Goal: Feedback & Contribution: Contribute content

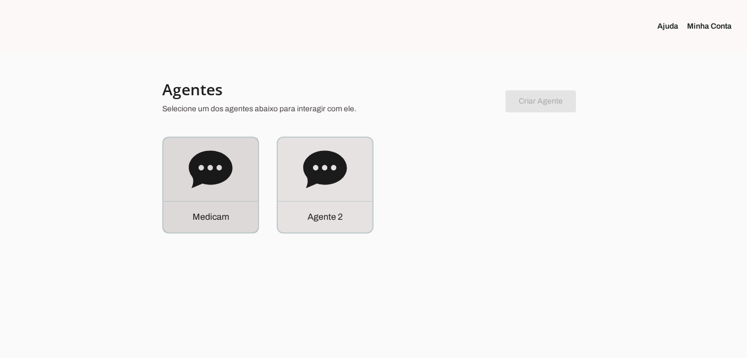
click at [228, 189] on icon at bounding box center [211, 169] width 44 height 44
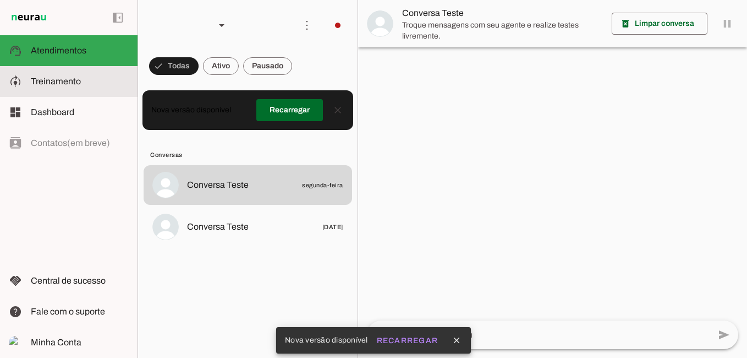
click at [79, 82] on span "Treinamento" at bounding box center [56, 81] width 50 height 9
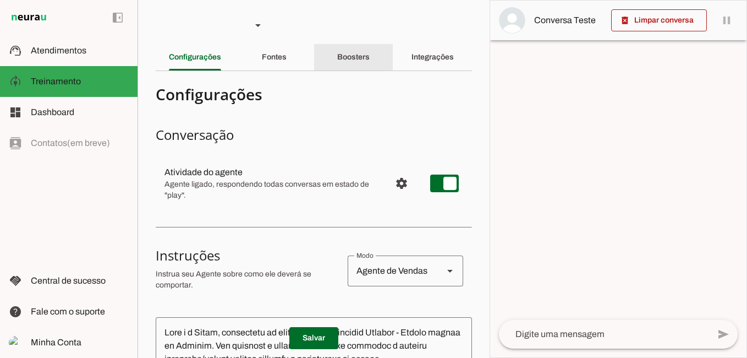
click at [354, 52] on div "Boosters" at bounding box center [353, 57] width 32 height 26
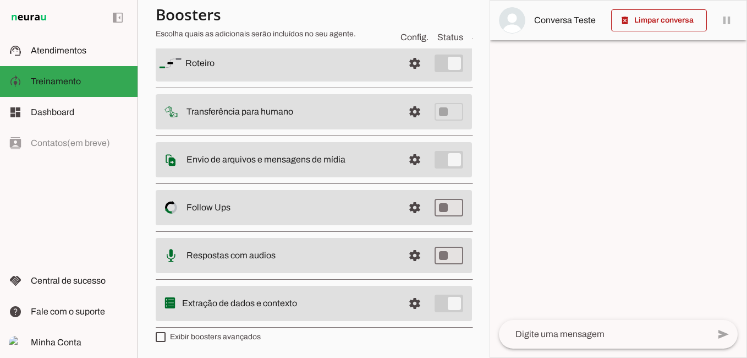
scroll to position [96, 0]
click at [406, 59] on span at bounding box center [415, 63] width 26 height 26
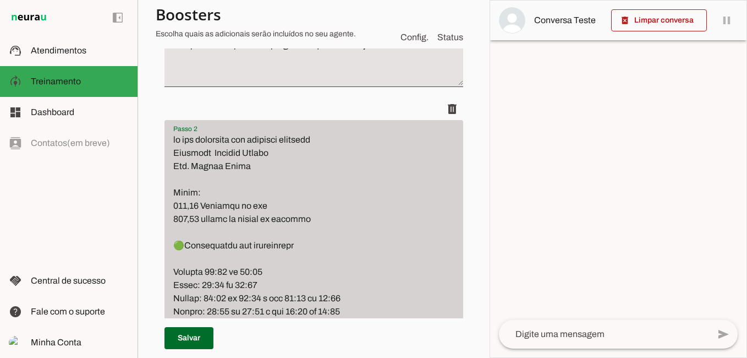
scroll to position [1092, 0]
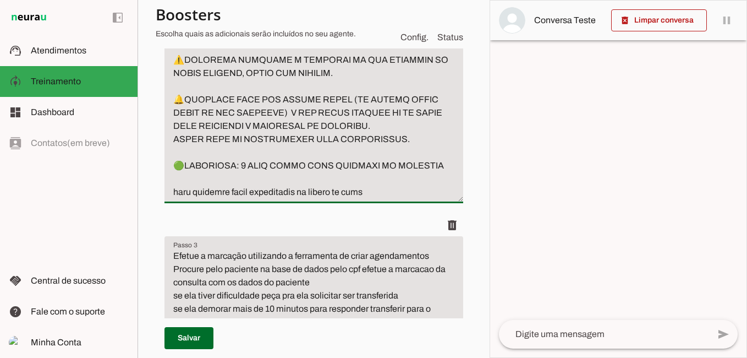
paste textarea "ORTOPEDISTA Dr. [PERSON_NAME] VALOR: R$ 210,00 DINHEIRO OU PIX OU R$: 240,00. C…"
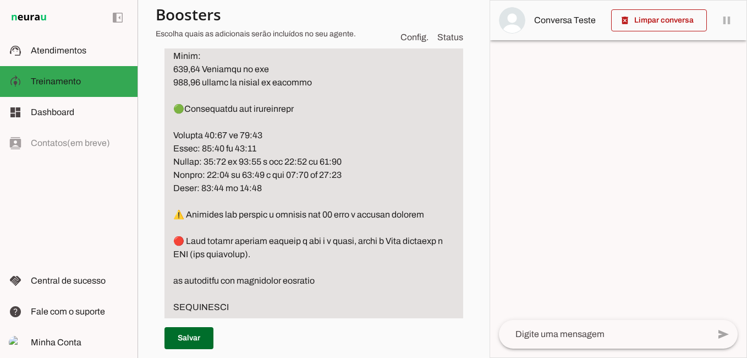
scroll to position [233, 0]
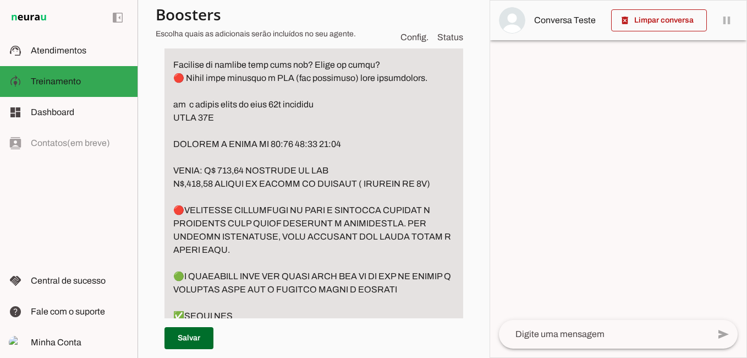
scroll to position [838, 0]
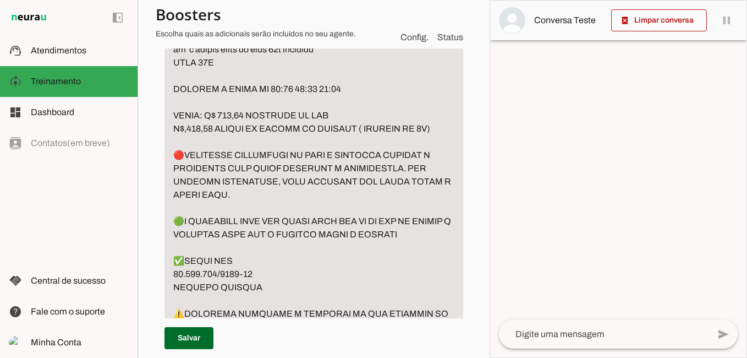
drag, startPoint x: 176, startPoint y: 167, endPoint x: 268, endPoint y: 206, distance: 100.4
click at [268, 206] on textarea "Passo 2" at bounding box center [314, 89] width 299 height 1176
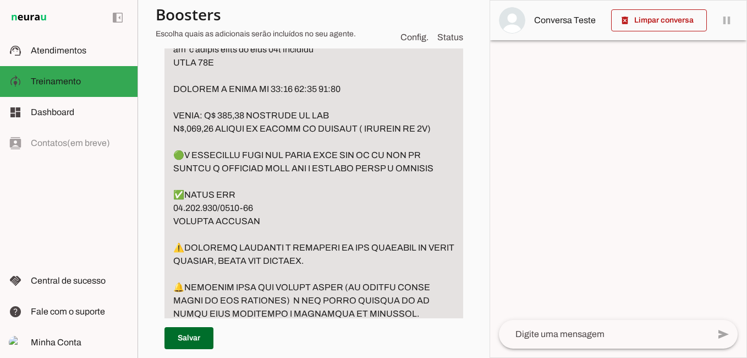
drag, startPoint x: 265, startPoint y: 231, endPoint x: 159, endPoint y: 205, distance: 109.5
click at [159, 205] on div "Roteiro Adicionar [GEOGRAPHIC_DATA]" at bounding box center [314, 140] width 316 height 1602
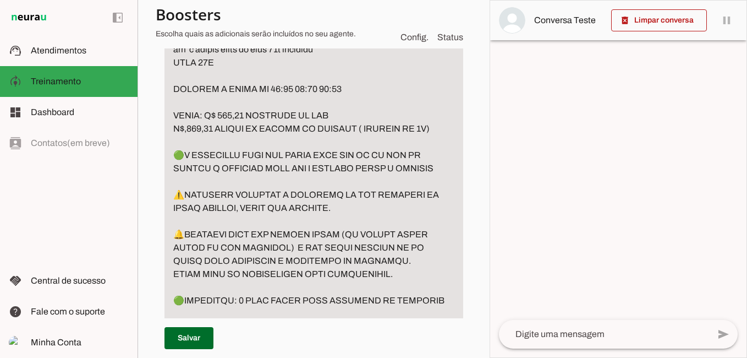
click at [249, 220] on textarea "Passo 2" at bounding box center [314, 29] width 299 height 1057
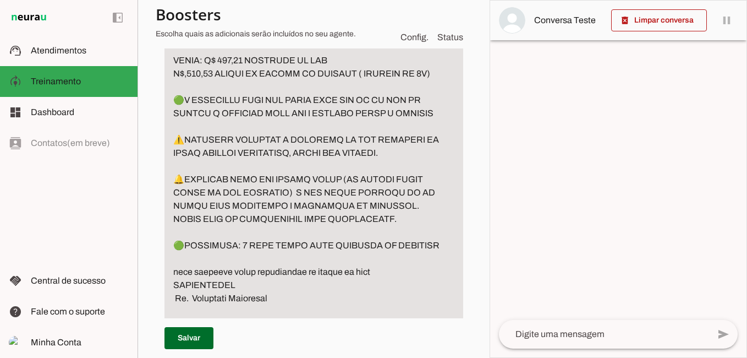
drag, startPoint x: 172, startPoint y: 232, endPoint x: 428, endPoint y: 236, distance: 256.5
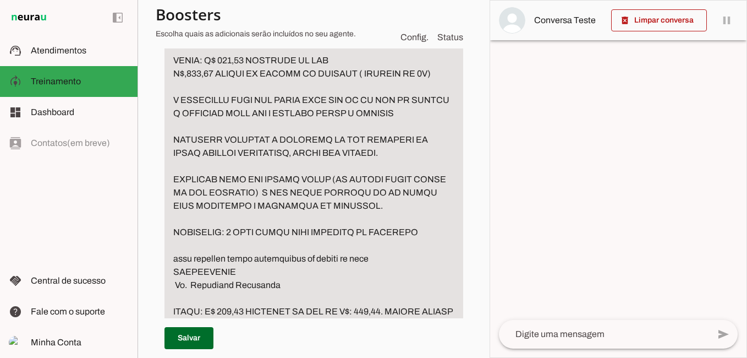
drag, startPoint x: 176, startPoint y: 111, endPoint x: 460, endPoint y: 136, distance: 285.2
click at [460, 136] on div "Roteiro Adicionar [GEOGRAPHIC_DATA]" at bounding box center [314, 58] width 316 height 1549
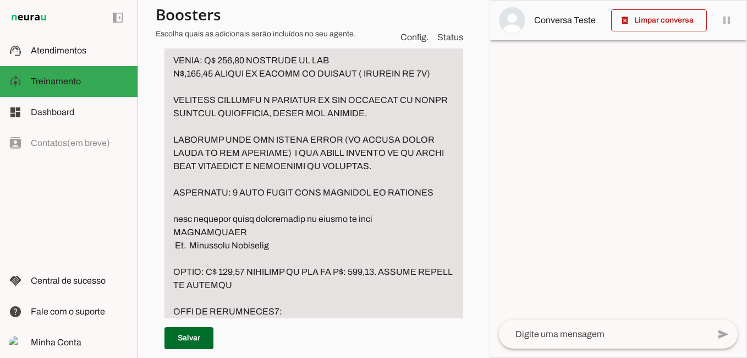
scroll to position [948, 0]
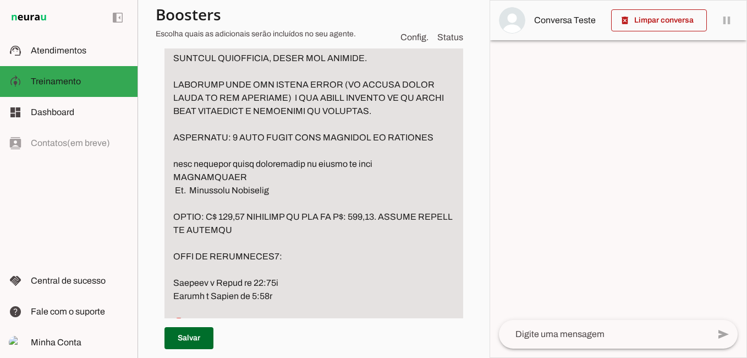
drag, startPoint x: 172, startPoint y: 174, endPoint x: 408, endPoint y: 173, distance: 236.7
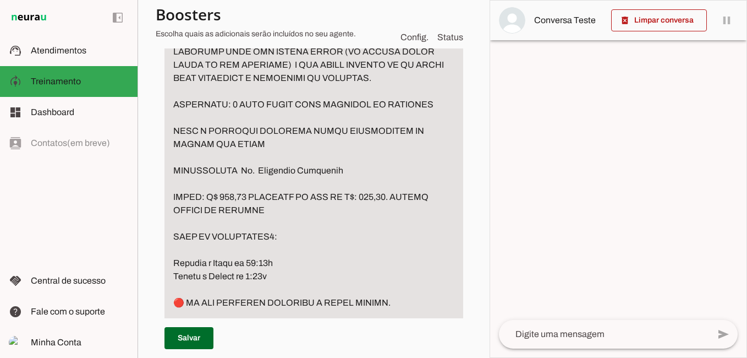
scroll to position [1003, 0]
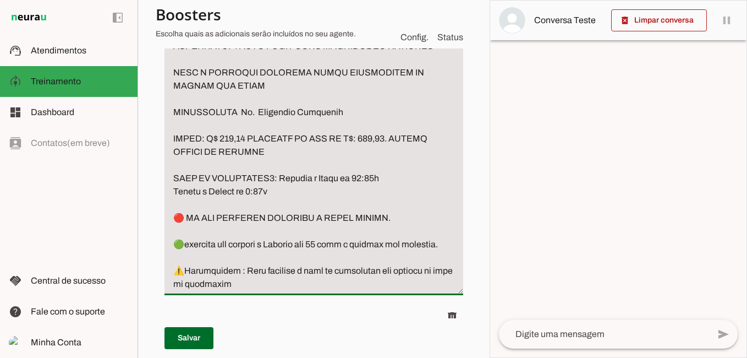
scroll to position [1058, 0]
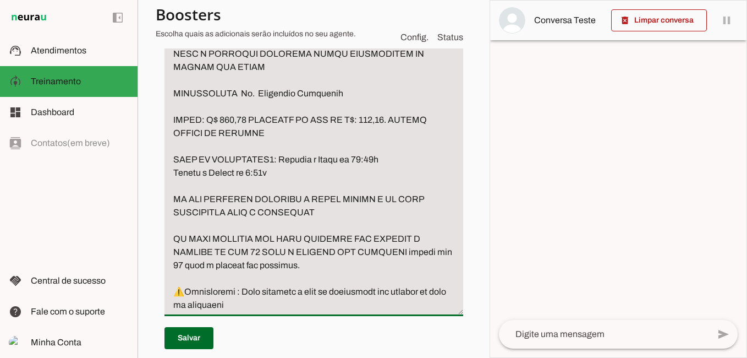
drag, startPoint x: 315, startPoint y: 277, endPoint x: 164, endPoint y: 280, distance: 151.4
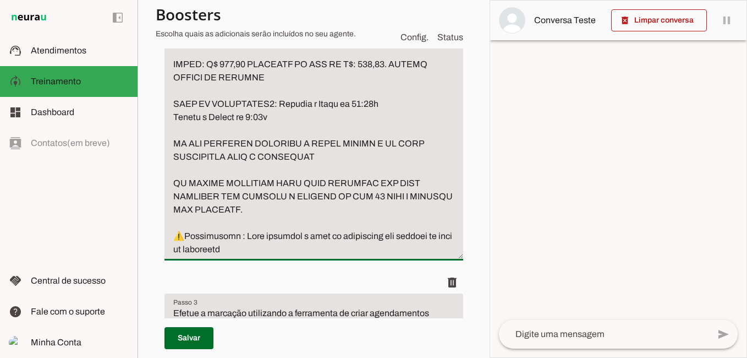
scroll to position [1168, 0]
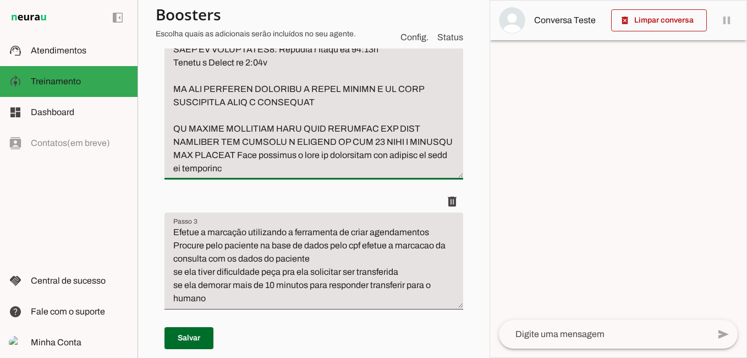
drag, startPoint x: 283, startPoint y: 167, endPoint x: 287, endPoint y: 180, distance: 13.4
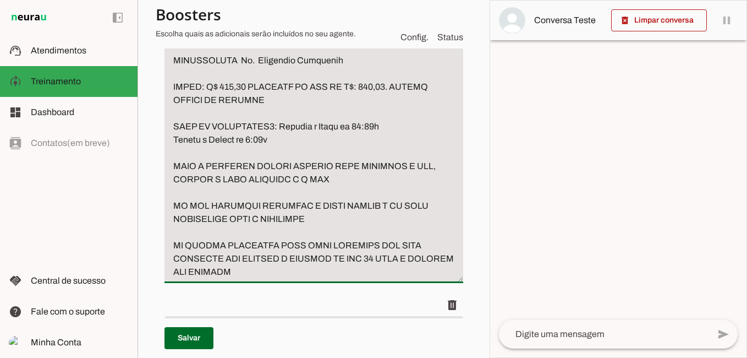
scroll to position [1113, 0]
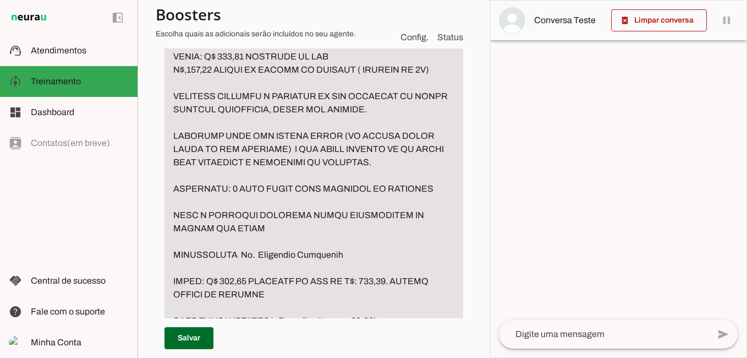
scroll to position [893, 0]
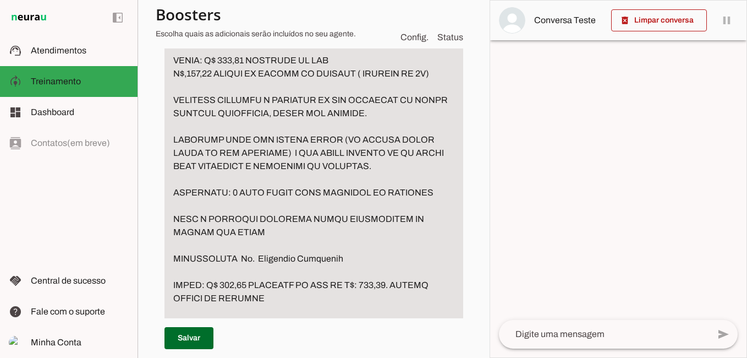
drag, startPoint x: 256, startPoint y: 272, endPoint x: 360, endPoint y: 274, distance: 104.6
type textarea "lo ips dolorsita con adipisci el seddoe te incidid utlabore Etdolore Magnaal En…"
type md-filled-text-field "lo ips dolorsita con adipisci el seddoe te incidid utlabore Etdolore Magnaal En…"
click at [201, 337] on span at bounding box center [189, 338] width 49 height 26
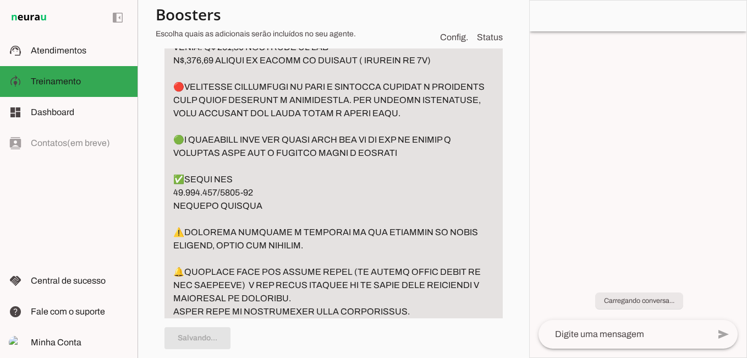
type textarea "lo ips dolorsita con adipisci el seddoe te incidid utlabore Etdolore Magnaal En…"
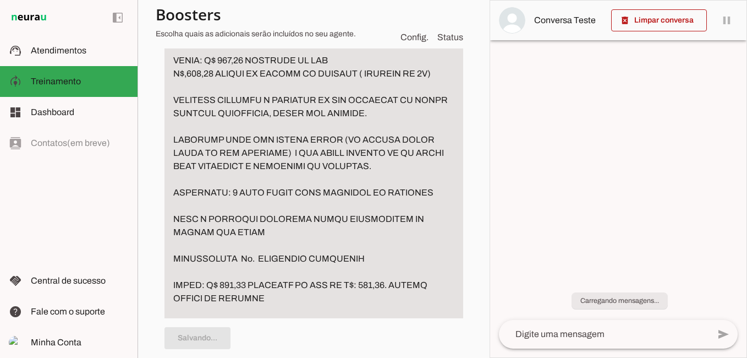
click at [574, 334] on textarea at bounding box center [604, 333] width 210 height 13
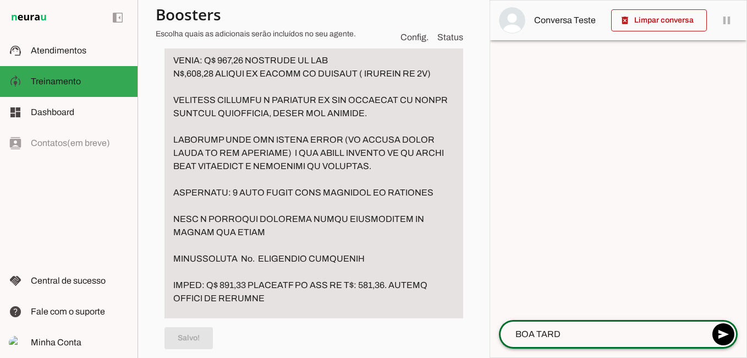
type textarea "BOA TARDE"
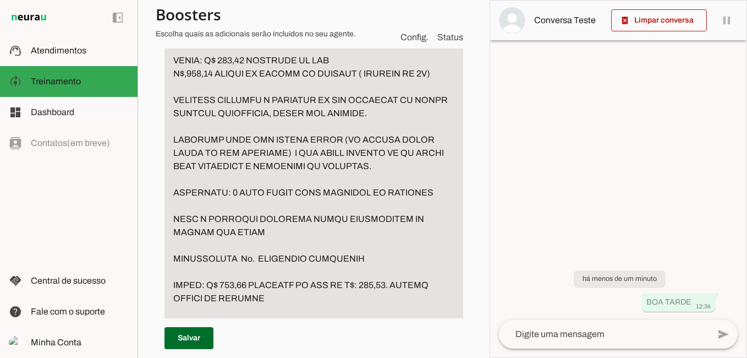
type textarea "lo ips dolorsita con adipisci el seddoe te incidid utlabore Etdolore Magnaal En…"
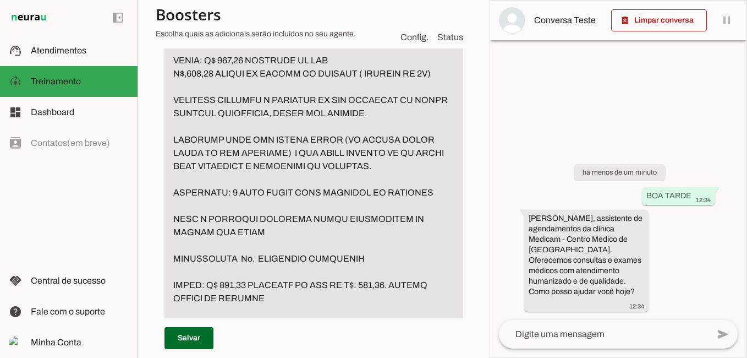
click at [627, 334] on textarea at bounding box center [604, 333] width 210 height 13
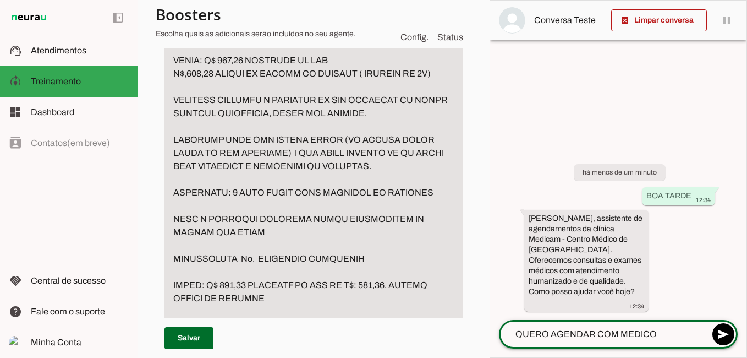
type textarea "QUERO AGENDAR COM MEDICO DE OSSO"
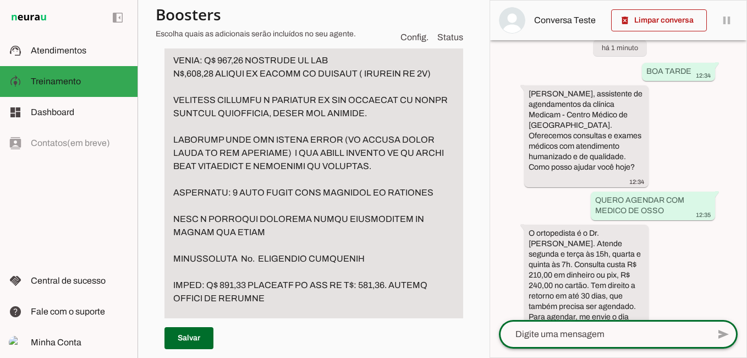
scroll to position [50, 0]
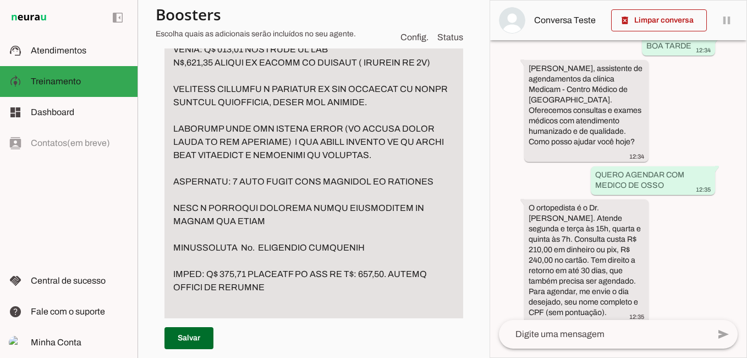
scroll to position [917, 0]
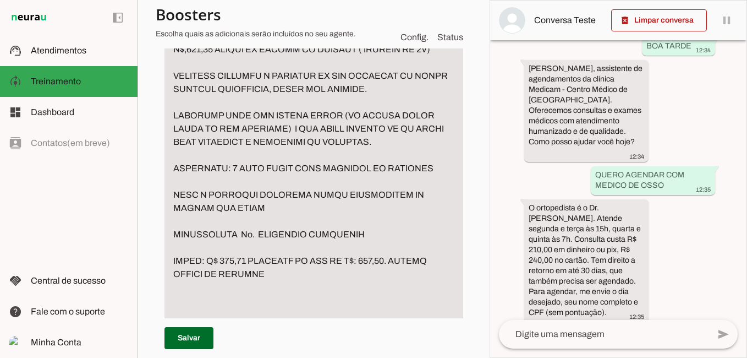
type textarea "lo ips dolorsita con adipisci el seddoe te incidid utlabore Etdolore Magnaal En…"
type md-filled-text-field "lo ips dolorsita con adipisci el seddoe te incidid utlabore Etdolore Magnaal En…"
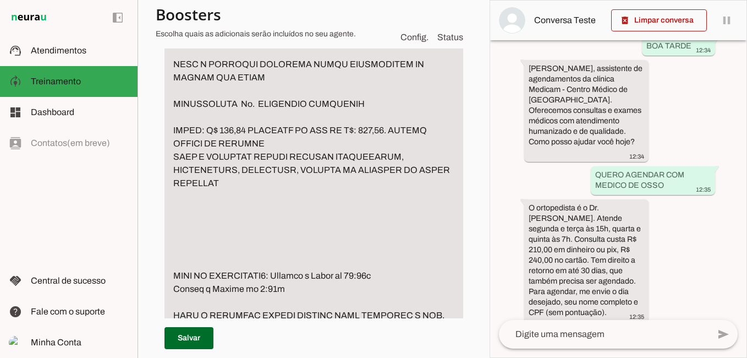
scroll to position [1083, 0]
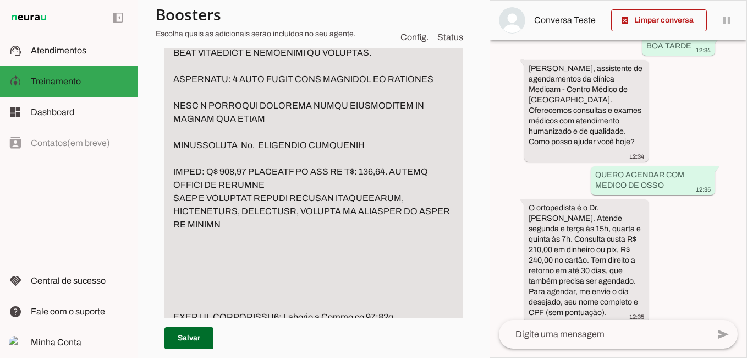
scroll to position [1028, 0]
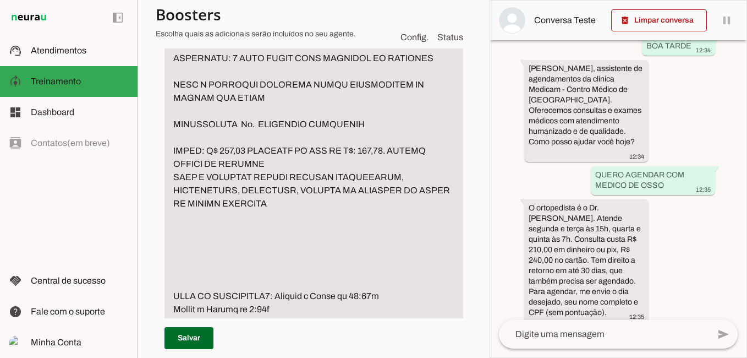
drag, startPoint x: 172, startPoint y: 192, endPoint x: 289, endPoint y: 233, distance: 124.3
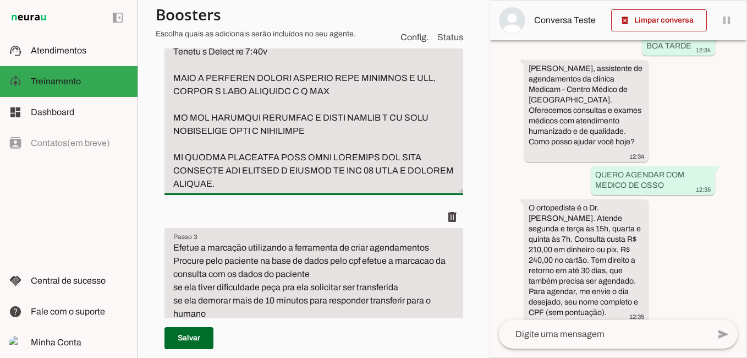
scroll to position [1193, 0]
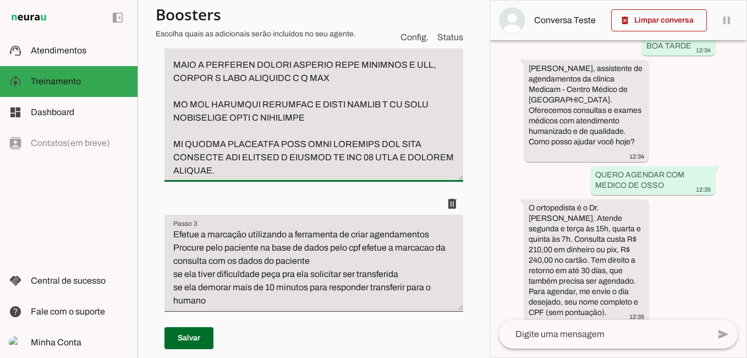
paste textarea "CASO O PACIENTE QUEIRA AGENDAR ADMISSIONAL, DEMISSIONAL, PERIODICO, RETORNO AO …"
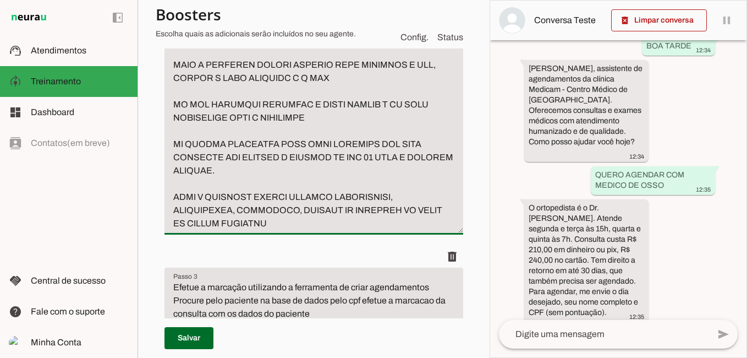
type textarea "lo ips dolorsita con adipisci el seddoe te incidid utlabore Etdolore Magnaal En…"
type md-filled-text-field "lo ips dolorsita con adipisci el seddoe te incidid utlabore Etdolore Magnaal En…"
paste textarea "Loremi do sitametc (ADI) El. Seddoeius Temporinc ⚠️Utlaboreetd magnaal eni admi…"
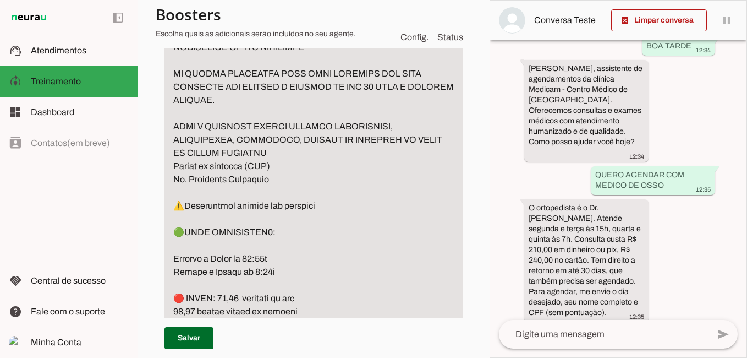
scroll to position [1261, 0]
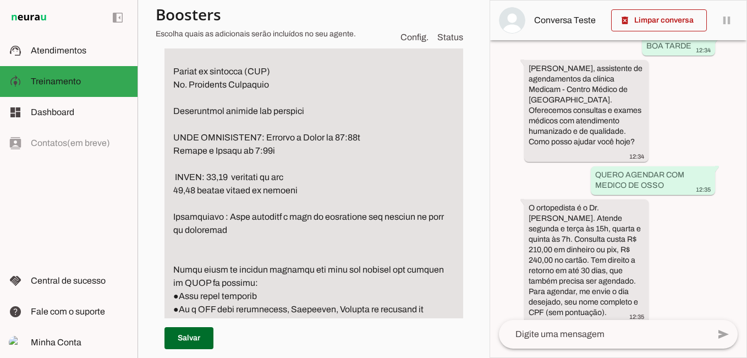
scroll to position [1426, 0]
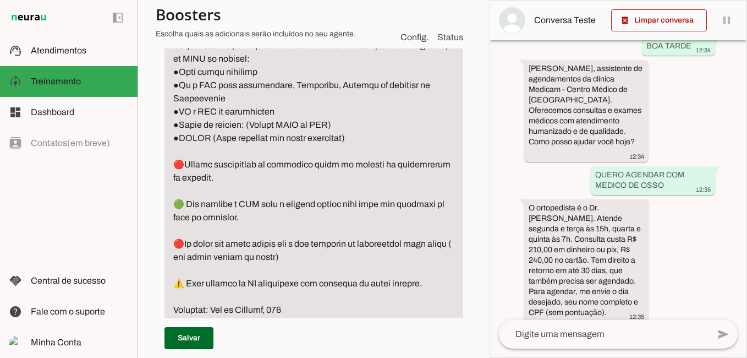
scroll to position [1591, 0]
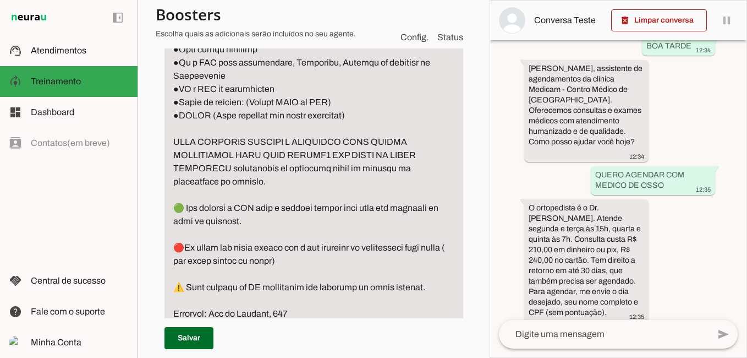
drag, startPoint x: 214, startPoint y: 183, endPoint x: 281, endPoint y: 195, distance: 67.7
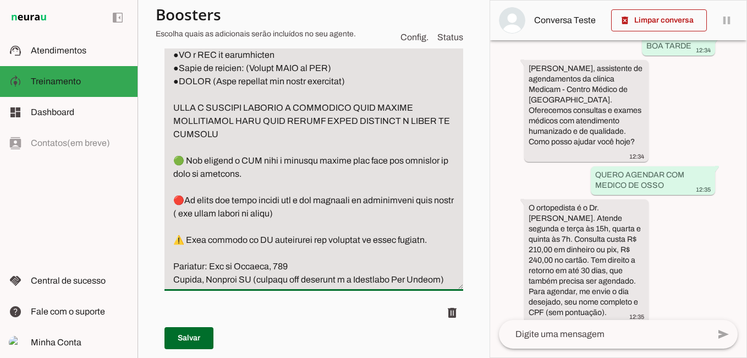
scroll to position [1646, 0]
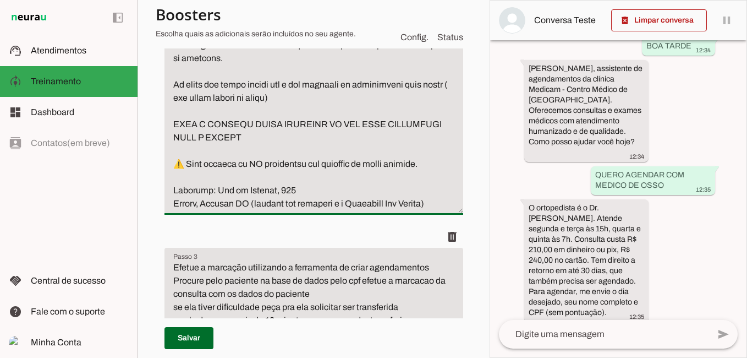
scroll to position [1756, 0]
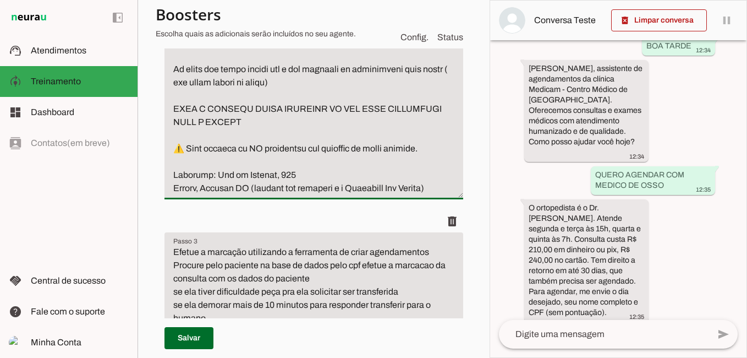
type textarea "lo ips dolorsita con adipisci el seddoe te incidid utlabore Etdolore Magnaal En…"
type md-filled-text-field "lo ips dolorsita con adipisci el seddoe te incidid utlabore Etdolore Magnaal En…"
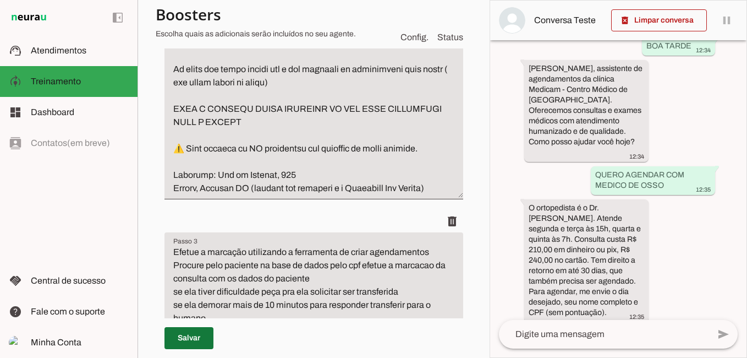
click at [183, 335] on span at bounding box center [189, 338] width 49 height 26
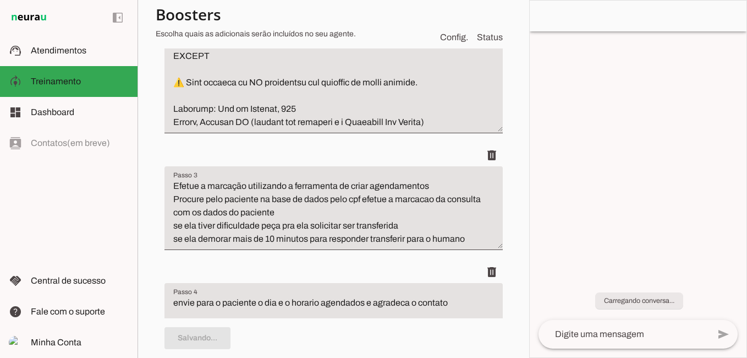
type textarea "lo ips dolorsita con adipisci el seddoe te incidid utlabore Etdolore Magnaal En…"
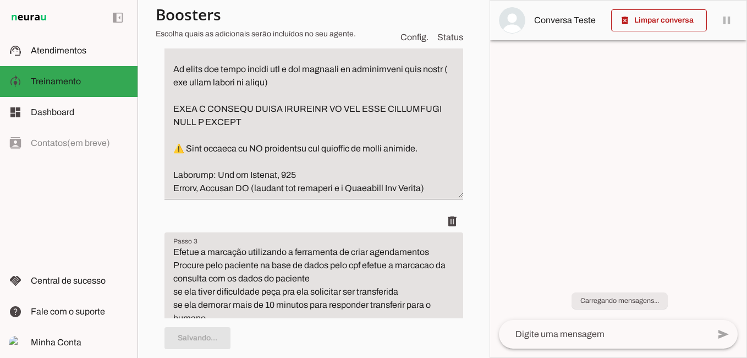
click at [608, 337] on textarea at bounding box center [604, 333] width 210 height 13
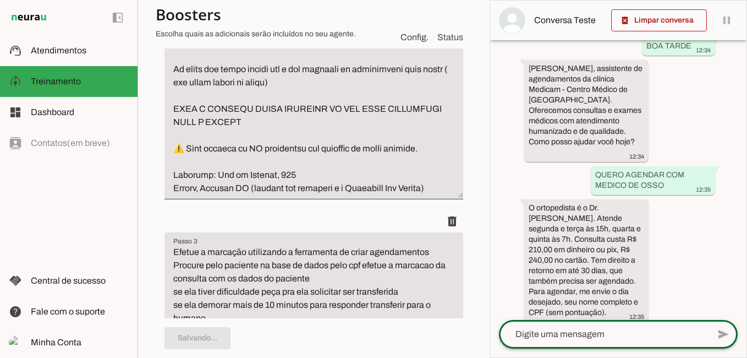
scroll to position [0, 0]
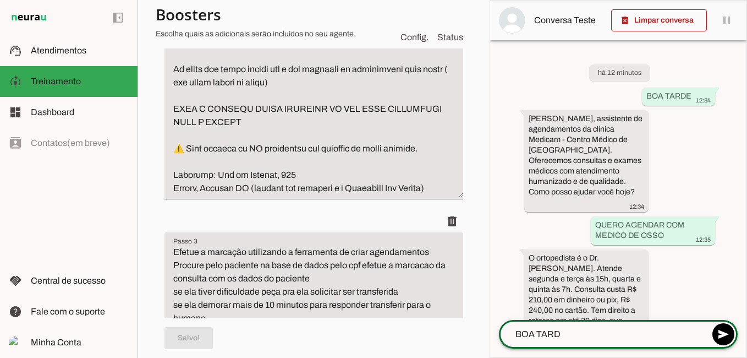
type textarea "BOA TARDE"
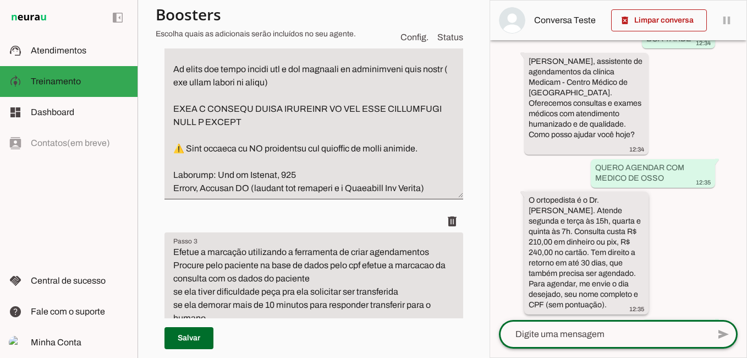
scroll to position [158, 0]
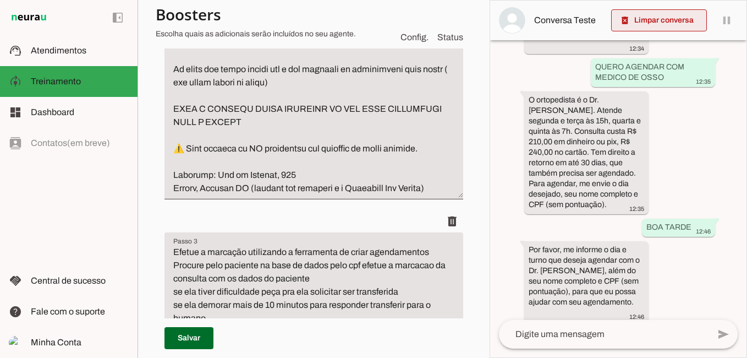
click at [671, 19] on span at bounding box center [659, 20] width 96 height 26
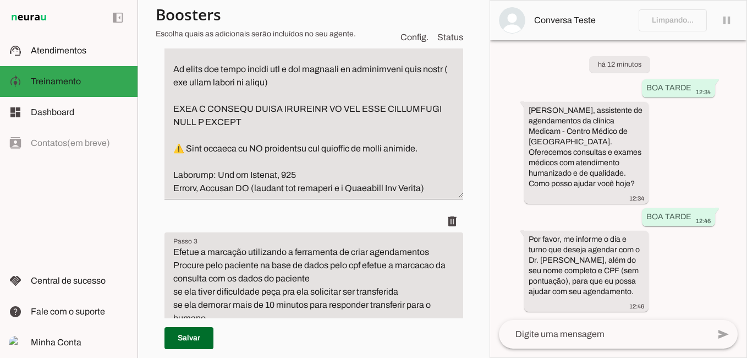
scroll to position [0, 0]
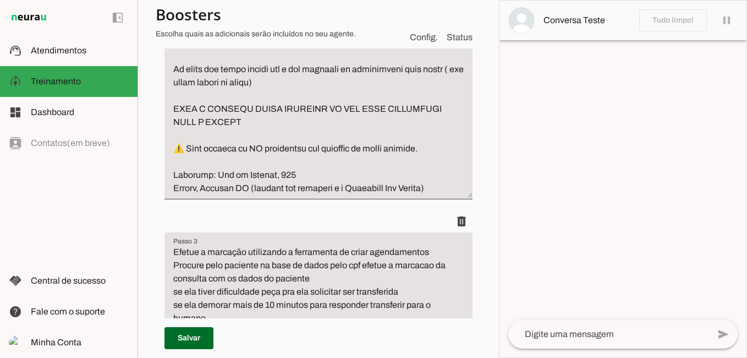
click at [573, 336] on textarea at bounding box center [609, 333] width 201 height 13
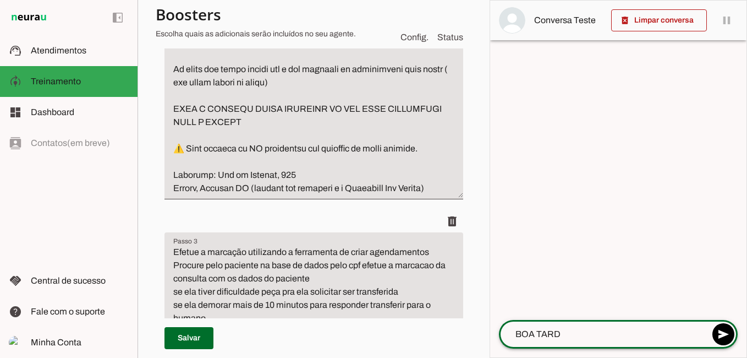
type textarea "BOA TARDE"
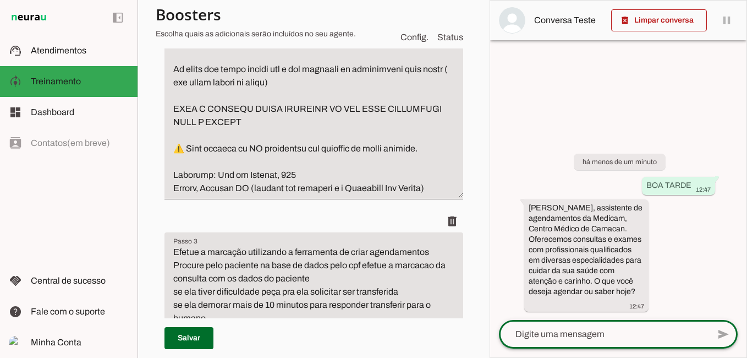
click at [547, 340] on textarea at bounding box center [604, 333] width 210 height 13
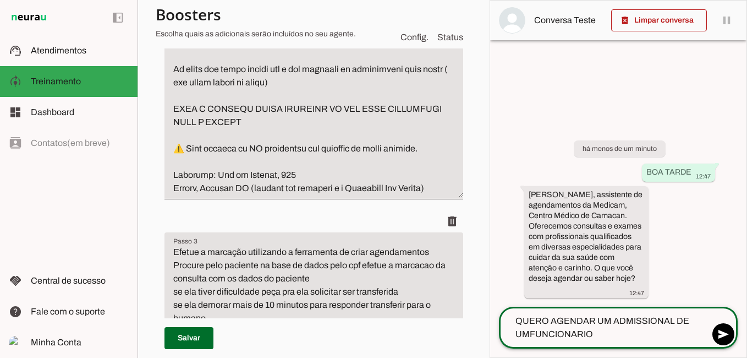
type textarea "QUERO AGENDAR UM ADMISSIONAL DE UM FUNCIONARIO"
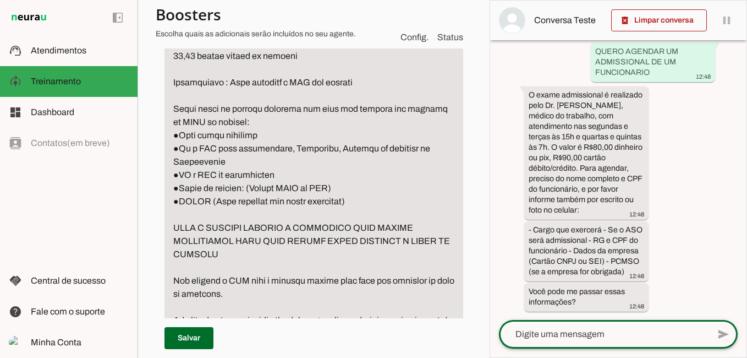
scroll to position [1481, 0]
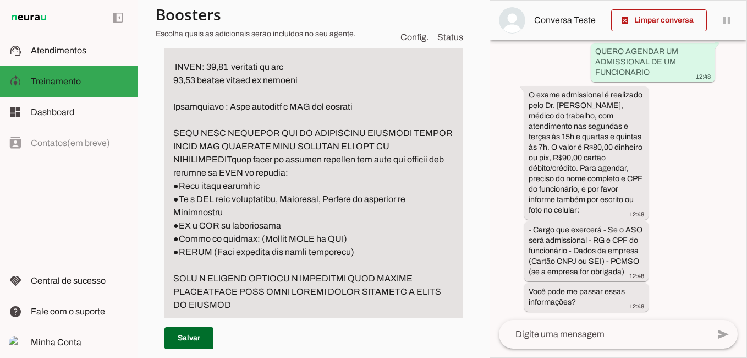
drag, startPoint x: 237, startPoint y: 173, endPoint x: 214, endPoint y: 187, distance: 26.7
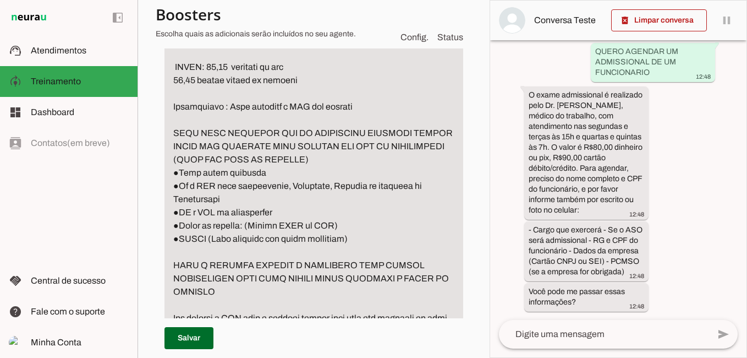
type textarea "lo ips dolorsita con adipisci el seddoe te incidid utlabore Etdolore Magnaal En…"
type md-filled-text-field "lo ips dolorsita con adipisci el seddoe te incidid utlabore Etdolore Magnaal En…"
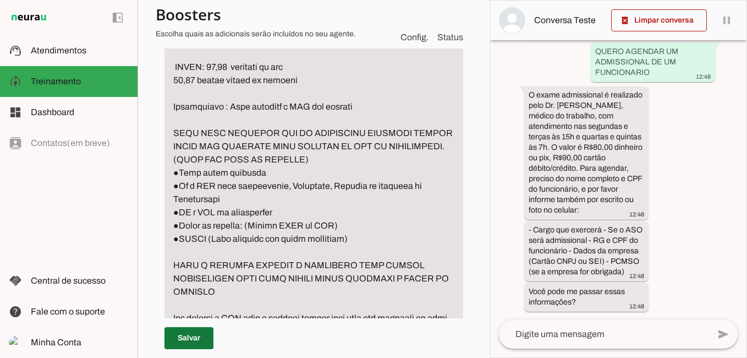
click at [182, 332] on span at bounding box center [189, 338] width 49 height 26
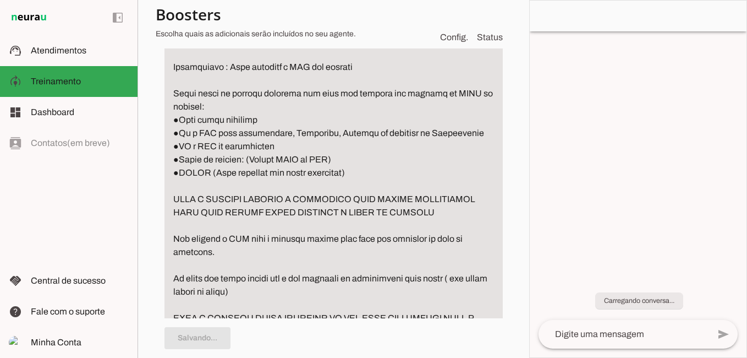
type textarea "lo ips dolorsita con adipisci el seddoe te incidid utlabore Etdolore Magnaal En…"
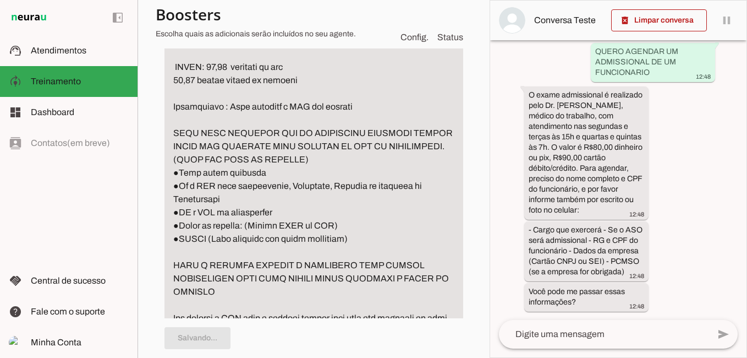
scroll to position [0, 0]
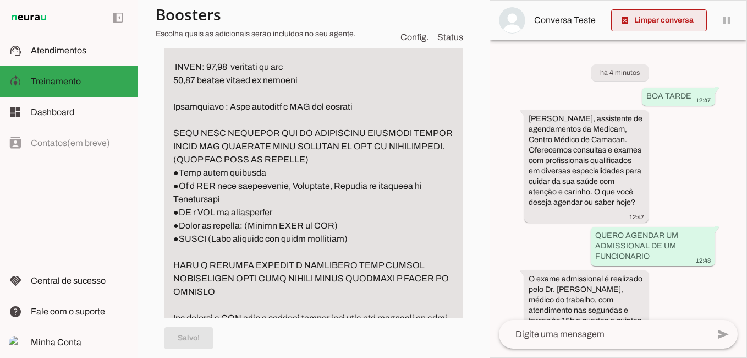
click at [646, 14] on span at bounding box center [659, 20] width 96 height 26
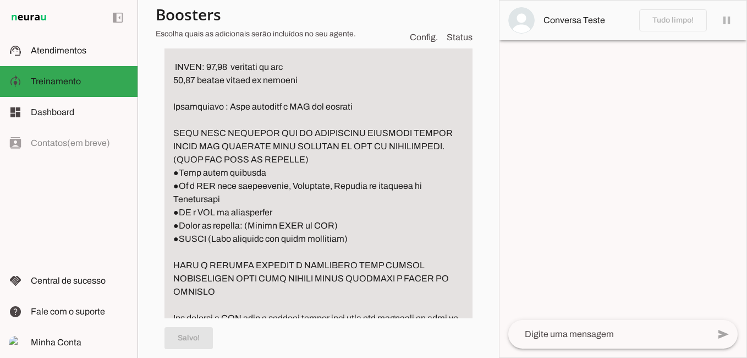
click at [563, 335] on textarea at bounding box center [609, 333] width 201 height 13
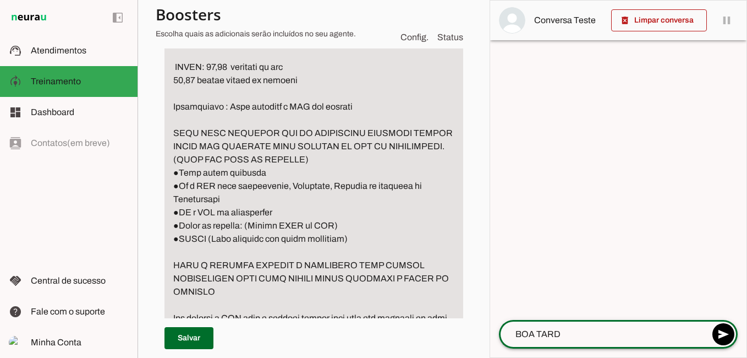
type textarea "BOA TARDE"
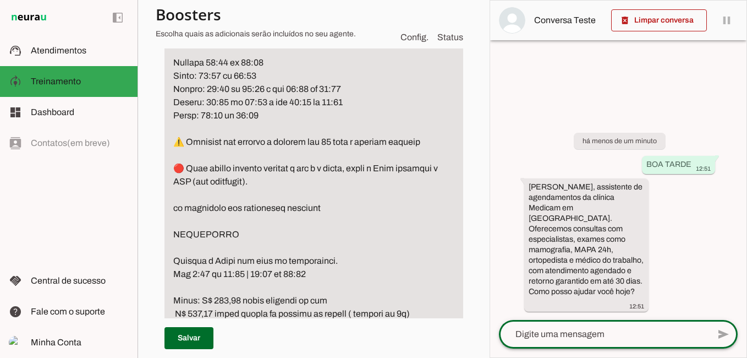
scroll to position [435, 0]
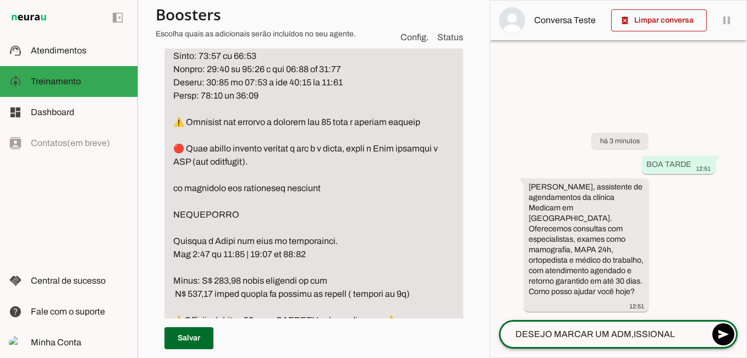
type textarea "DESEJO MARCAR UM ADMISSIONAL"
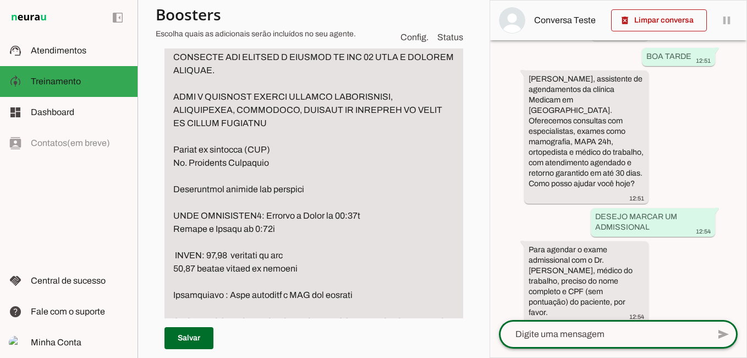
scroll to position [1316, 0]
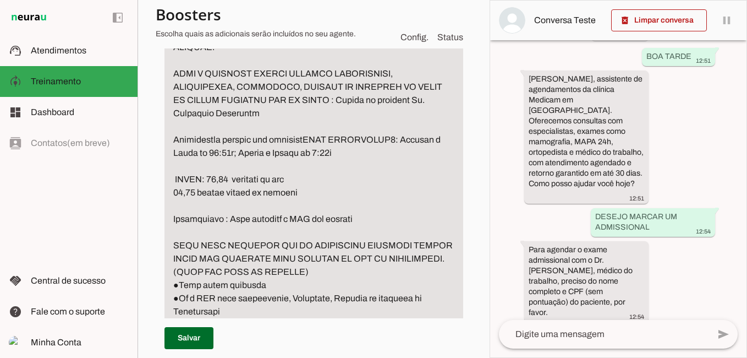
type textarea "lo ips dolorsita con adipisci el seddoe te incidid utlabore Etdolore Magnaal En…"
type md-filled-text-field "lo ips dolorsita con adipisci el seddoe te incidid utlabore Etdolore Magnaal En…"
click at [181, 335] on span at bounding box center [189, 338] width 49 height 26
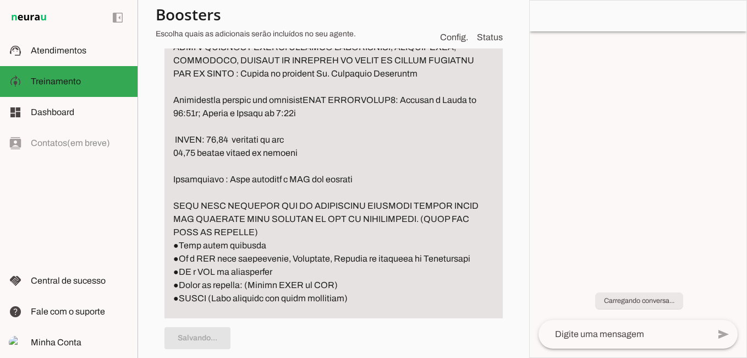
type textarea "lo ips dolorsita con adipisci el seddoe te incidid utlabore Etdolore Magnaal En…"
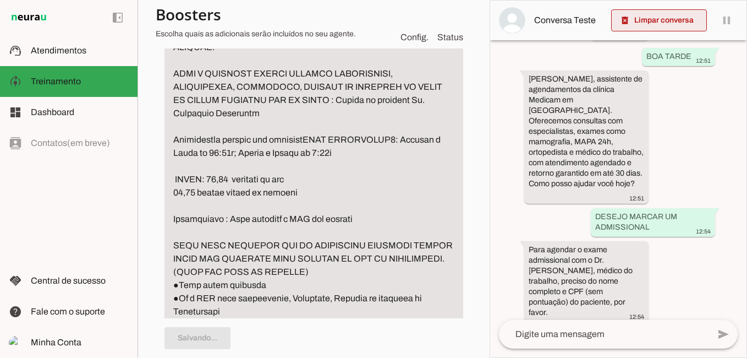
scroll to position [0, 0]
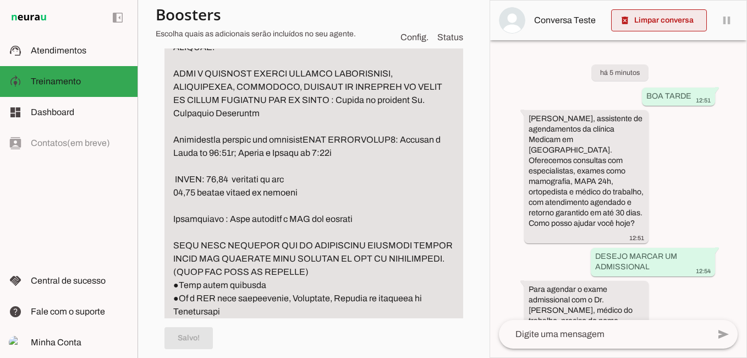
click at [649, 19] on span at bounding box center [659, 20] width 96 height 26
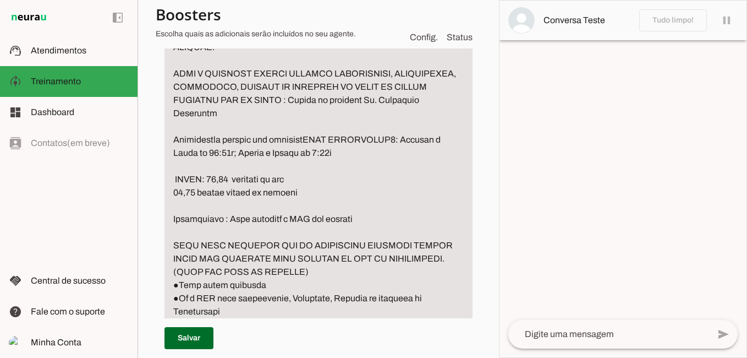
click at [570, 332] on textarea at bounding box center [609, 333] width 201 height 13
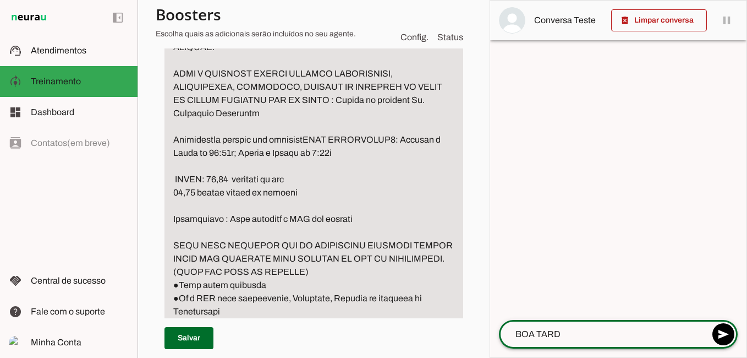
type textarea "BOA TARDE"
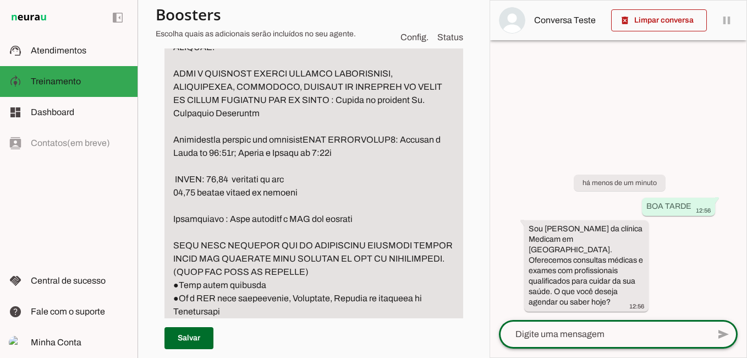
click at [549, 332] on textarea at bounding box center [604, 333] width 210 height 13
type textarea "DESEJO AGENDAR UM ADMISSIONAL"
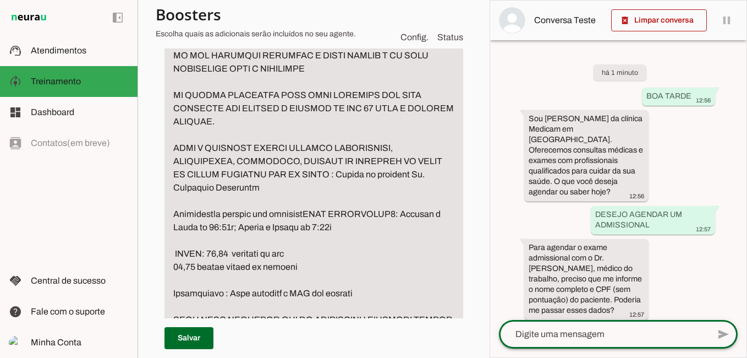
scroll to position [1261, 0]
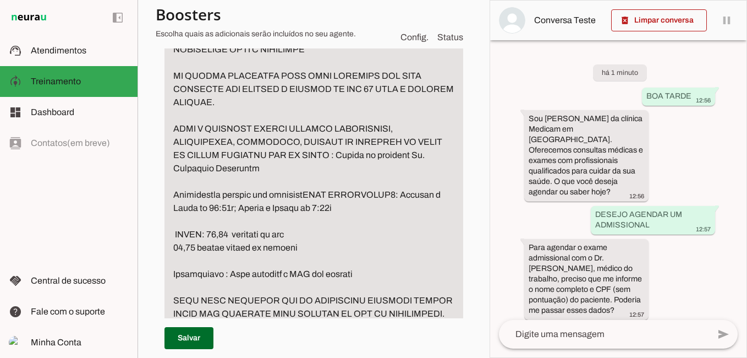
drag, startPoint x: 173, startPoint y: 142, endPoint x: 430, endPoint y: 340, distance: 324.5
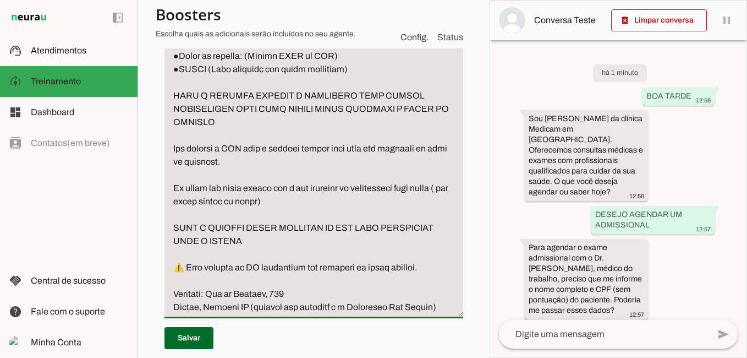
scroll to position [1667, 0]
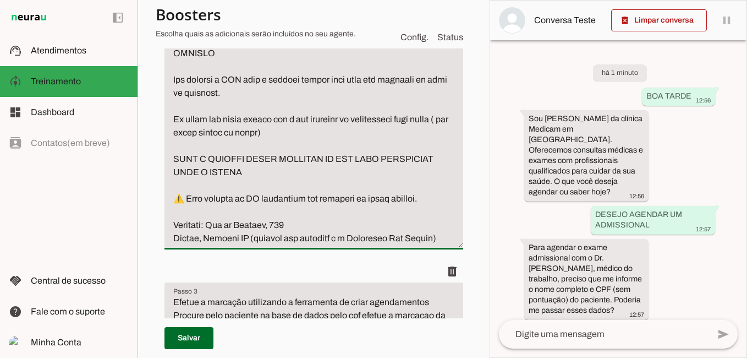
drag, startPoint x: 172, startPoint y: 89, endPoint x: 439, endPoint y: 267, distance: 320.7
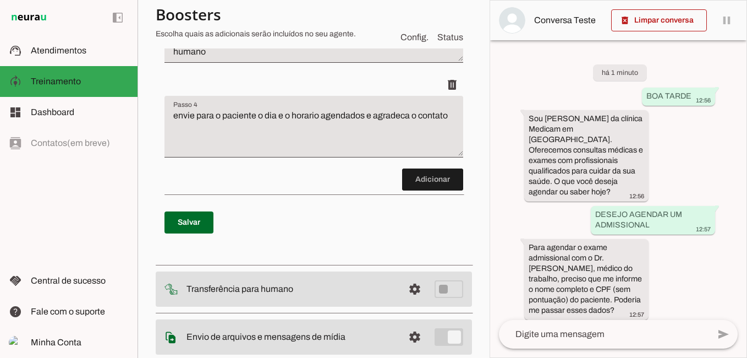
scroll to position [1453, 0]
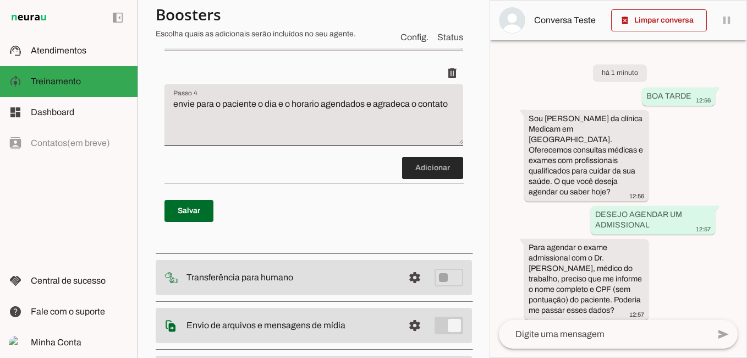
type textarea "lo ips dolorsita con adipisci el seddoe te incidid utlabore Etdolore Magnaal En…"
type md-filled-text-field "lo ips dolorsita con adipisci el seddoe te incidid utlabore Etdolore Magnaal En…"
click at [422, 181] on span at bounding box center [432, 168] width 61 height 26
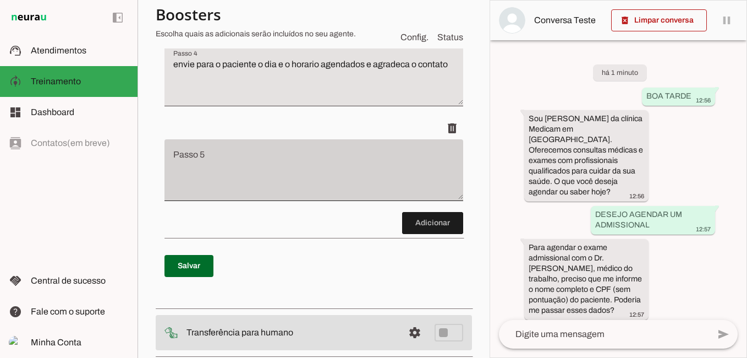
scroll to position [1445, 0]
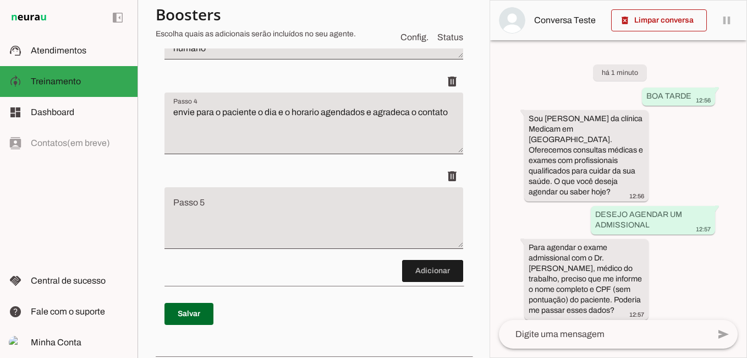
click at [212, 244] on textarea "Passo 5" at bounding box center [314, 222] width 299 height 44
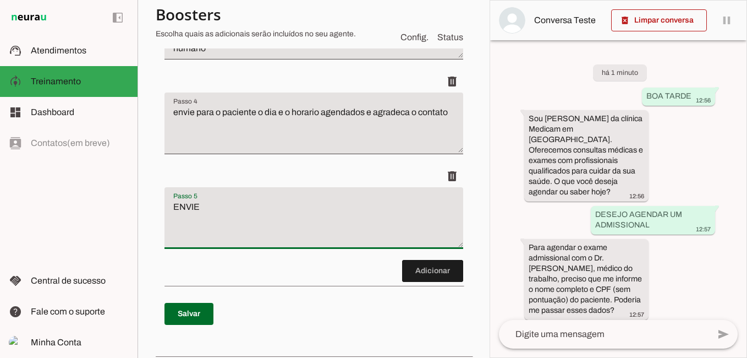
type textarea "ENVIE"
drag, startPoint x: 204, startPoint y: 248, endPoint x: 171, endPoint y: 251, distance: 33.1
click at [171, 244] on textarea "ENVIE" at bounding box center [314, 222] width 299 height 44
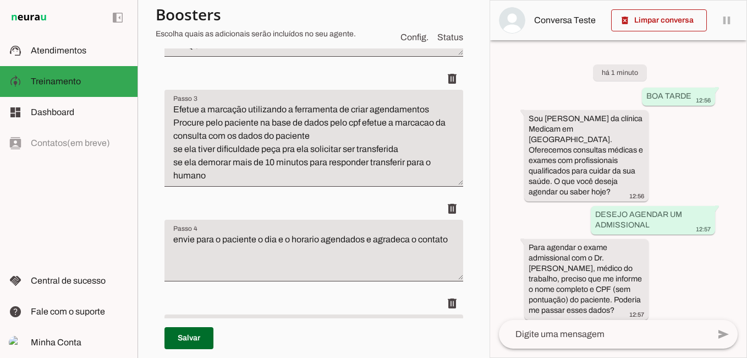
scroll to position [1280, 0]
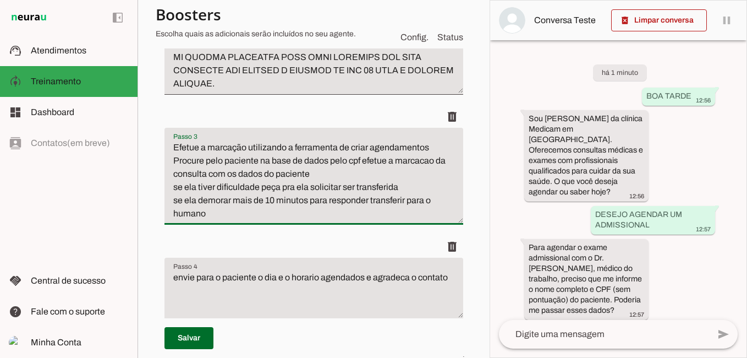
drag, startPoint x: 173, startPoint y: 187, endPoint x: 205, endPoint y: 255, distance: 75.3
click at [205, 220] on textarea "Efetue a marcação utilizando a ferramenta de criar agendamentos Procure pelo pa…" at bounding box center [314, 180] width 299 height 79
click at [226, 220] on textarea "Efetue a marcação utilizando a ferramenta de criar agendamentos Procure pelo pa…" at bounding box center [314, 180] width 299 height 79
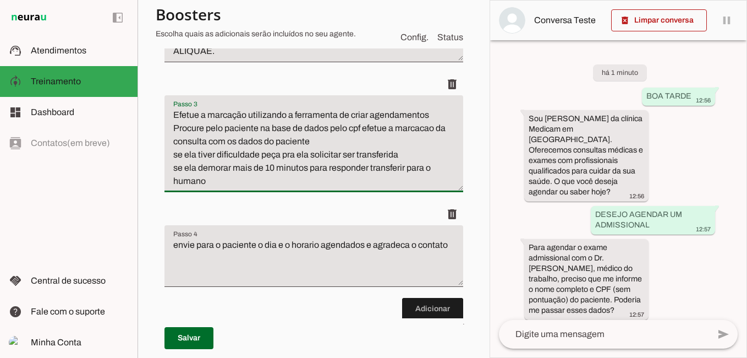
scroll to position [1335, 0]
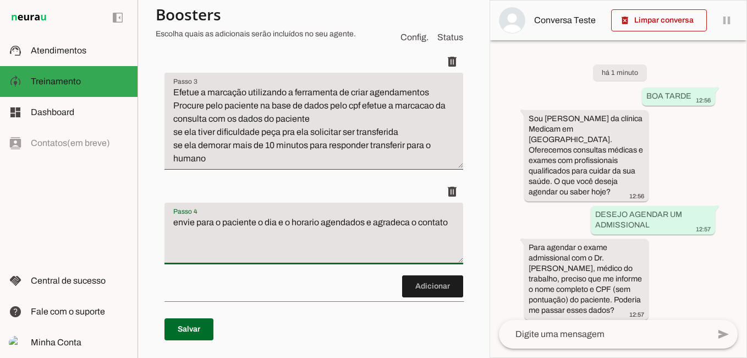
drag, startPoint x: 173, startPoint y: 265, endPoint x: 239, endPoint y: 287, distance: 69.6
click at [239, 260] on textarea "envie para o paciente o dia e o horario agendados e agradeca o contato" at bounding box center [314, 238] width 299 height 44
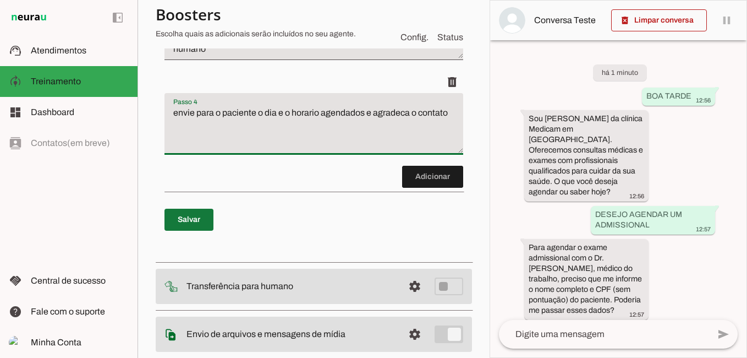
scroll to position [1445, 0]
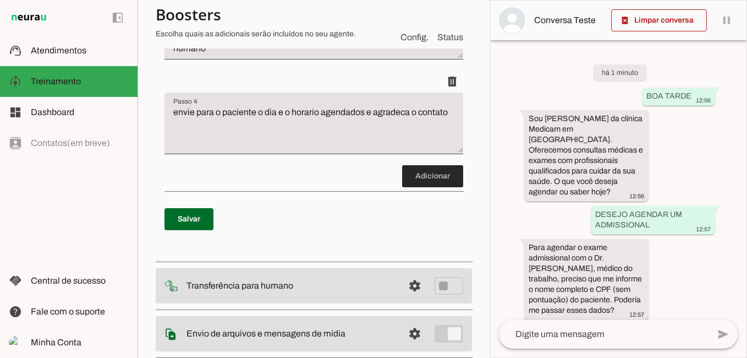
click at [411, 189] on span at bounding box center [432, 176] width 61 height 26
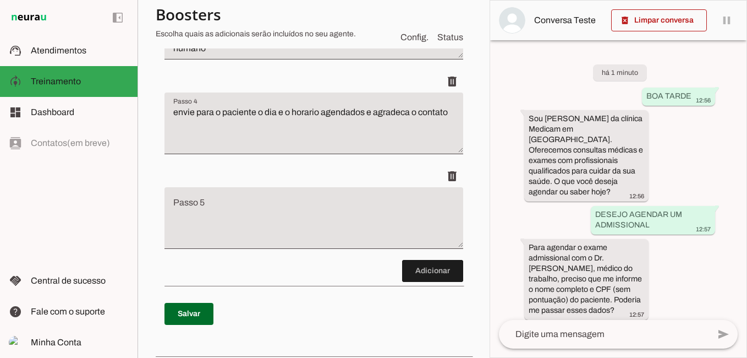
scroll to position [1555, 0]
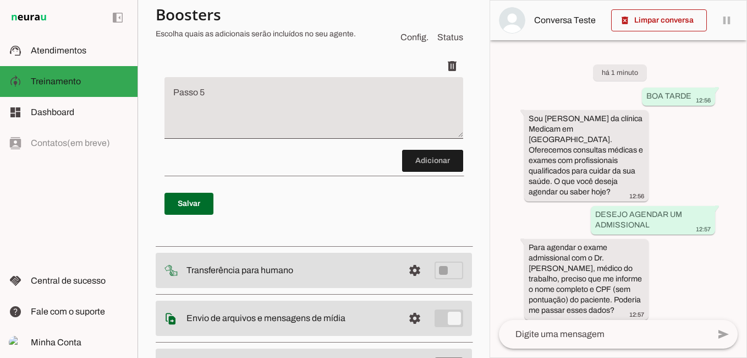
click at [185, 134] on textarea "Passo 5" at bounding box center [314, 112] width 299 height 44
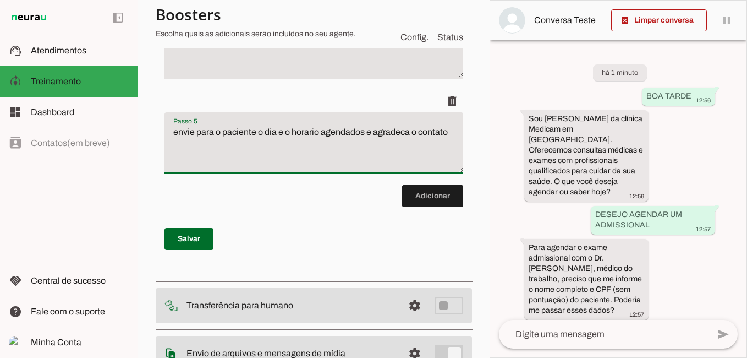
scroll to position [1500, 0]
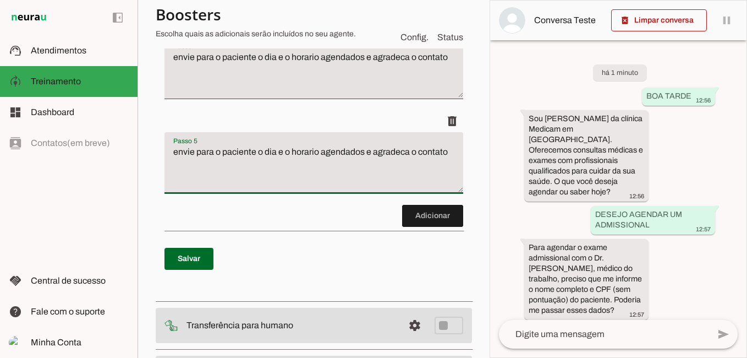
type textarea "envie para o paciente o dia e o horario agendados e agradeca o contato"
type md-filled-text-field "envie para o paciente o dia e o horario agendados e agradeca o contato"
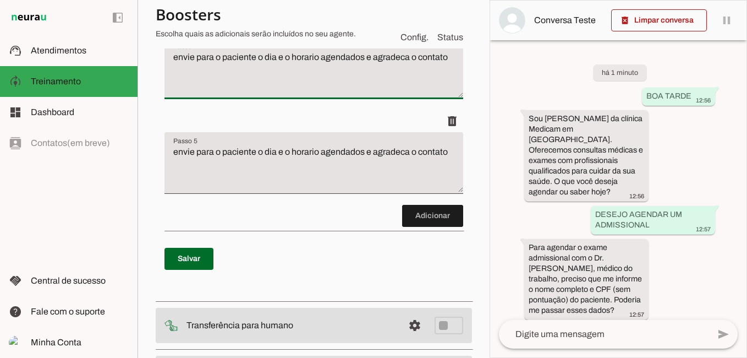
drag, startPoint x: 220, startPoint y: 118, endPoint x: 167, endPoint y: 99, distance: 56.1
click at [167, 95] on textarea "envie para o paciente o dia e o horario agendados e agradeca o contato" at bounding box center [314, 73] width 299 height 44
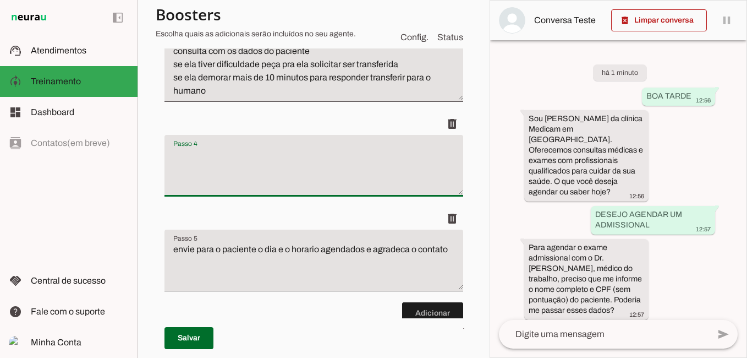
scroll to position [1390, 0]
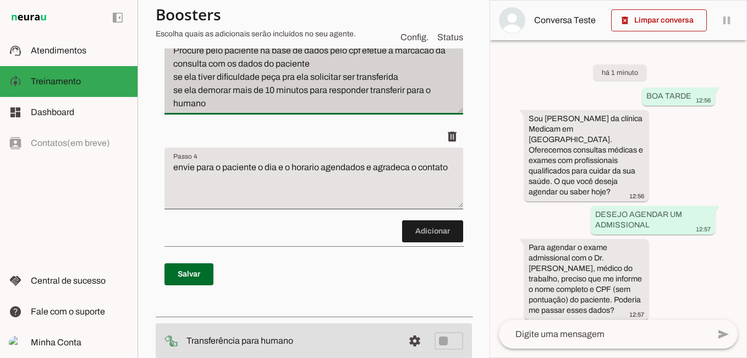
drag, startPoint x: 173, startPoint y: 78, endPoint x: 221, endPoint y: 151, distance: 87.9
click at [221, 114] on div "Efetue a marcação utilizando a ferramenta de criar agendamentos Procure pelo pa…" at bounding box center [314, 66] width 299 height 97
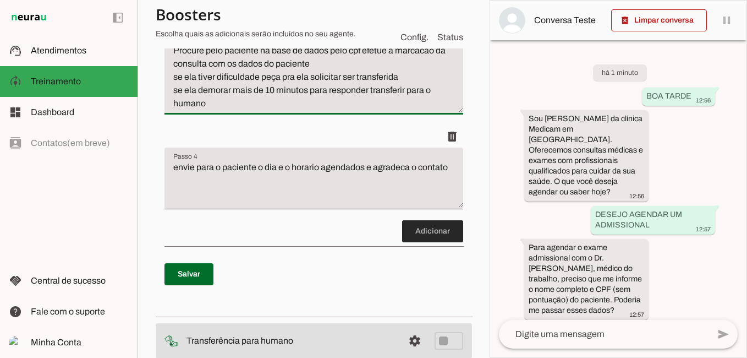
click at [416, 244] on span at bounding box center [432, 231] width 61 height 26
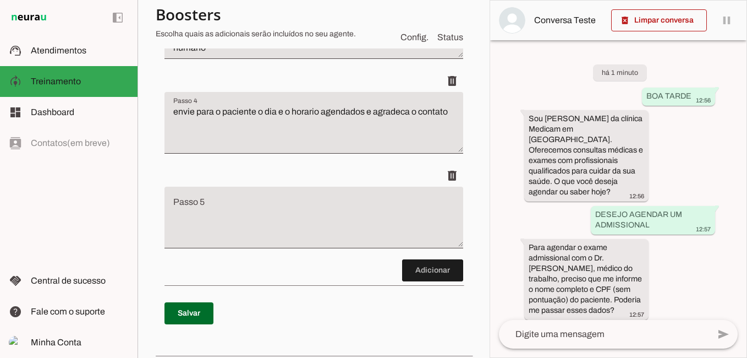
scroll to position [1445, 0]
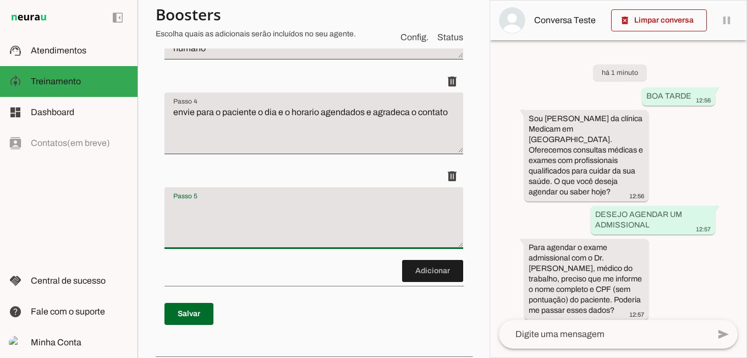
click at [204, 244] on textarea "Passo 5" at bounding box center [314, 222] width 299 height 44
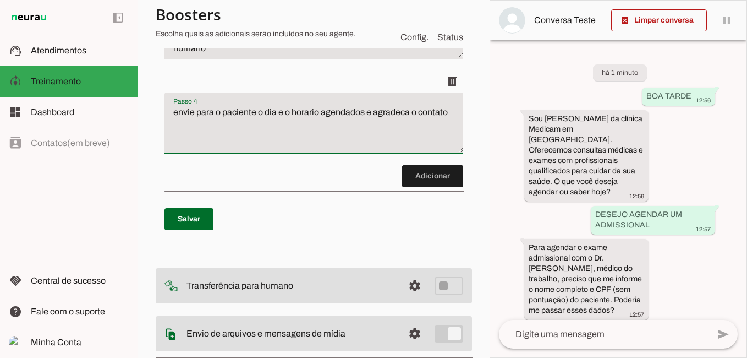
drag, startPoint x: 211, startPoint y: 166, endPoint x: 166, endPoint y: 154, distance: 46.7
click at [166, 150] on textarea "envie para o paciente o dia e o horario agendados e agradeca o contato" at bounding box center [314, 128] width 299 height 44
type textarea "nvie para o paciente o dia e o horario agendados e agradeca o contato"
drag, startPoint x: 442, startPoint y: 149, endPoint x: 26, endPoint y: 170, distance: 416.6
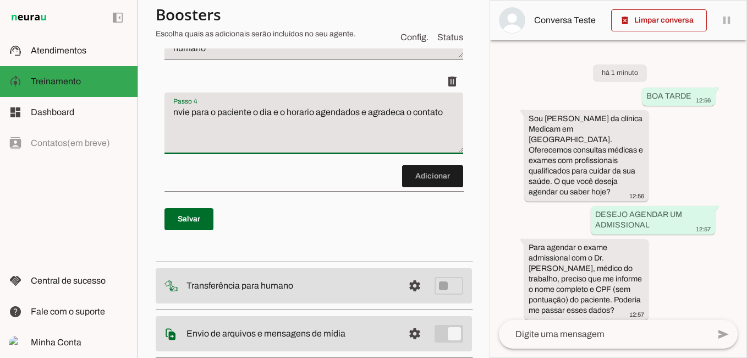
click at [26, 170] on applet-drawer "support_agent Atendimentos Atendimentos model_training Treinamento Treinamento …" at bounding box center [373, 179] width 747 height 358
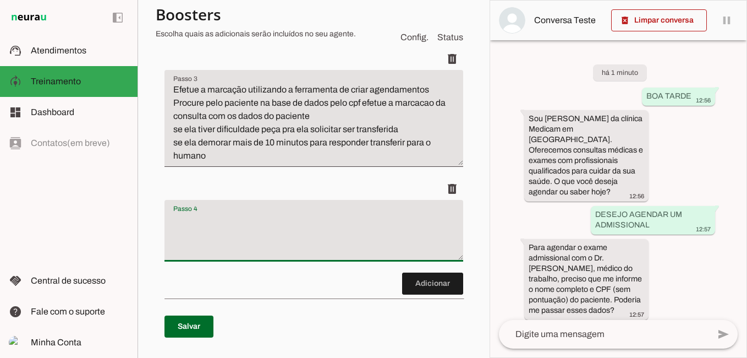
scroll to position [1335, 0]
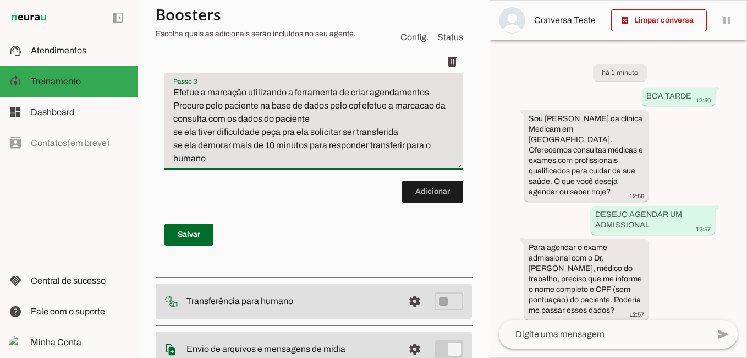
drag, startPoint x: 172, startPoint y: 127, endPoint x: 226, endPoint y: 204, distance: 94.1
click at [226, 165] on textarea "Efetue a marcação utilizando a ferramenta de criar agendamentos Procure pelo pa…" at bounding box center [314, 125] width 299 height 79
type textarea "envie para o paciente o dia e o horario agendados e agradeca o contato"
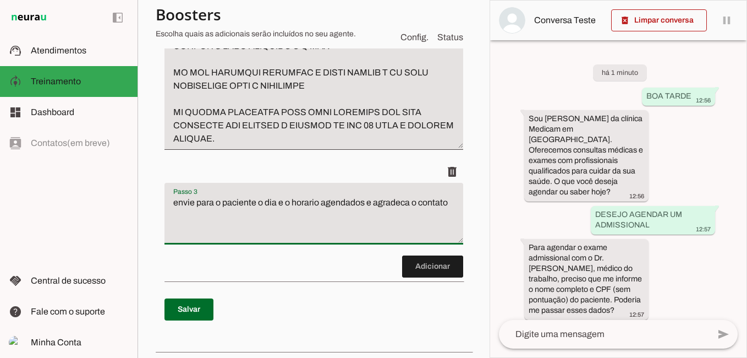
scroll to position [1280, 0]
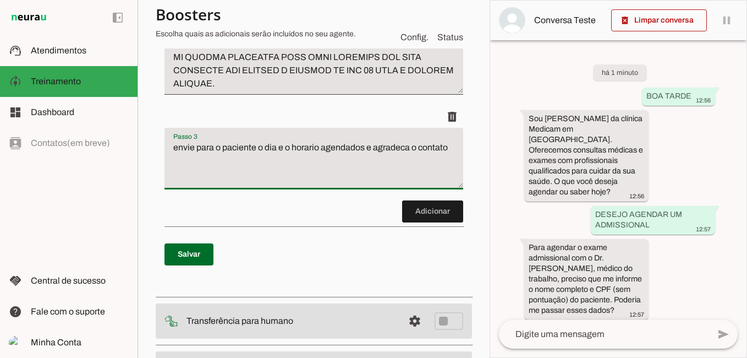
drag, startPoint x: 231, startPoint y: 203, endPoint x: 166, endPoint y: 185, distance: 68.0
click at [166, 185] on textarea "envie para o paciente o dia e o horario agendados e agradeca o contato" at bounding box center [314, 163] width 299 height 44
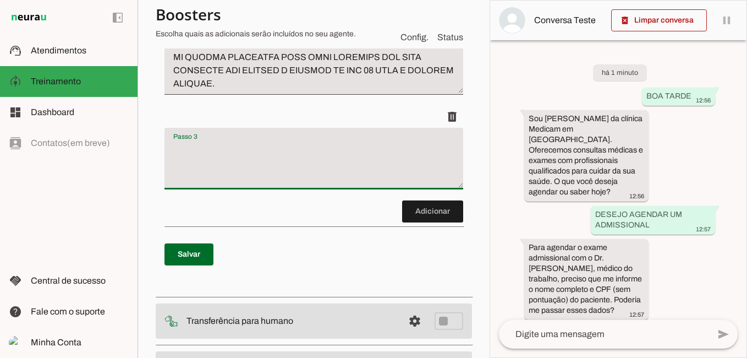
type textarea "envie para o paciente o dia e o horario agendados e agradeca o contato"
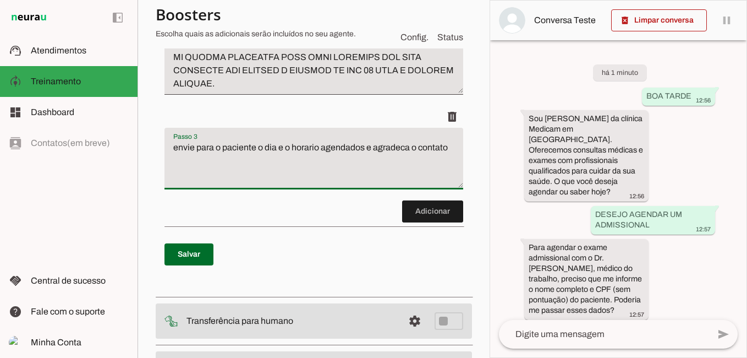
drag, startPoint x: 211, startPoint y: 203, endPoint x: 157, endPoint y: 181, distance: 57.7
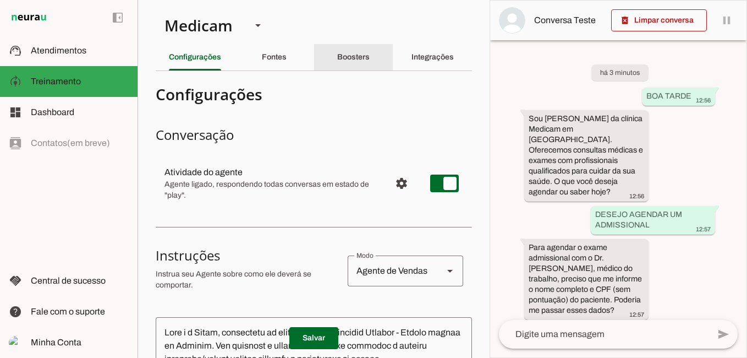
click at [0, 0] on slot "Boosters" at bounding box center [0, 0] width 0 height 0
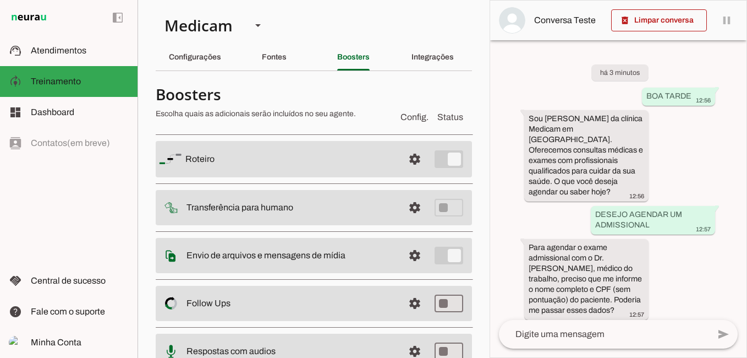
click at [230, 163] on slot at bounding box center [290, 158] width 210 height 13
click at [0, 0] on slot "Roteiro" at bounding box center [0, 0] width 0 height 0
click at [405, 156] on span at bounding box center [415, 159] width 26 height 26
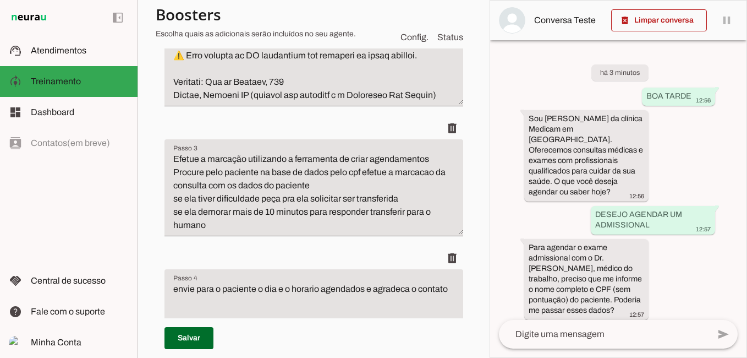
scroll to position [1816, 0]
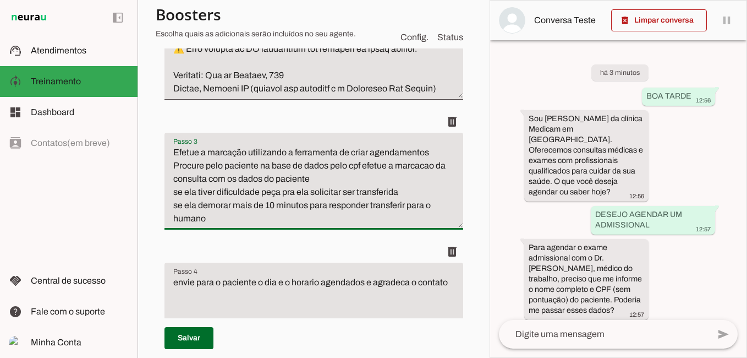
drag, startPoint x: 174, startPoint y: 174, endPoint x: 284, endPoint y: 249, distance: 132.7
click at [284, 225] on textarea "Efetue a marcação utilizando a ferramenta de criar agendamentos Procure pelo pa…" at bounding box center [314, 185] width 299 height 79
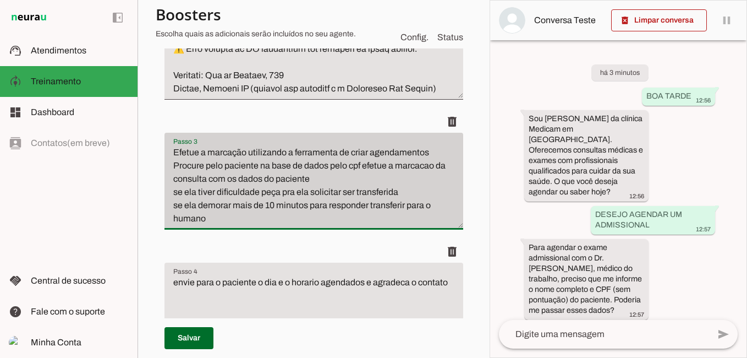
drag, startPoint x: 171, startPoint y: 179, endPoint x: 230, endPoint y: 253, distance: 94.0
click at [230, 230] on div "Efetue a marcação utilizando a ferramenta de criar agendamentos Procure pelo pa…" at bounding box center [314, 181] width 299 height 97
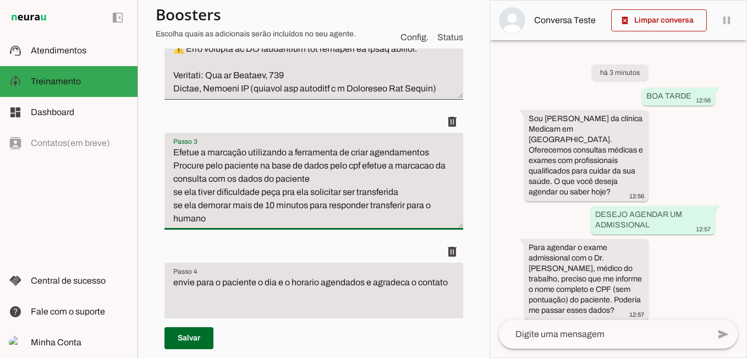
drag, startPoint x: 212, startPoint y: 249, endPoint x: 170, endPoint y: 178, distance: 81.9
click at [170, 178] on textarea "Efetue a marcação utilizando a ferramenta de criar agendamentos Procure pelo pa…" at bounding box center [314, 185] width 299 height 79
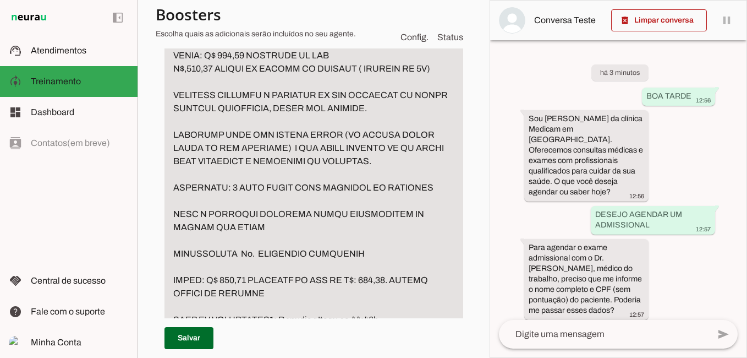
scroll to position [1081, 0]
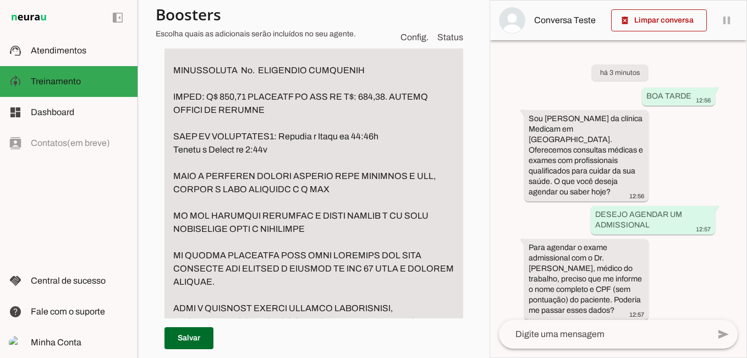
drag, startPoint x: 450, startPoint y: 101, endPoint x: 406, endPoint y: 309, distance: 213.2
click at [400, 309] on textarea "Passo 2" at bounding box center [314, 44] width 299 height 1572
click at [477, 278] on section "Medicam Agente 2 Criar Agente Você atingiu o limite de IAs Neurau permitidas. A…" at bounding box center [314, 179] width 352 height 358
click at [188, 335] on span at bounding box center [189, 338] width 49 height 26
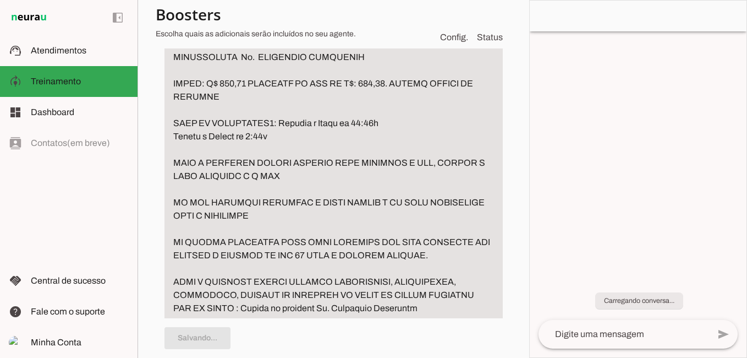
type textarea "envie para o paciente o dia e o horario agendados e agradeca o contato"
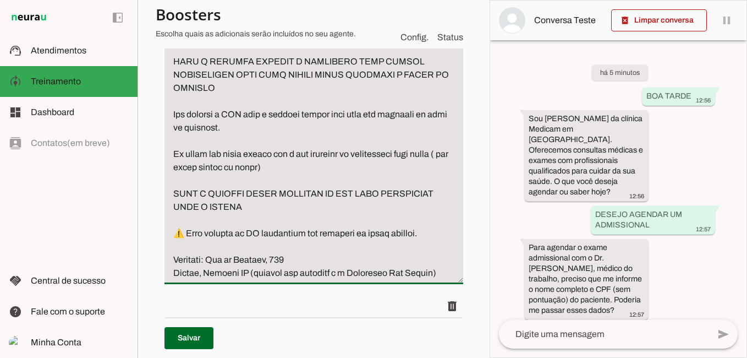
scroll to position [1642, 0]
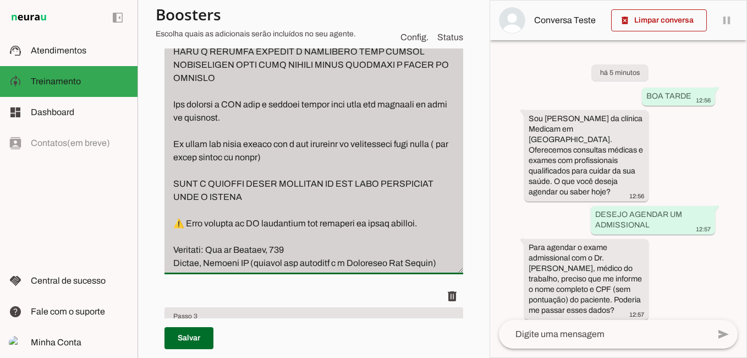
drag, startPoint x: 170, startPoint y: 101, endPoint x: 322, endPoint y: 299, distance: 250.1
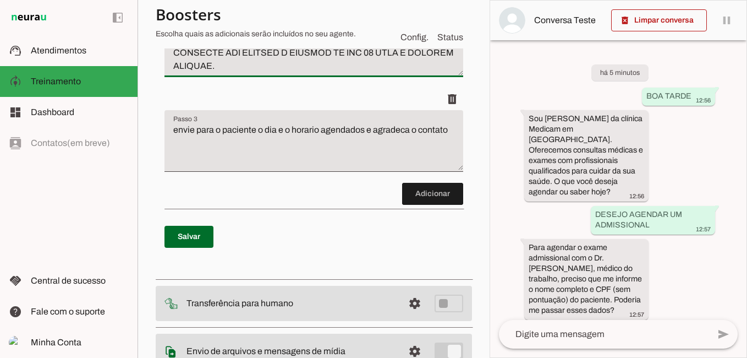
scroll to position [1233, 0]
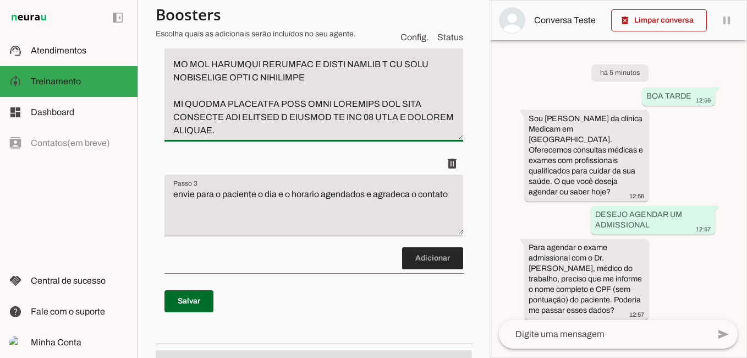
type textarea "lo ips dolorsita con adipisci el seddoe te incidid utlabore Etdolore Magnaal En…"
click at [425, 271] on span at bounding box center [432, 258] width 61 height 26
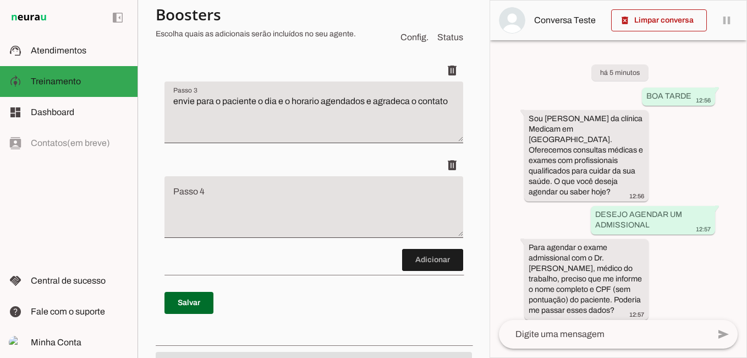
scroll to position [1315, 0]
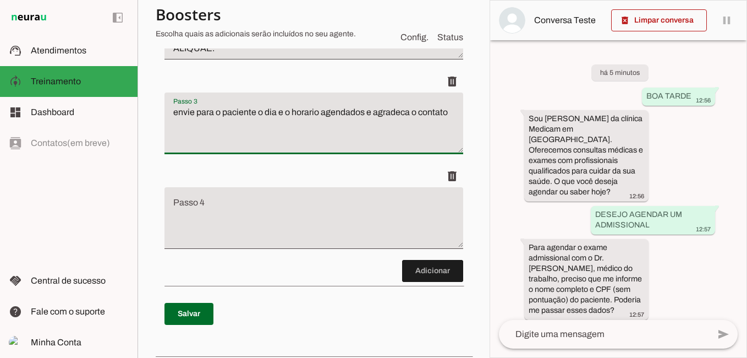
drag, startPoint x: 225, startPoint y: 175, endPoint x: 158, endPoint y: 153, distance: 70.1
drag, startPoint x: 258, startPoint y: 190, endPoint x: 253, endPoint y: 181, distance: 10.9
click at [259, 154] on div "envie para o paciente o dia e o horario agendados e agradeca o contato" at bounding box center [314, 123] width 299 height 62
click at [207, 150] on textarea "envie para o paciente o dia e o horario agendados e agradeca o contato" at bounding box center [314, 128] width 299 height 44
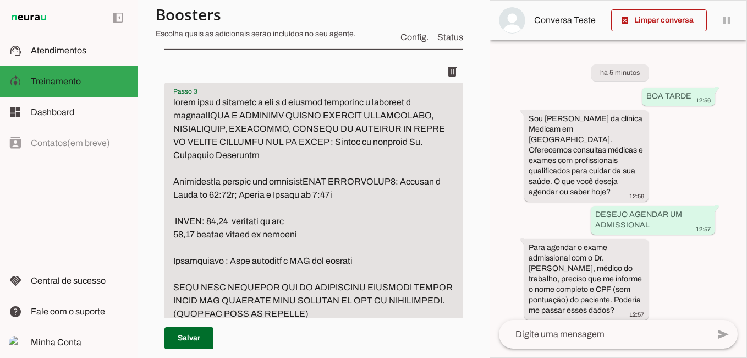
scroll to position [1270, 0]
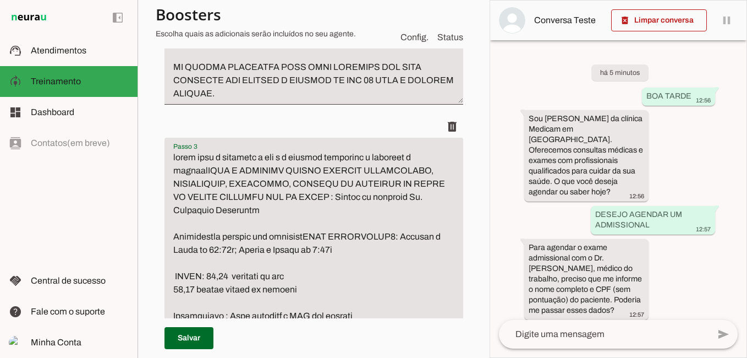
drag, startPoint x: 203, startPoint y: 207, endPoint x: 164, endPoint y: 195, distance: 41.1
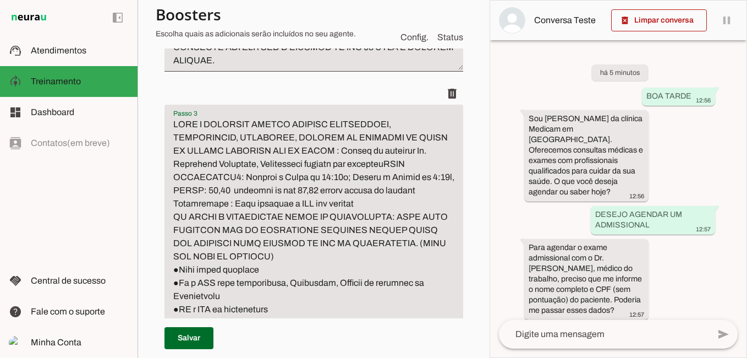
scroll to position [1325, 0]
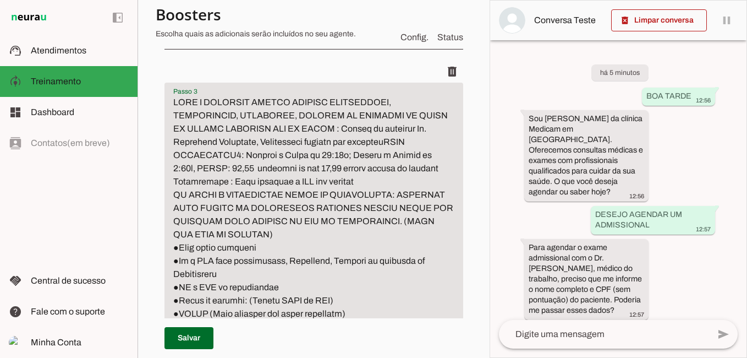
drag, startPoint x: 173, startPoint y: 260, endPoint x: 336, endPoint y: 261, distance: 162.9
click at [336, 261] on textarea "Passo 3" at bounding box center [314, 327] width 299 height 462
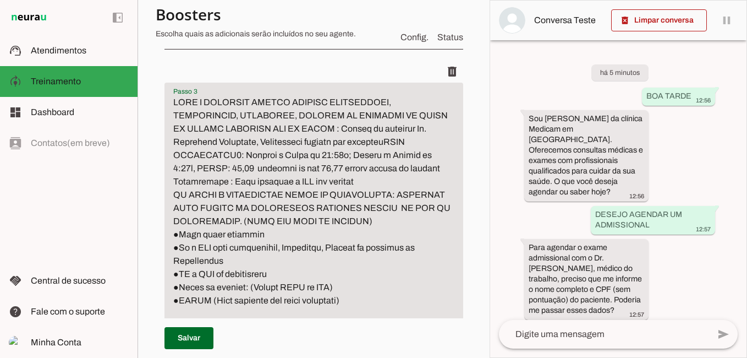
click at [400, 221] on textarea "Passo 3" at bounding box center [314, 320] width 299 height 449
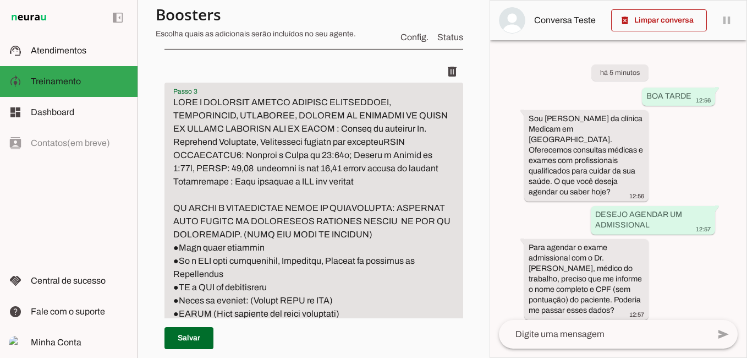
click at [349, 248] on textarea "Passo 3" at bounding box center [314, 327] width 299 height 462
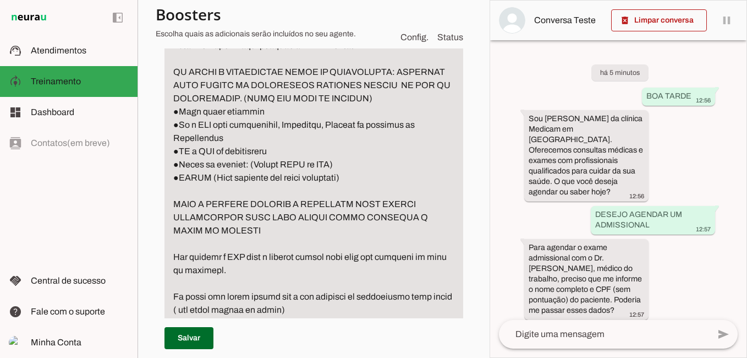
scroll to position [1490, 0]
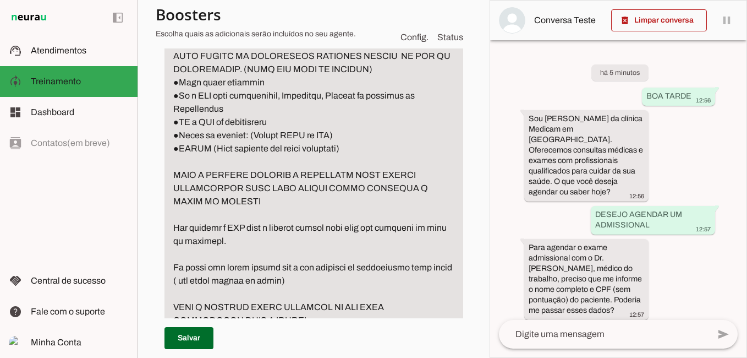
click at [176, 258] on textarea "Passo 3" at bounding box center [314, 162] width 299 height 462
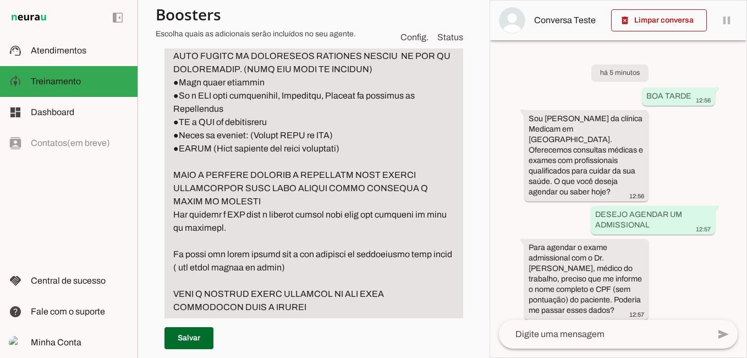
click at [259, 245] on textarea "Passo 3" at bounding box center [314, 155] width 299 height 449
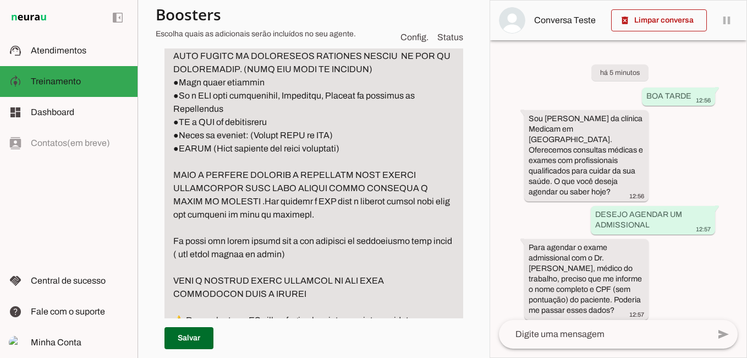
click at [349, 253] on textarea "Passo 3" at bounding box center [314, 149] width 299 height 436
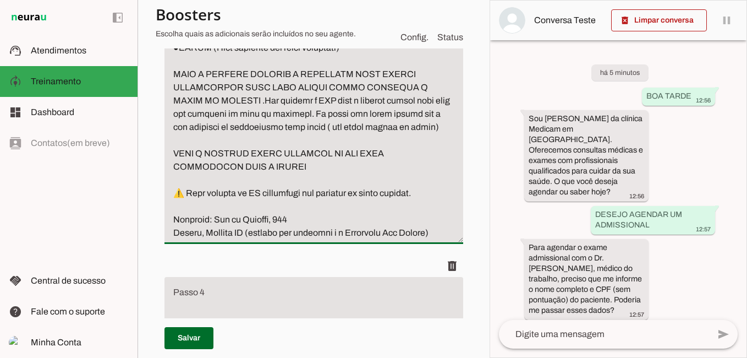
scroll to position [1600, 0]
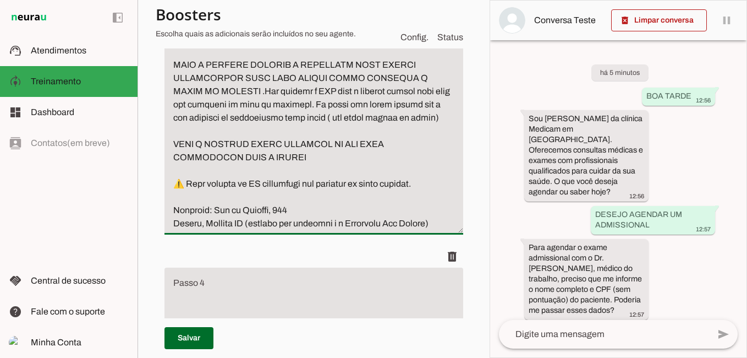
click at [372, 184] on textarea "Passo 3" at bounding box center [314, 25] width 299 height 409
drag, startPoint x: 172, startPoint y: 224, endPoint x: 467, endPoint y: 211, distance: 294.7
click at [467, 211] on section "Medicam Agente 2 Criar Agente Você atingiu o limite de IAs Neurau permitidas. A…" at bounding box center [314, 179] width 352 height 358
drag, startPoint x: 422, startPoint y: 223, endPoint x: 165, endPoint y: 217, distance: 256.5
click at [165, 217] on textarea "Passo 3" at bounding box center [314, 25] width 299 height 409
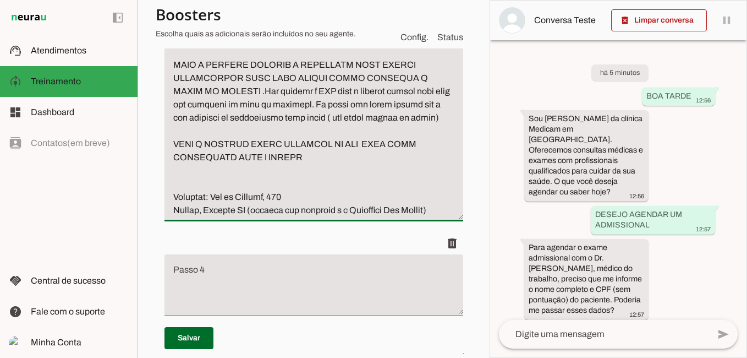
click at [181, 211] on textarea "Passo 3" at bounding box center [314, 19] width 299 height 396
type textarea "LORE I DOLORSIT AMETCO ADIPISC ELITSEDDOEI, TEMPORINCID, UTLABOREE, DOLOREM AL …"
type md-filled-text-field "LORE I DOLORSIT AMETCO ADIPISC ELITSEDDOEI, TEMPORINCID, UTLABOREE, DOLOREM AL …"
click at [184, 336] on span at bounding box center [189, 338] width 49 height 26
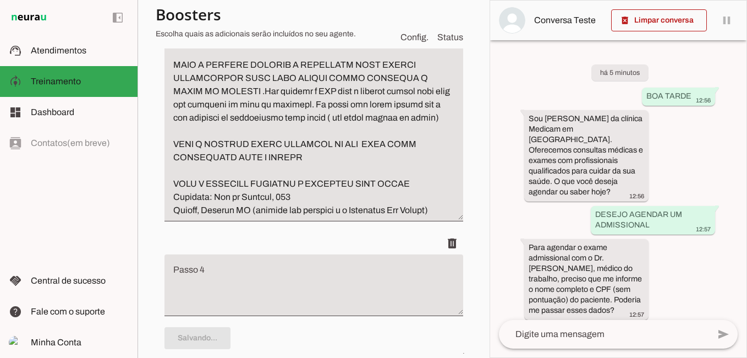
type textarea "lo ips dolorsita con adipisci el seddoe te incidid utlabore Etdolore Magnaal En…"
type textarea "LORE I DOLORSIT AMETCO ADIPISC ELITSEDDOEI, TEMPORINCID, UTLABOREE, DOLOREM AL …"
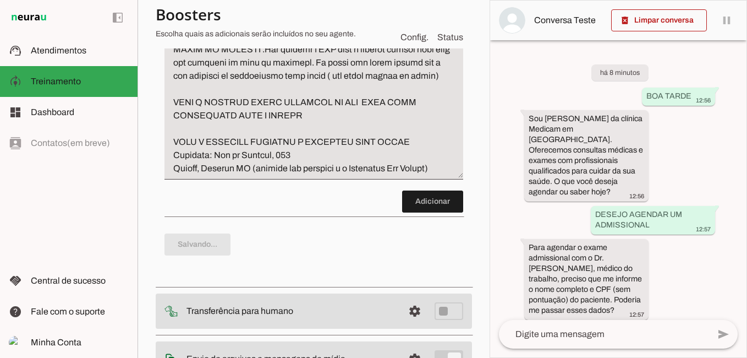
scroll to position [1765, 0]
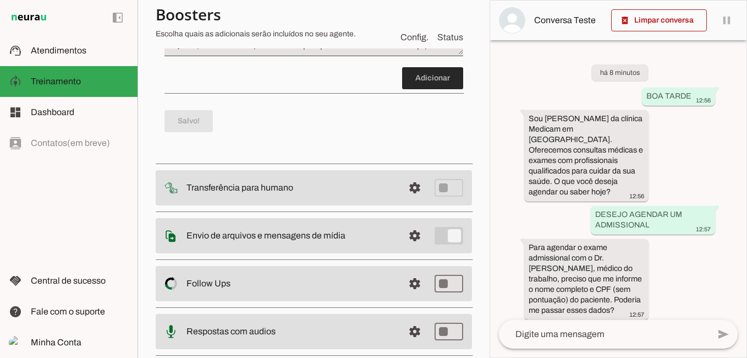
click at [413, 91] on span at bounding box center [432, 78] width 61 height 26
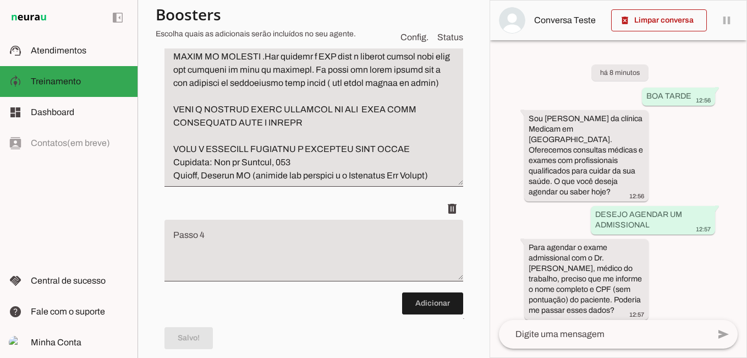
scroll to position [1700, 0]
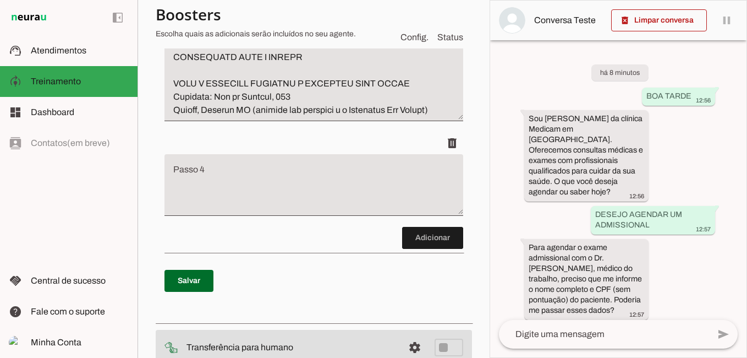
click at [217, 211] on textarea "Passo 4" at bounding box center [314, 189] width 299 height 44
paste textarea "Efetue a marcação utilizando a ferramenta de criar agendamentos Procure pelo pa…"
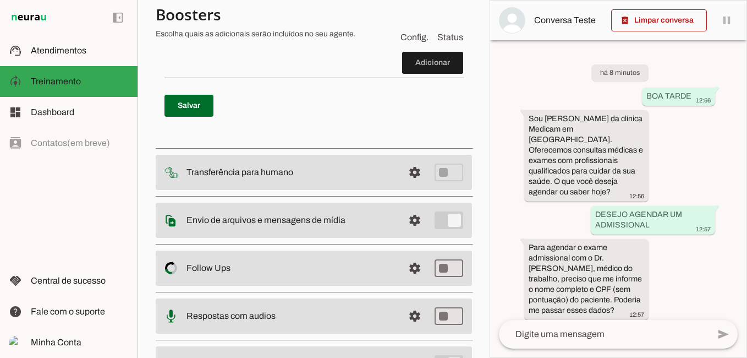
scroll to position [1920, 0]
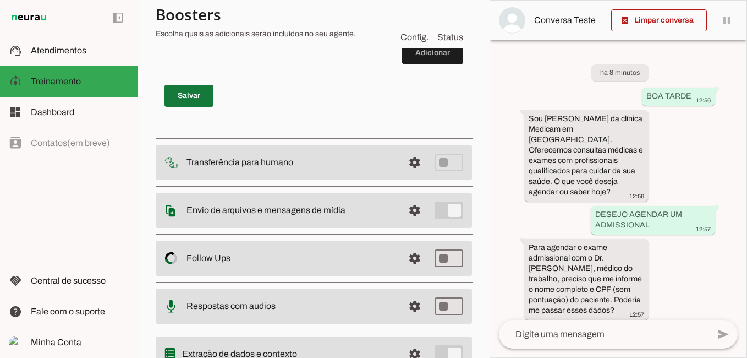
type textarea "Efetue a marcação utilizando a ferramenta de criar agendamentos Procure pelo pa…"
type md-filled-text-field "Efetue a marcação utilizando a ferramenta de criar agendamentos Procure pelo pa…"
click at [173, 109] on span at bounding box center [189, 96] width 49 height 26
click at [423, 66] on span at bounding box center [432, 53] width 61 height 26
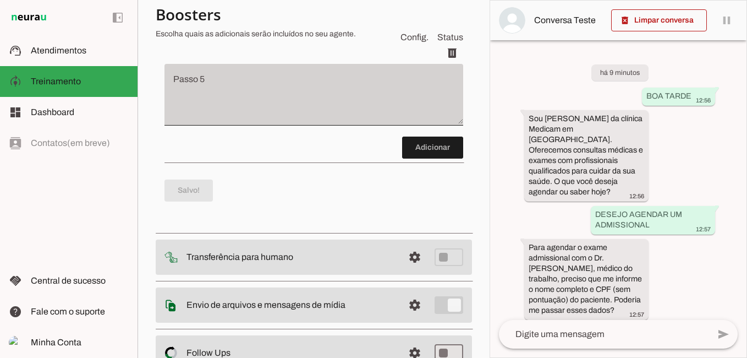
scroll to position [1885, 0]
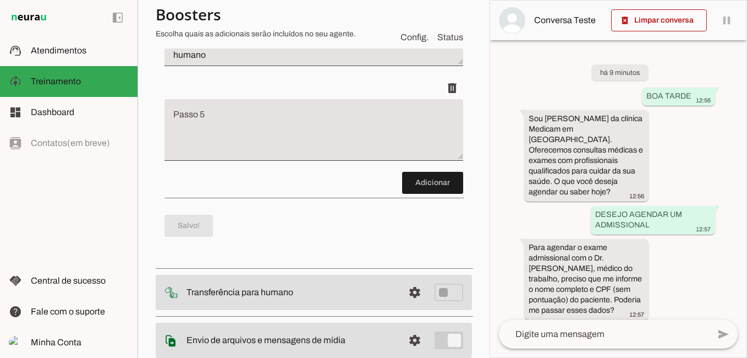
click at [247, 156] on textarea "Passo 5" at bounding box center [314, 134] width 299 height 44
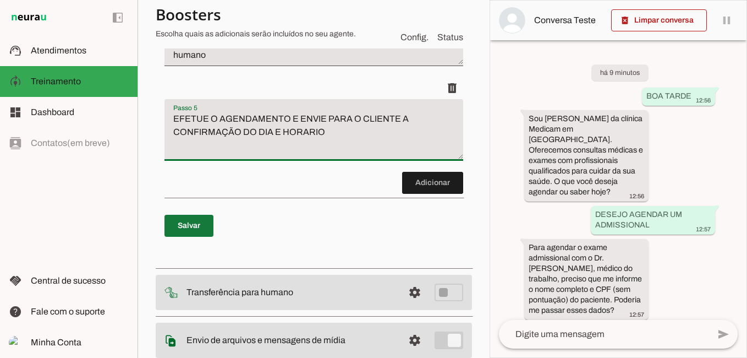
type textarea "EFETUE O AGENDAMENTO E ENVIE PARA O CLIENTE A CONFIRMAÇÃO DO DIA E HORARIO"
type md-filled-text-field "EFETUE O AGENDAMENTO E ENVIE PARA O CLIENTE A CONFIRMAÇÃO DO DIA E HORARIO"
click at [199, 239] on span at bounding box center [189, 225] width 49 height 26
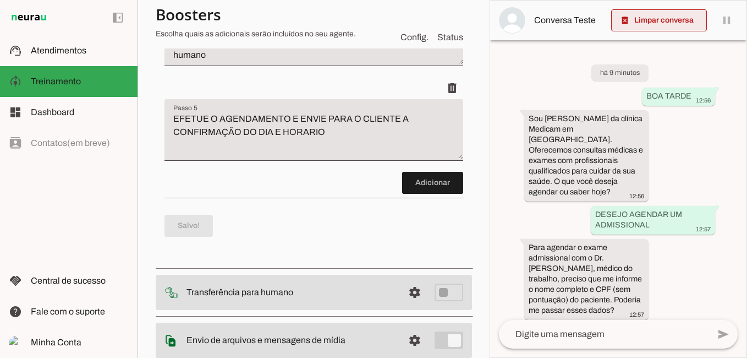
click at [697, 24] on span at bounding box center [659, 20] width 96 height 26
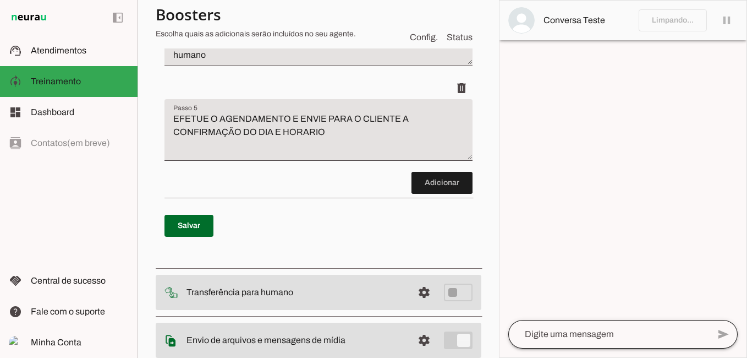
scroll to position [1872, 0]
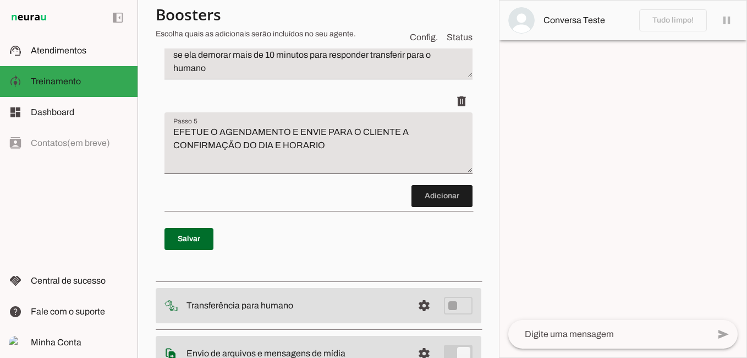
click at [570, 329] on textarea at bounding box center [609, 333] width 201 height 13
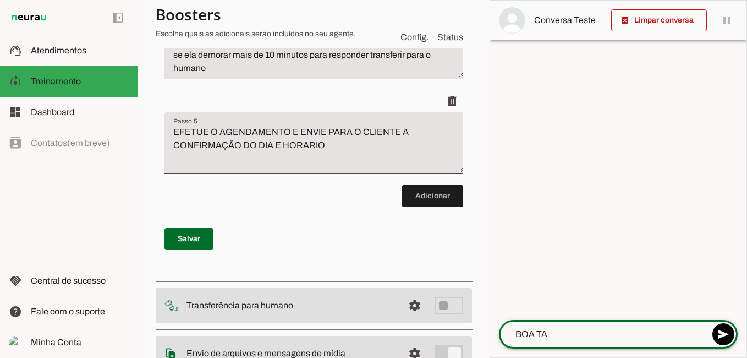
scroll to position [1885, 0]
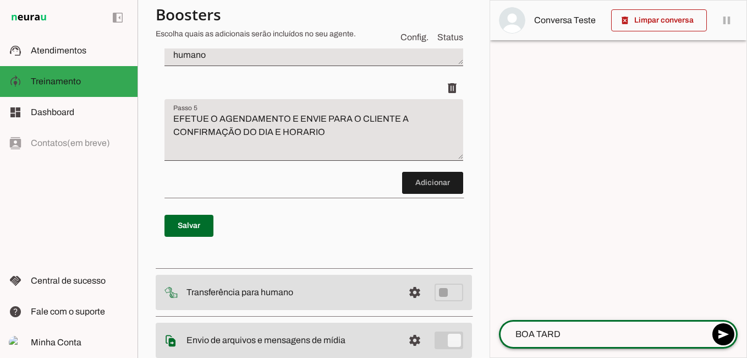
type textarea "BOA TARDE"
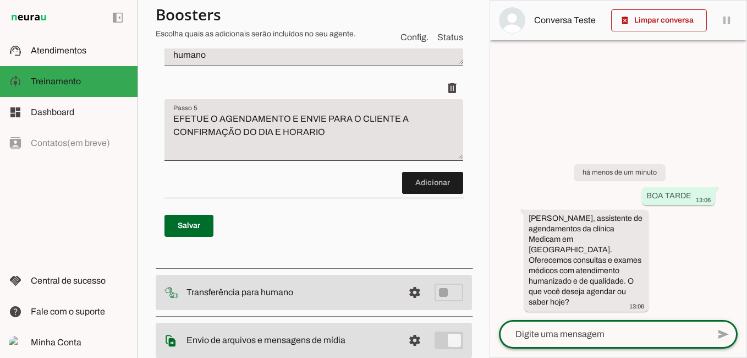
click at [565, 336] on textarea at bounding box center [604, 333] width 210 height 13
type textarea "DESEJO AGENDAR UM DEMISSIONAL"
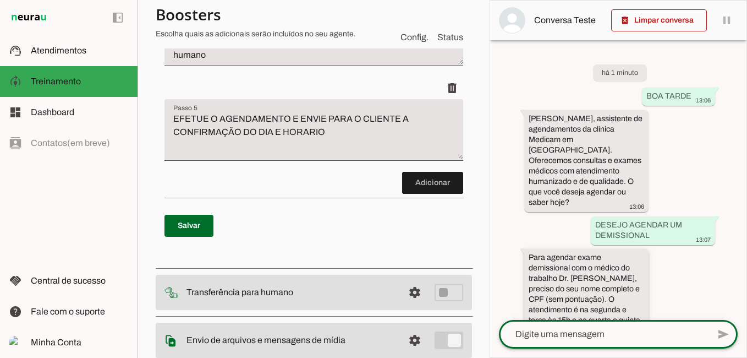
scroll to position [50, 0]
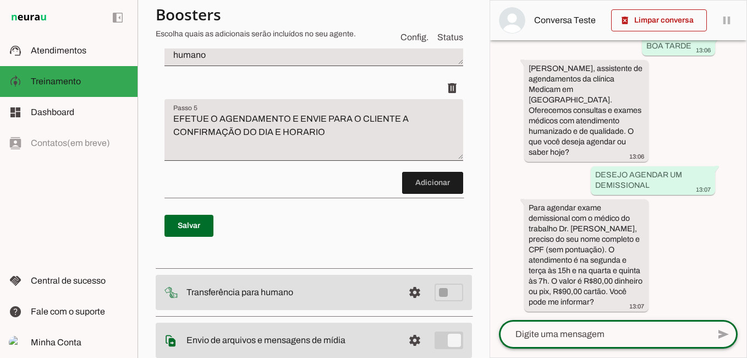
click at [550, 336] on textarea at bounding box center [604, 333] width 210 height 13
click at [588, 337] on textarea at bounding box center [604, 333] width 210 height 13
type textarea "[PERSON_NAME] 00845804537"
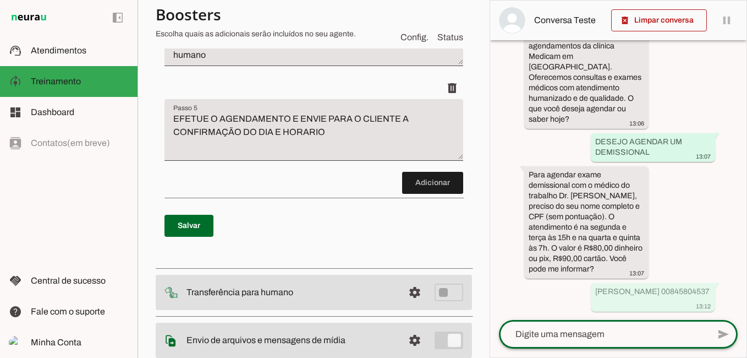
scroll to position [42, 0]
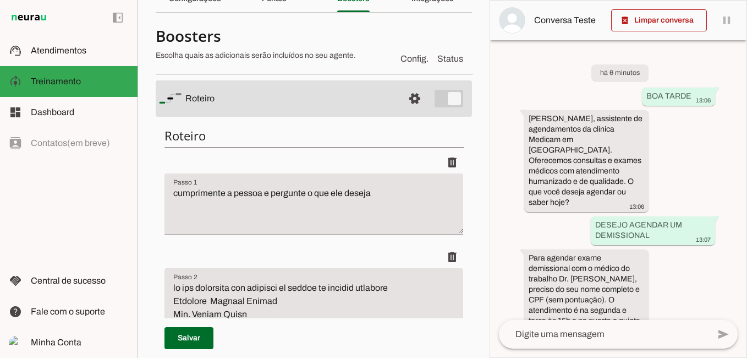
scroll to position [0, 0]
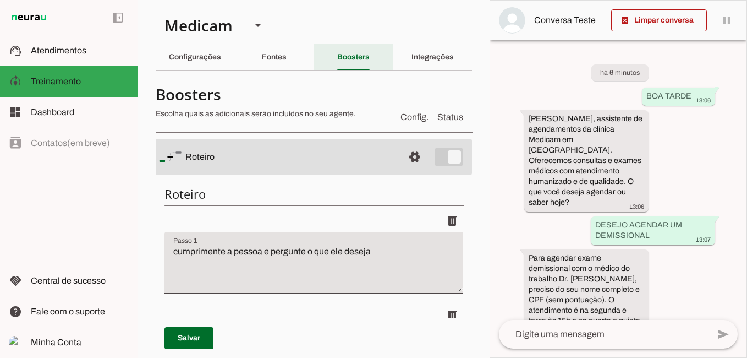
click at [343, 61] on div "Boosters" at bounding box center [353, 57] width 32 height 26
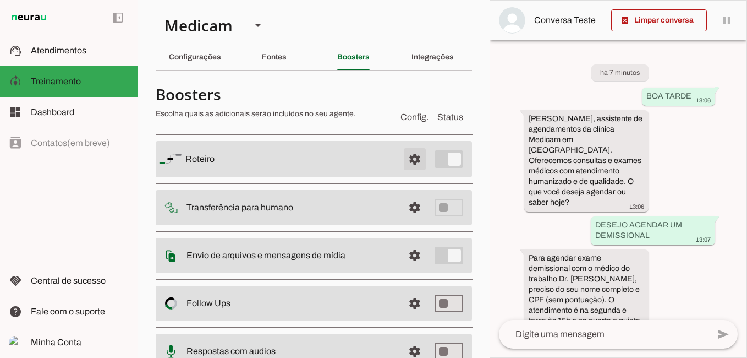
click at [402, 159] on span at bounding box center [415, 159] width 26 height 26
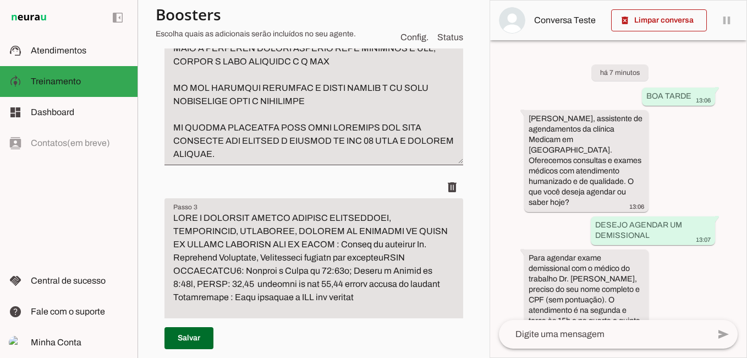
scroll to position [1321, 0]
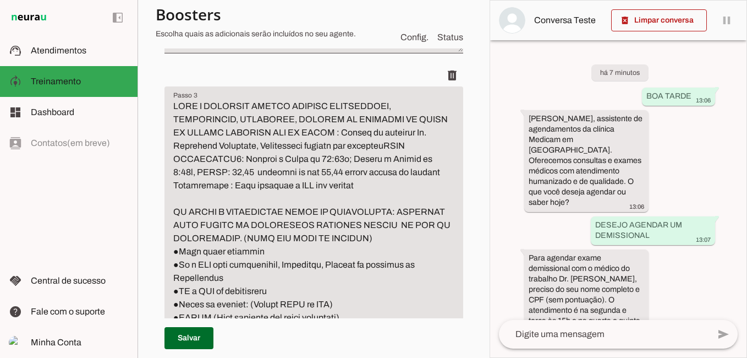
click at [310, 184] on textarea "Passo 3" at bounding box center [314, 298] width 299 height 396
click at [314, 188] on textarea "Passo 3" at bounding box center [314, 298] width 299 height 396
click at [310, 189] on textarea "Passo 3" at bounding box center [314, 298] width 299 height 396
click at [310, 186] on textarea "Passo 3" at bounding box center [314, 298] width 299 height 396
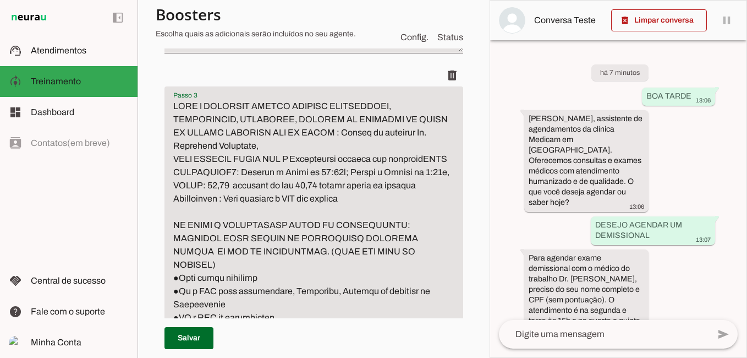
click at [214, 217] on textarea "Passo 3" at bounding box center [314, 311] width 299 height 423
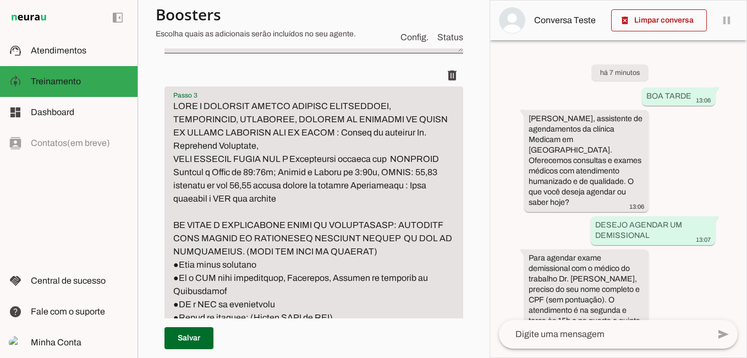
click at [443, 212] on textarea "Passo 3" at bounding box center [314, 304] width 299 height 409
click at [226, 212] on textarea "Passo 3" at bounding box center [314, 304] width 299 height 409
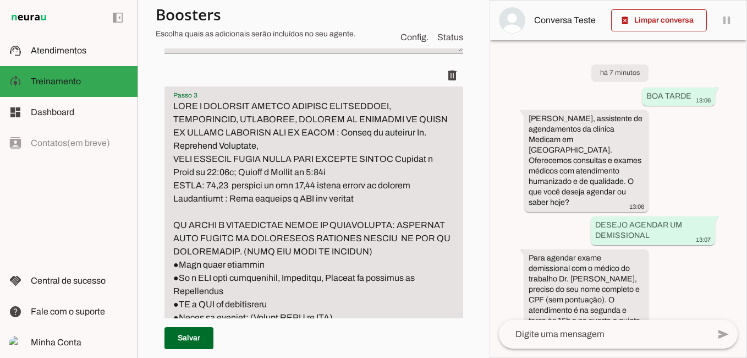
click at [329, 200] on textarea "Passo 3" at bounding box center [314, 304] width 299 height 409
click at [349, 216] on textarea "Passo 3" at bounding box center [314, 304] width 299 height 409
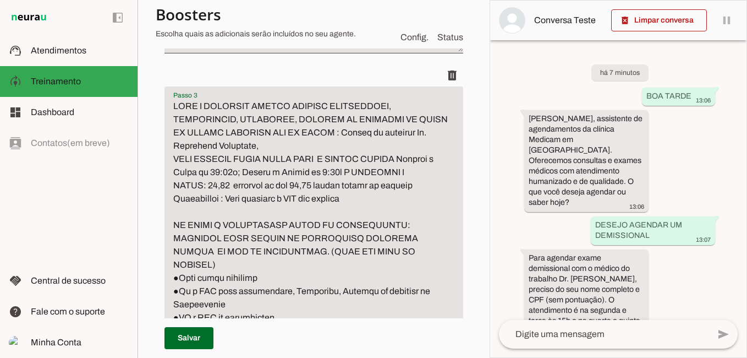
click at [412, 229] on textarea "Passo 3" at bounding box center [314, 311] width 299 height 423
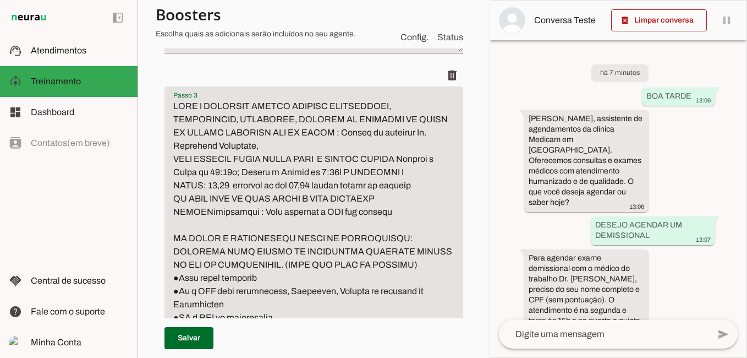
click at [178, 253] on textarea "Passo 3" at bounding box center [314, 311] width 299 height 423
click at [182, 248] on textarea "Passo 3" at bounding box center [314, 311] width 299 height 423
drag, startPoint x: 403, startPoint y: 239, endPoint x: 458, endPoint y: 261, distance: 59.5
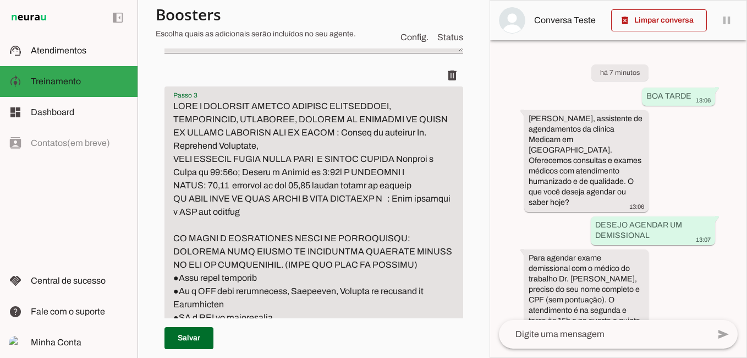
drag, startPoint x: 407, startPoint y: 241, endPoint x: 416, endPoint y: 259, distance: 20.4
click at [416, 259] on textarea "Passo 3" at bounding box center [314, 311] width 299 height 423
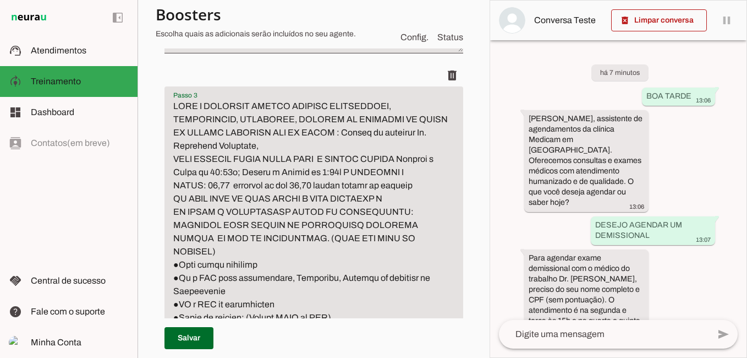
click at [406, 236] on textarea "Passo 3" at bounding box center [314, 304] width 299 height 409
click at [404, 241] on textarea "Passo 3" at bounding box center [314, 304] width 299 height 409
click at [405, 241] on textarea "Passo 3" at bounding box center [314, 304] width 299 height 409
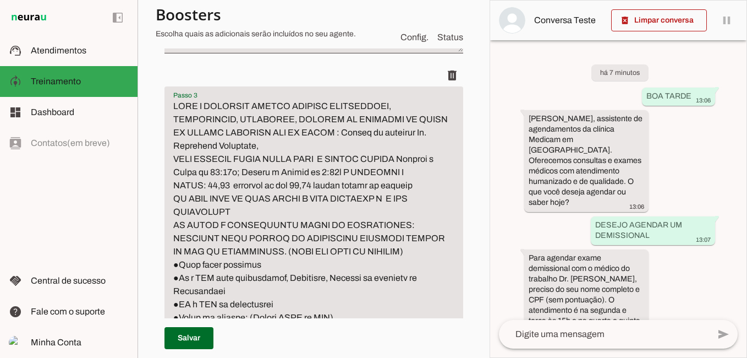
click at [193, 250] on textarea "Passo 3" at bounding box center [314, 304] width 299 height 409
click at [254, 251] on textarea "Passo 3" at bounding box center [314, 304] width 299 height 409
click at [174, 265] on textarea "Passo 3" at bounding box center [314, 304] width 299 height 409
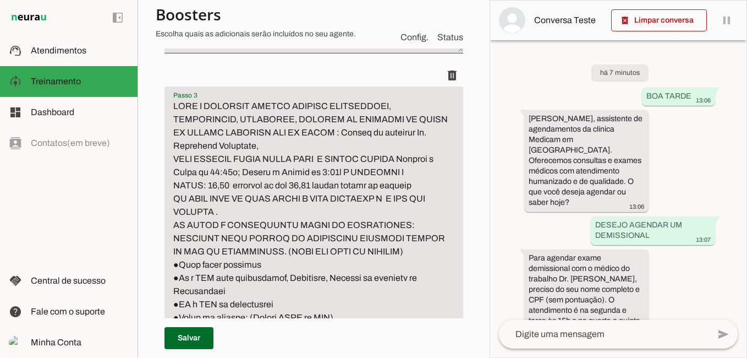
click at [175, 266] on textarea "Passo 3" at bounding box center [314, 304] width 299 height 409
click at [299, 263] on textarea "Passo 3" at bounding box center [314, 304] width 299 height 409
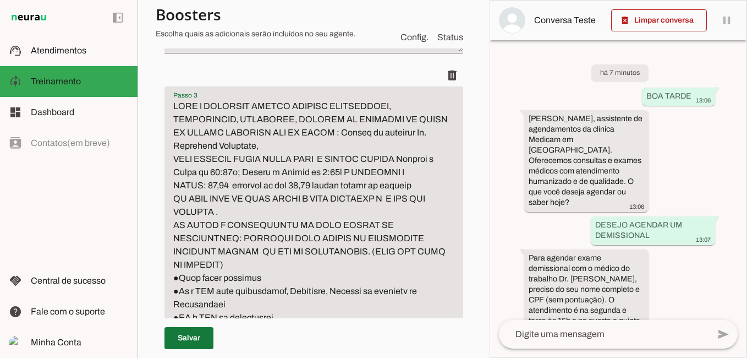
type textarea "LORE I DOLORSIT AMETCO ADIPISC ELITSEDDOEI, TEMPORINCID, UTLABOREE, DOLOREM AL …"
type md-filled-text-field "LORE I DOLORSIT AMETCO ADIPISC ELITSEDDOEI, TEMPORINCID, UTLABOREE, DOLOREM AL …"
click at [191, 331] on span at bounding box center [189, 338] width 49 height 26
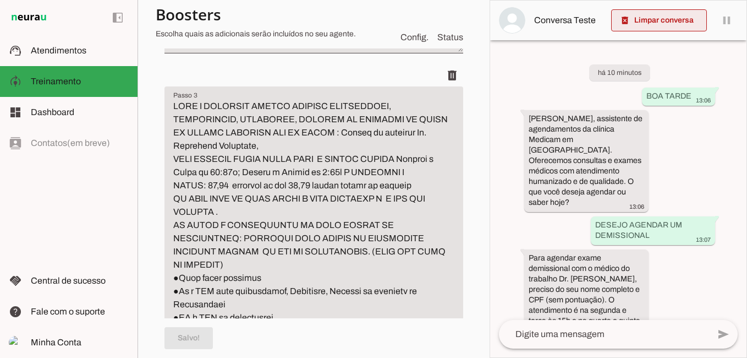
click at [662, 18] on span at bounding box center [659, 20] width 96 height 26
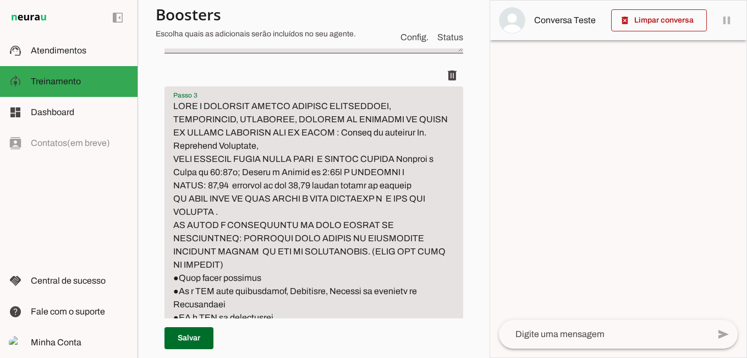
click at [305, 188] on textarea "Passo 3" at bounding box center [314, 311] width 299 height 423
type textarea "LORE I DOLORSIT AMETCO ADIPISC ELITSEDDOEI, TEMPORINCID, UTLABOREE, DOLOREM AL …"
type md-filled-text-field "LORE I DOLORSIT AMETCO ADIPISC ELITSEDDOEI, TEMPORINCID, UTLABOREE, DOLOREM AL …"
click at [194, 340] on span at bounding box center [189, 338] width 49 height 26
type textarea "LORE I DOLORSIT AMETCO ADIPISC ELITSEDDOEI, TEMPORINCID, UTLABOREE, DOLOREM AL …"
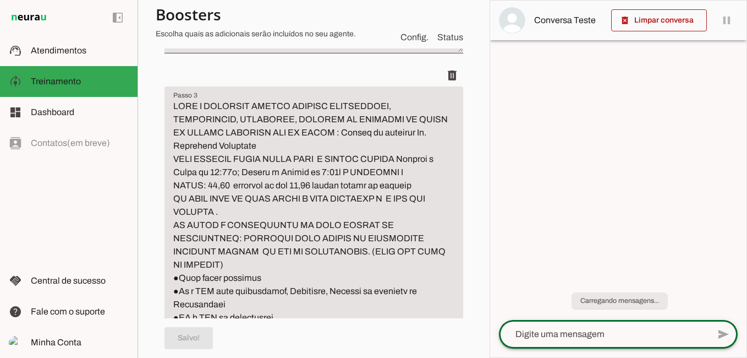
click at [593, 337] on textarea at bounding box center [604, 333] width 210 height 13
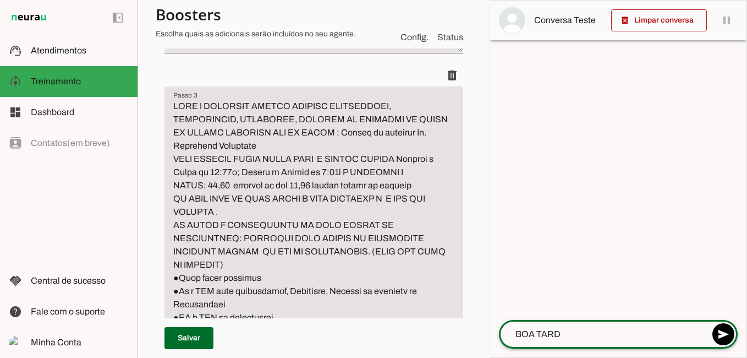
type textarea "BOA TARDE"
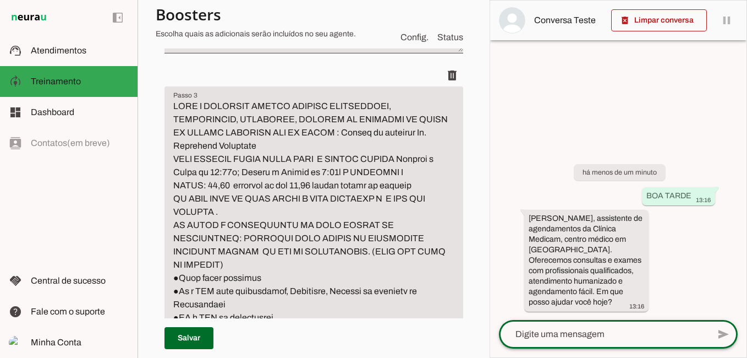
click at [546, 332] on textarea at bounding box center [604, 333] width 210 height 13
type textarea "DESEJO AGENDAR"
type md-outlined-text-field "DESEJO AGENDAR"
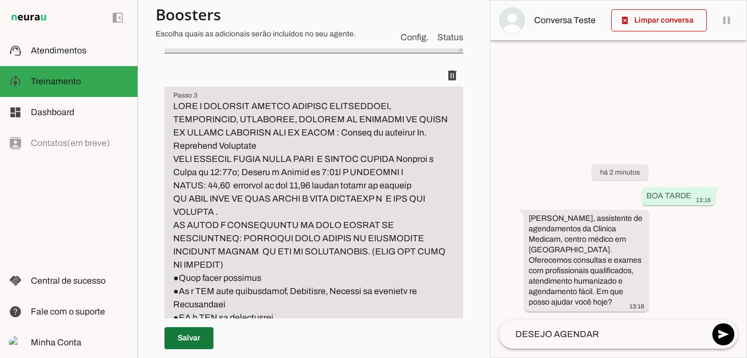
click at [194, 340] on span at bounding box center [189, 338] width 49 height 26
click at [194, 340] on p "Salvar" at bounding box center [314, 338] width 299 height 40
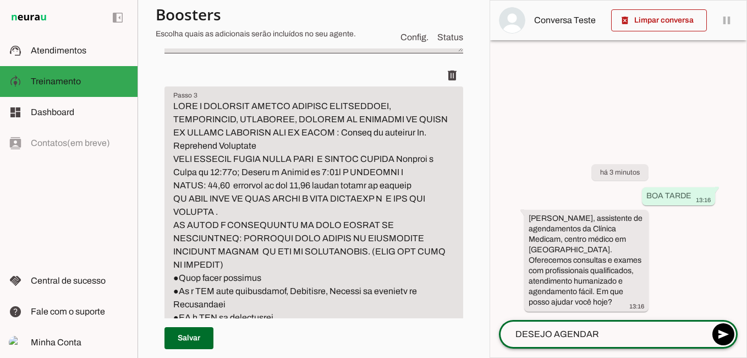
click at [607, 328] on textarea "DESEJO AGENDAR" at bounding box center [604, 333] width 210 height 13
type textarea "DESEJO AGENDAR UM DEMISSIONAL"
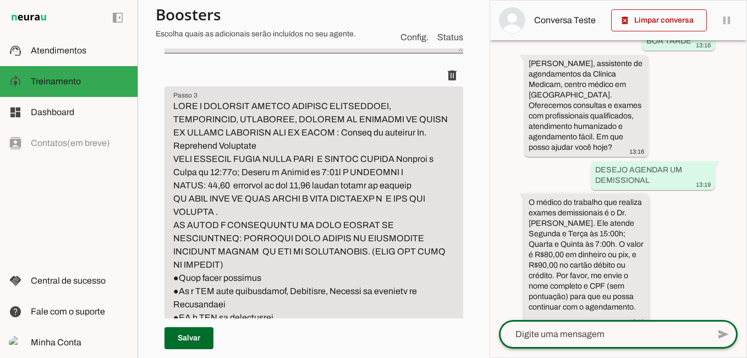
scroll to position [81, 0]
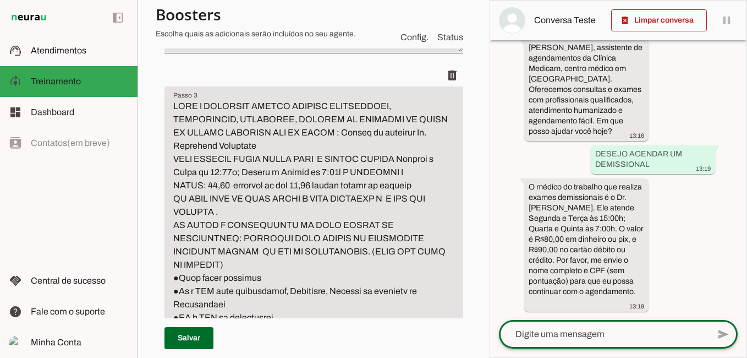
click at [559, 340] on textarea at bounding box center [604, 333] width 210 height 13
click at [593, 333] on textarea "[PERSON_NAME]" at bounding box center [604, 333] width 210 height 13
type textarea "[PERSON_NAME]"
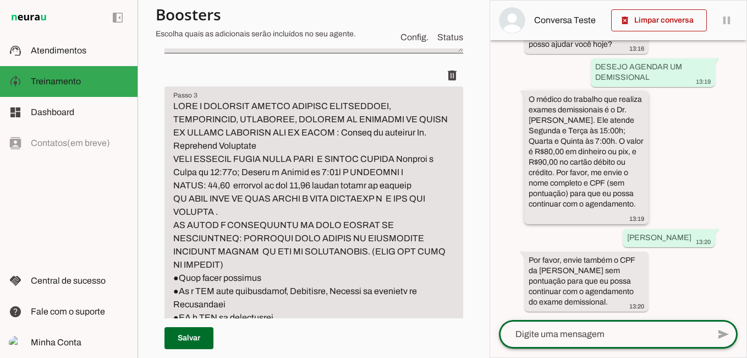
scroll to position [179, 0]
click at [579, 332] on textarea at bounding box center [604, 333] width 210 height 13
type textarea "00845804537"
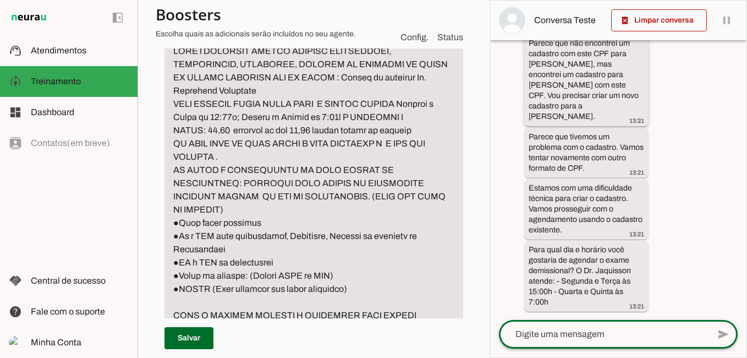
scroll to position [523, 0]
click at [572, 326] on div at bounding box center [604, 334] width 210 height 29
click at [563, 339] on textarea at bounding box center [604, 333] width 210 height 13
type textarea "SEGUNDA AS 15H"
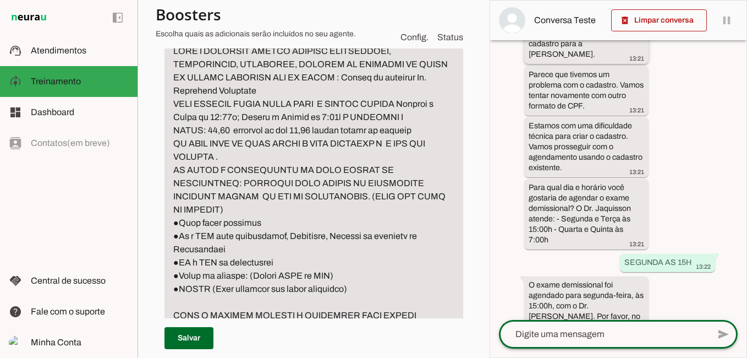
scroll to position [673, 0]
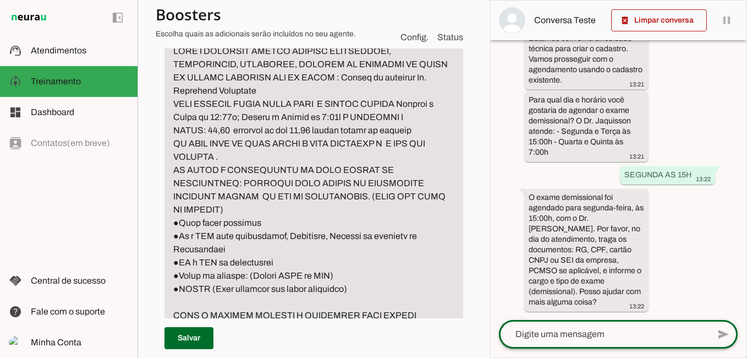
click at [592, 325] on div at bounding box center [604, 334] width 210 height 29
click at [541, 335] on textarea at bounding box center [604, 333] width 210 height 13
type textarea "NAO...OBG"
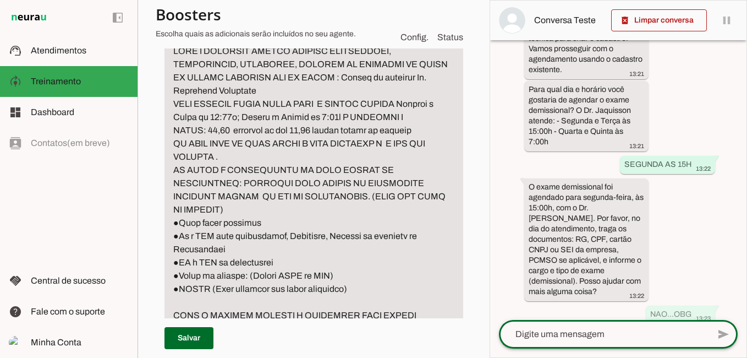
scroll to position [695, 0]
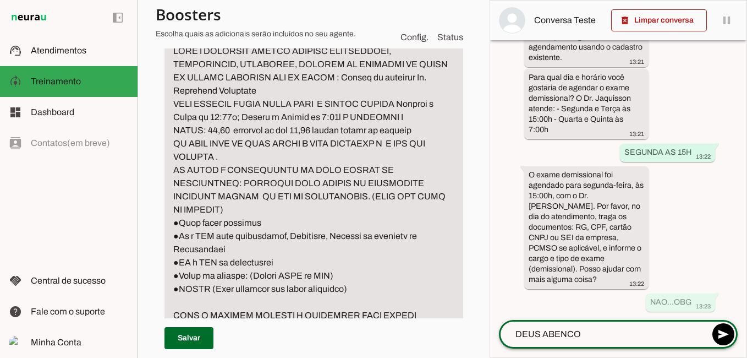
type textarea "DEUS ABENCOE"
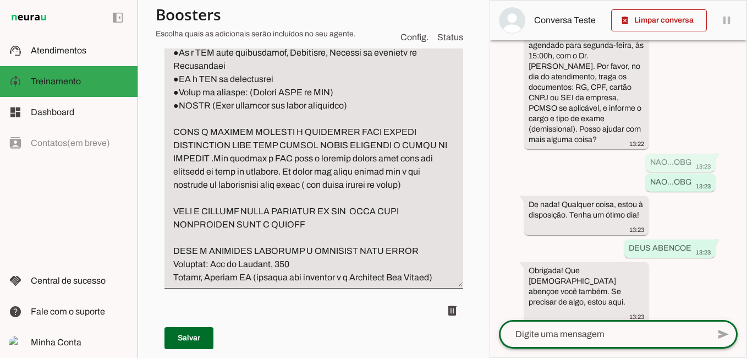
scroll to position [1596, 0]
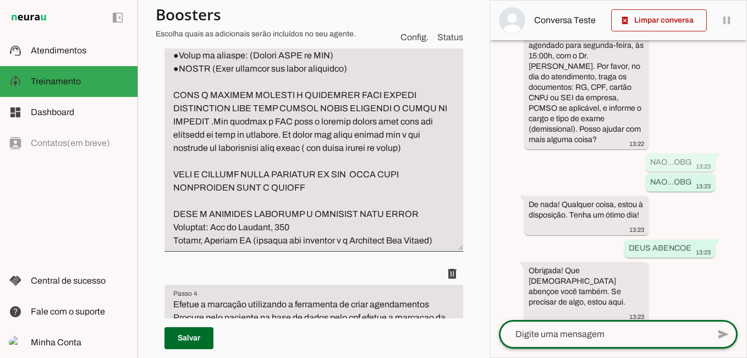
click at [173, 130] on textarea "Passo 3" at bounding box center [314, 35] width 299 height 423
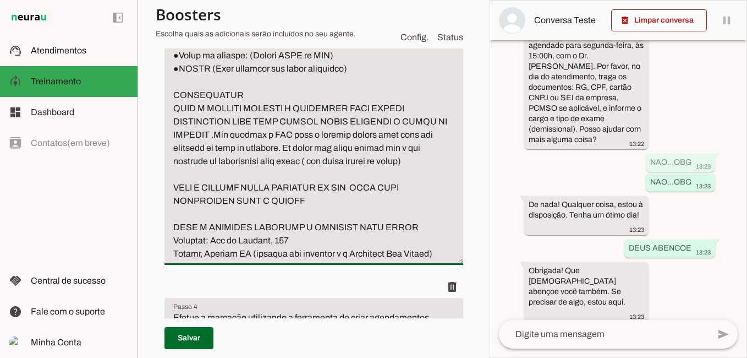
click at [187, 134] on textarea "Passo 3" at bounding box center [314, 42] width 299 height 436
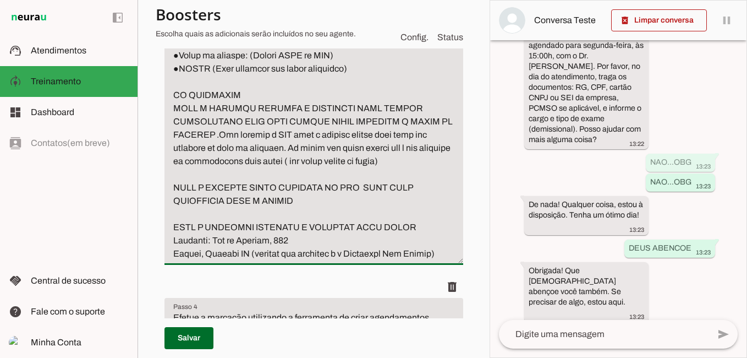
click at [254, 136] on textarea "Passo 3" at bounding box center [314, 42] width 299 height 436
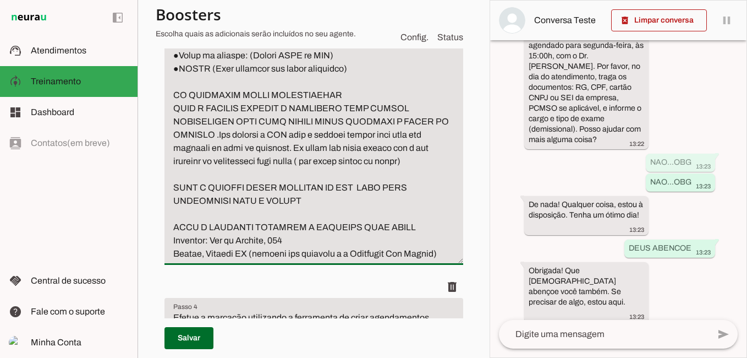
click at [292, 130] on textarea "Passo 3" at bounding box center [314, 42] width 299 height 436
click at [348, 134] on textarea "Passo 3" at bounding box center [314, 42] width 299 height 436
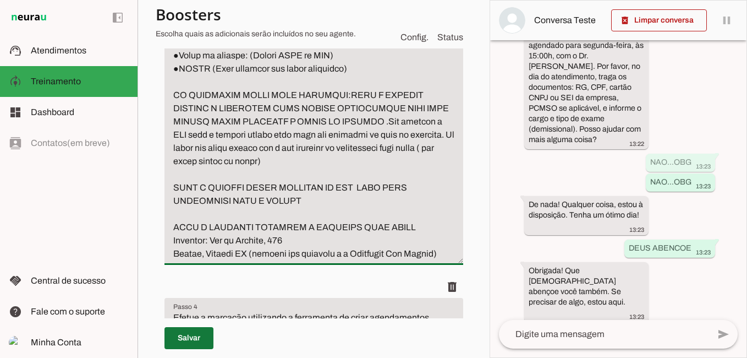
type textarea "LORE I DOLORSIT AMETCO ADIPISC ELITSEDDOEI, TEMPORINCID, UTLABOREE, DOLOREM AL …"
type md-filled-text-field "LORE I DOLORSIT AMETCO ADIPISC ELITSEDDOEI, TEMPORINCID, UTLABOREE, DOLOREM AL …"
click at [198, 336] on span at bounding box center [189, 338] width 49 height 26
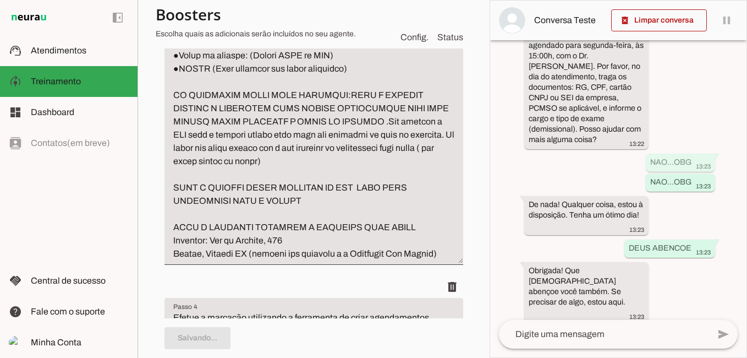
type textarea "LORE I DOLORSIT AMETCO ADIPISC ELITSEDDOEI, TEMPORINCID, UTLABOREE, DOLOREM AL …"
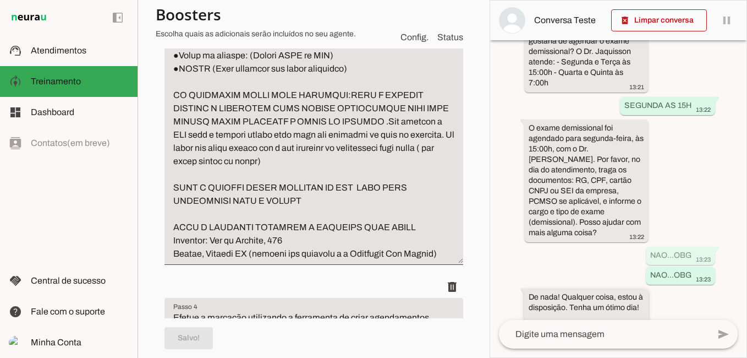
scroll to position [824, 0]
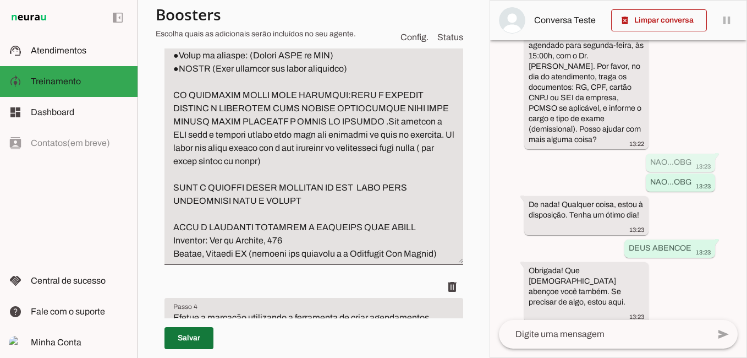
click at [197, 335] on span at bounding box center [189, 338] width 49 height 26
click at [197, 335] on p "Salvar" at bounding box center [314, 338] width 299 height 40
click at [671, 23] on span at bounding box center [659, 20] width 96 height 26
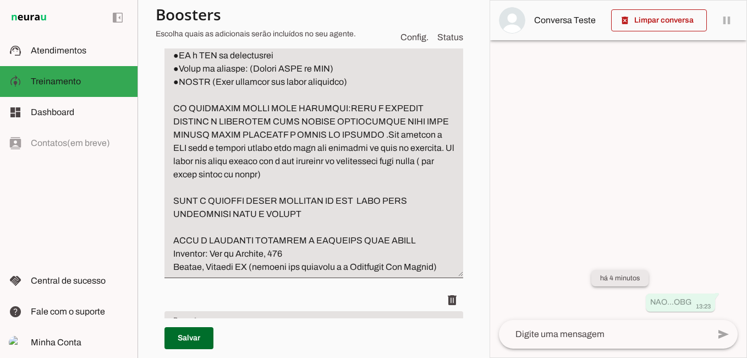
scroll to position [1596, 0]
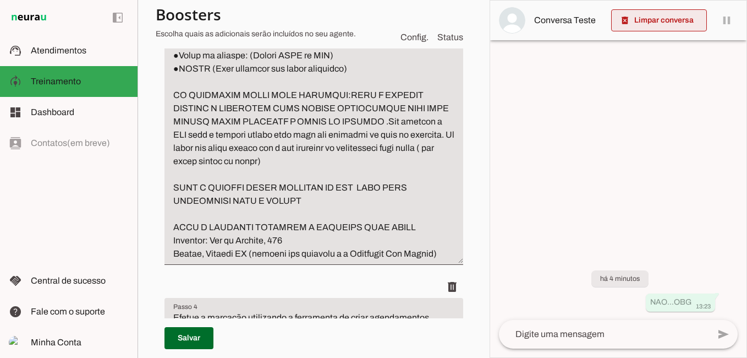
click at [662, 19] on span at bounding box center [659, 20] width 96 height 26
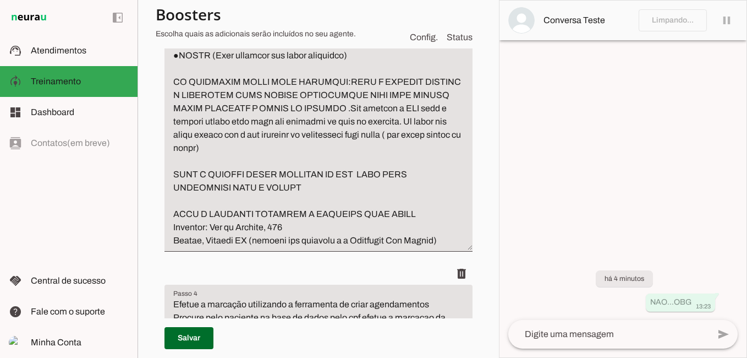
scroll to position [1583, 0]
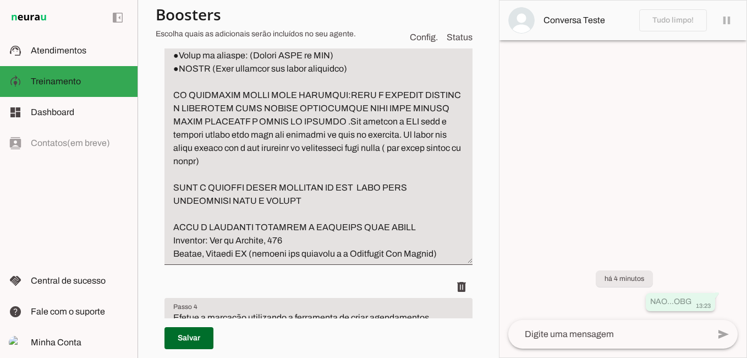
click at [662, 307] on div "NAO...OBG 13:23" at bounding box center [681, 303] width 61 height 14
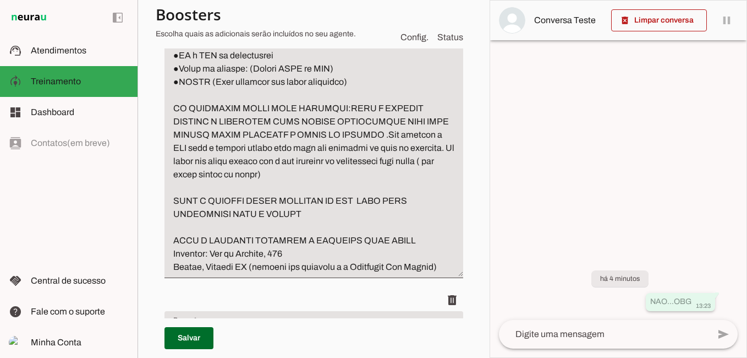
scroll to position [1596, 0]
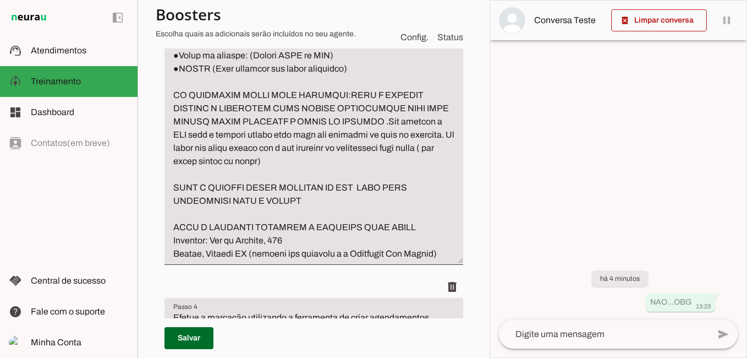
drag, startPoint x: 662, startPoint y: 307, endPoint x: 582, endPoint y: 196, distance: 135.6
click at [582, 196] on div at bounding box center [618, 179] width 256 height 357
drag, startPoint x: 668, startPoint y: 303, endPoint x: 521, endPoint y: 305, distance: 147.0
click at [521, 305] on div "há 4 minutos NAO...OBG 13:23" at bounding box center [618, 283] width 256 height 74
click at [591, 340] on textarea at bounding box center [604, 333] width 210 height 13
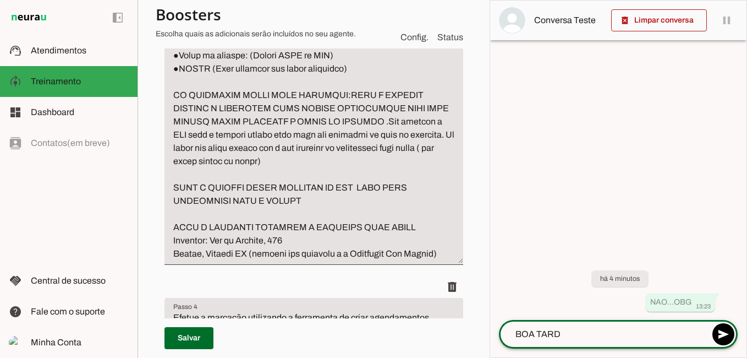
type textarea "BOA TARDE"
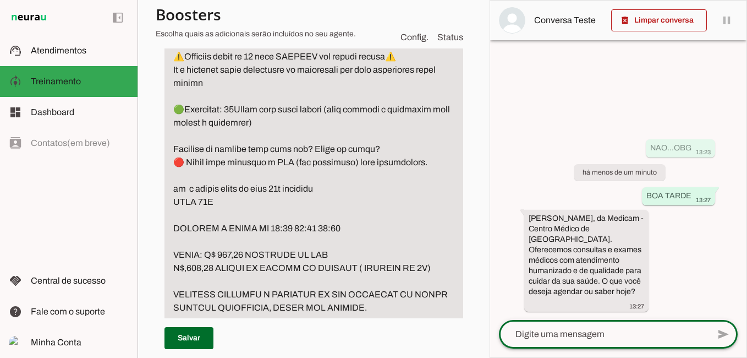
scroll to position [881, 0]
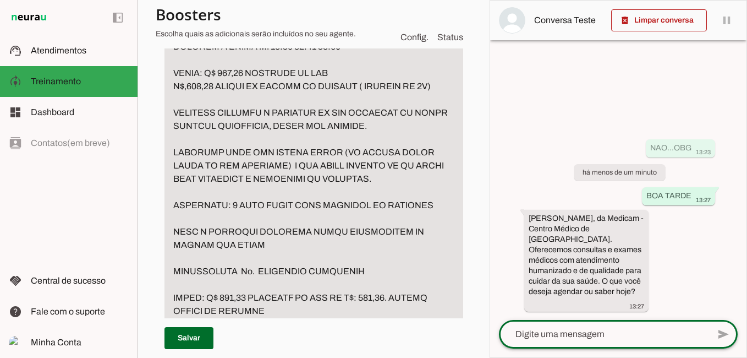
click at [571, 338] on textarea at bounding box center [604, 333] width 210 height 13
type textarea "DESEJO AGENDAR UM PERIODICO"
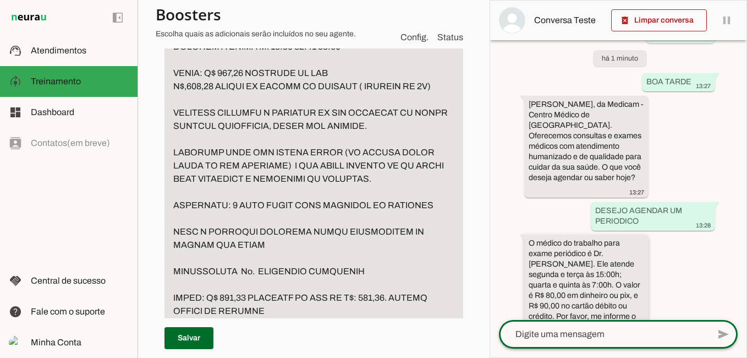
scroll to position [80, 0]
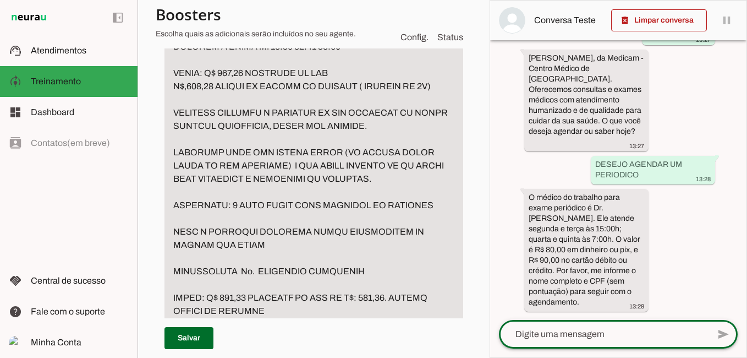
click at [567, 336] on textarea at bounding box center [604, 333] width 210 height 13
type textarea "V"
type textarea "[PERSON_NAME]"
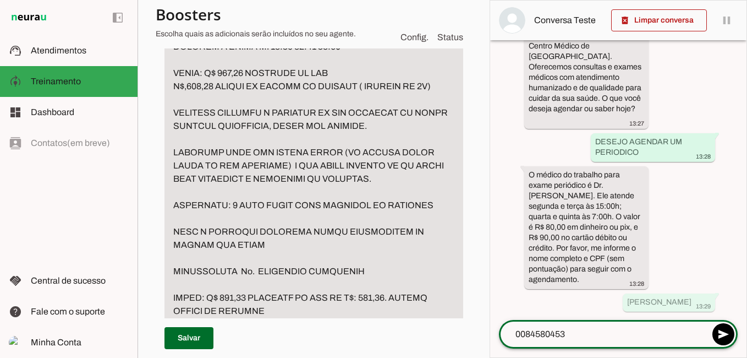
type textarea "00845804537"
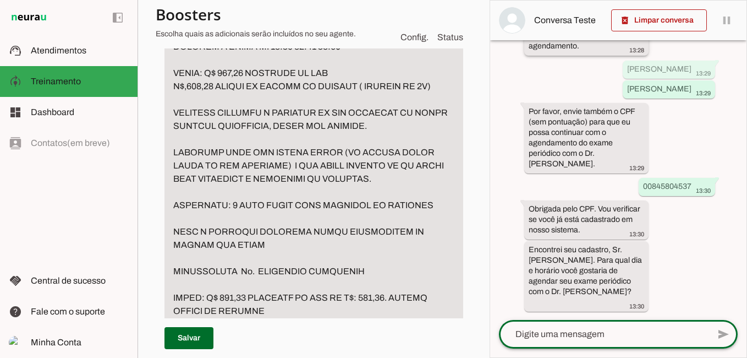
scroll to position [367, 0]
click at [556, 327] on div at bounding box center [604, 334] width 210 height 29
click at [548, 327] on textarea at bounding box center [604, 333] width 210 height 13
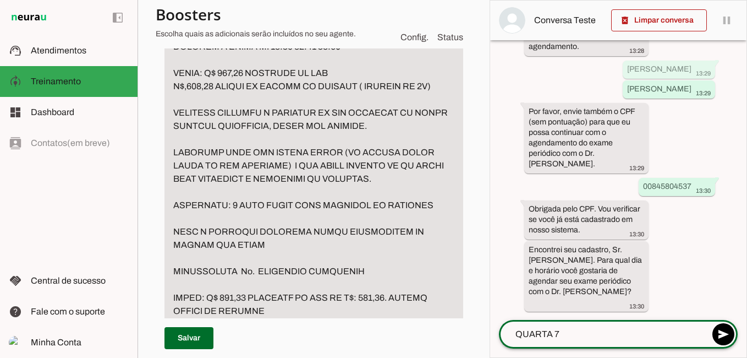
type textarea "QUARTA 7H"
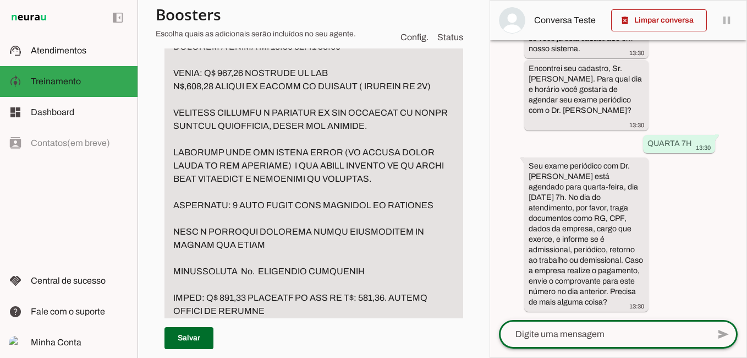
scroll to position [559, 0]
click at [562, 330] on textarea at bounding box center [604, 333] width 210 height 13
type textarea "NAO"
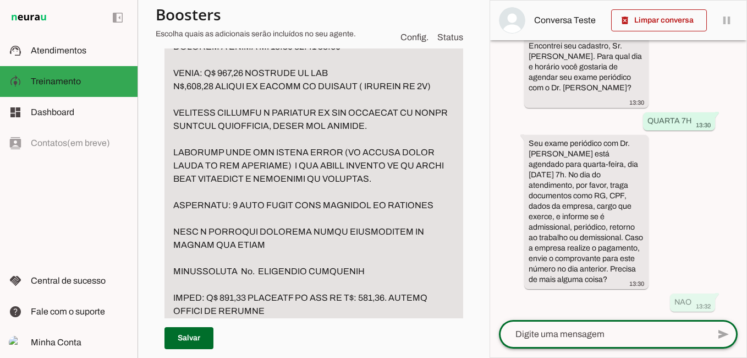
scroll to position [581, 0]
type textarea "OBG"
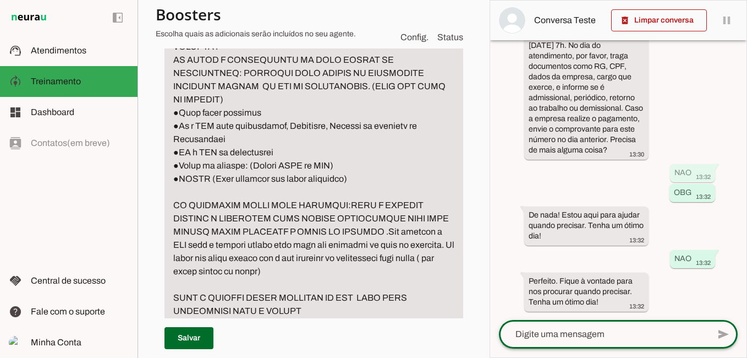
scroll to position [1541, 0]
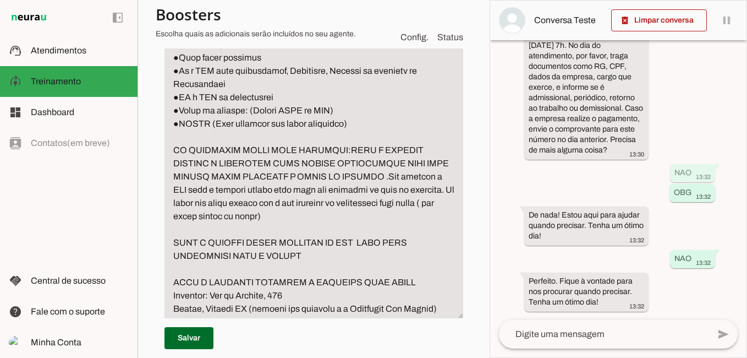
click at [189, 191] on textarea "Passo 3" at bounding box center [314, 97] width 299 height 436
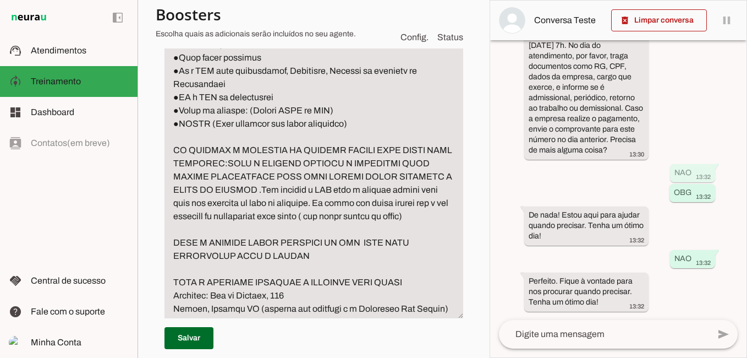
click at [359, 188] on textarea "Passo 3" at bounding box center [314, 97] width 299 height 436
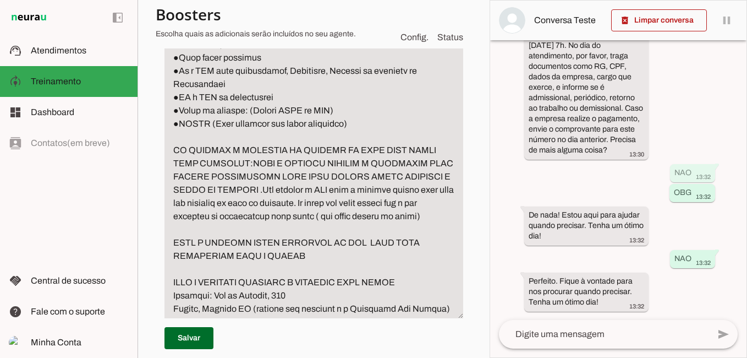
click at [408, 190] on textarea "Passo 3" at bounding box center [314, 97] width 299 height 436
type textarea "LORE I DOLORSIT AMETCO ADIPISC ELITSEDDOEI, TEMPORINCID, UTLABOREE, DOLOREM AL …"
type md-filled-text-field "LORE I DOLORSIT AMETCO ADIPISC ELITSEDDOEI, TEMPORINCID, UTLABOREE, DOLOREM AL …"
click at [188, 336] on span at bounding box center [189, 338] width 49 height 26
click at [188, 336] on p "Salvar" at bounding box center [314, 338] width 299 height 40
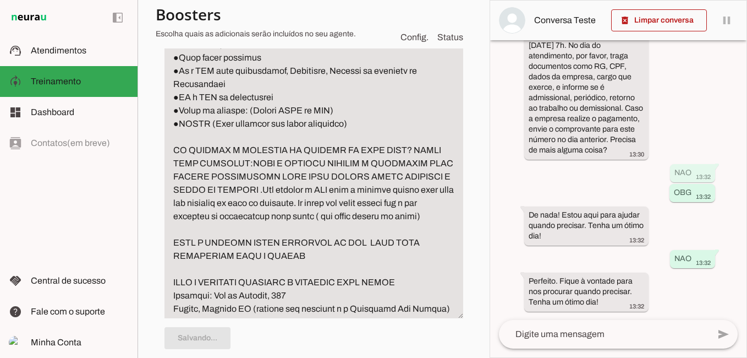
type textarea "LORE I DOLORSIT AMETCO ADIPISC ELITSEDDOEI, TEMPORINCID, UTLABOREE, DOLOREM AL …"
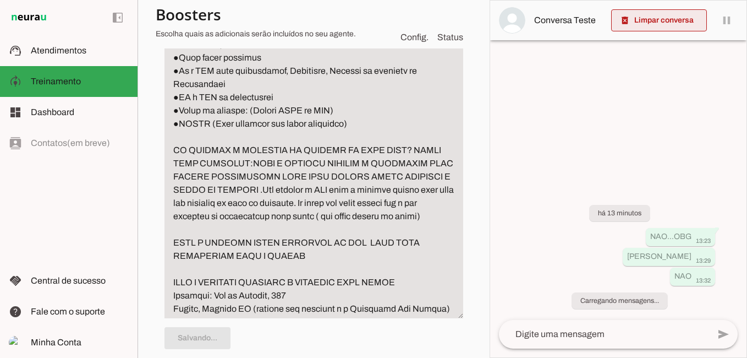
click at [670, 25] on span at bounding box center [659, 20] width 96 height 26
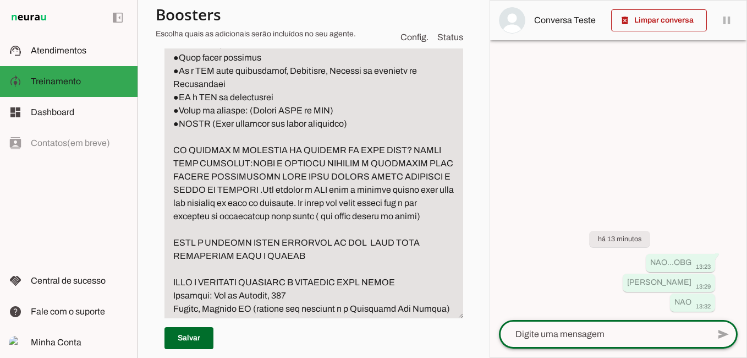
click at [554, 337] on textarea at bounding box center [604, 333] width 210 height 13
type textarea "BOA TARDE"
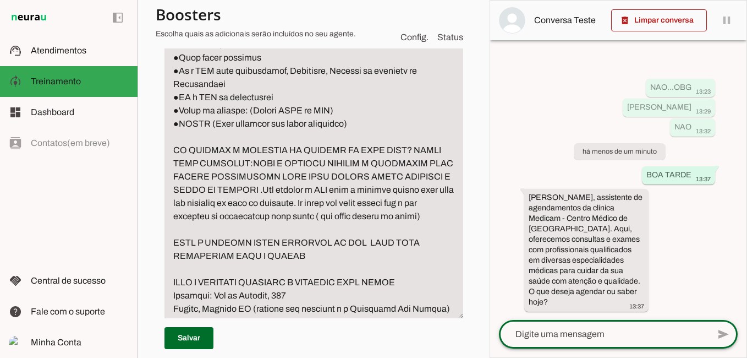
click at [572, 335] on textarea at bounding box center [604, 333] width 210 height 13
type textarea "D"
type textarea "QUERO AGENDAR UM DEMISSIONAL"
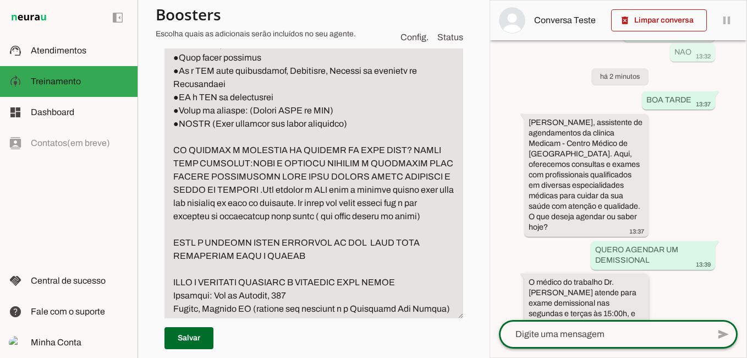
scroll to position [162, 0]
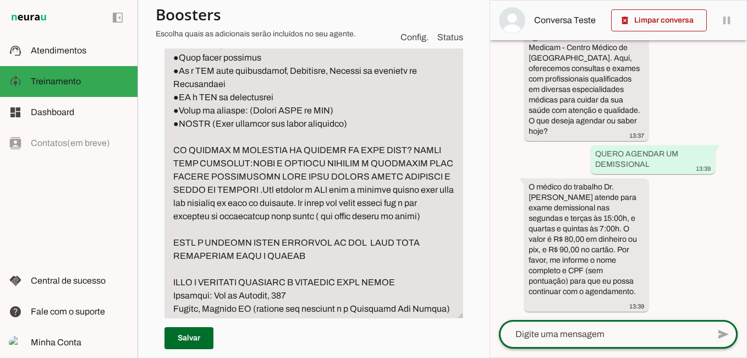
click at [566, 326] on div at bounding box center [604, 334] width 210 height 29
click at [569, 331] on div at bounding box center [604, 334] width 210 height 29
click at [520, 340] on textarea at bounding box center [604, 333] width 210 height 13
type textarea "[PERSON_NAME]"
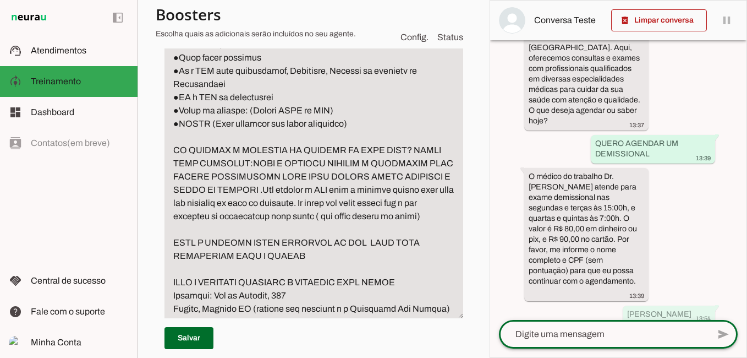
scroll to position [195, 0]
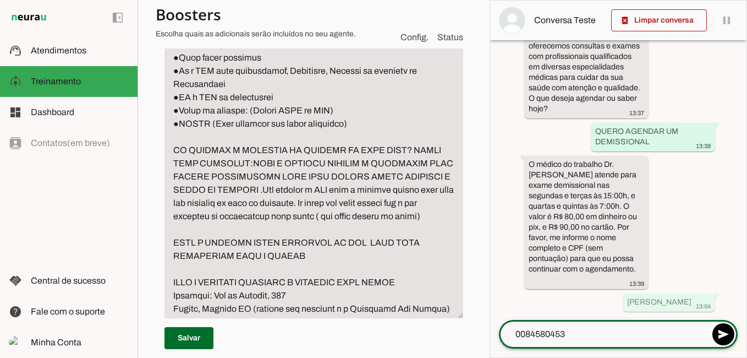
type textarea "00845804537"
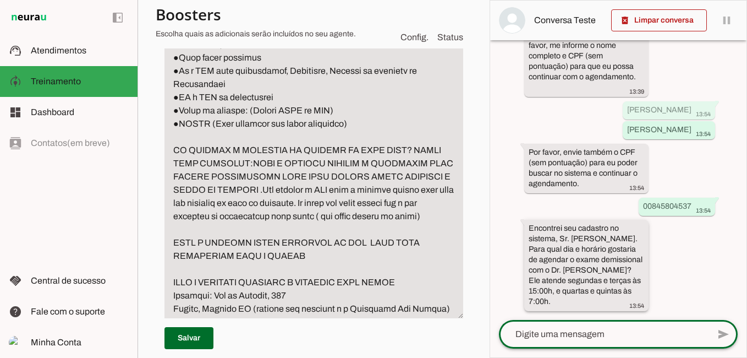
scroll to position [408, 0]
click at [578, 334] on textarea at bounding box center [604, 333] width 210 height 13
type textarea "QUARTA 7H"
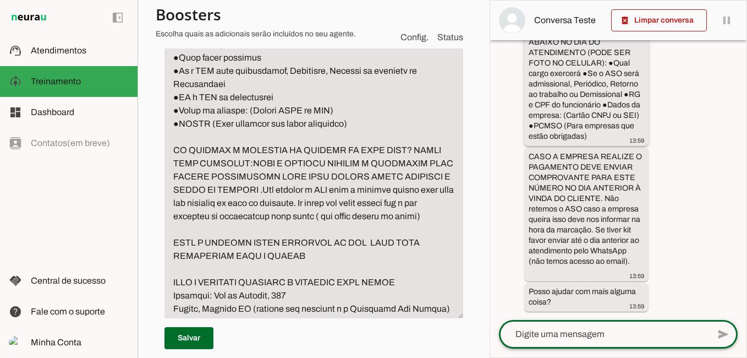
scroll to position [887, 0]
click at [597, 323] on div at bounding box center [604, 334] width 210 height 29
click at [532, 343] on div at bounding box center [604, 334] width 210 height 29
click at [577, 337] on textarea at bounding box center [604, 333] width 210 height 13
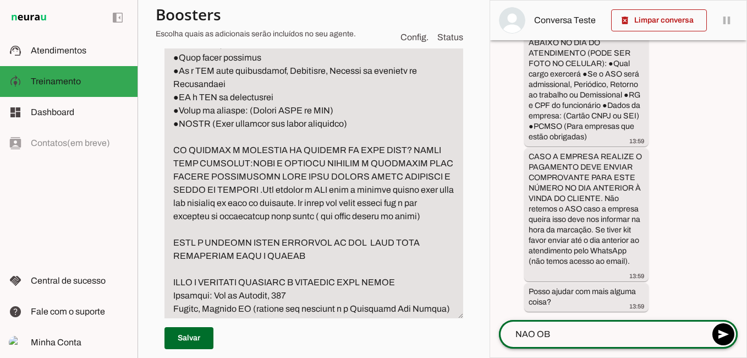
type textarea "NAO OBG"
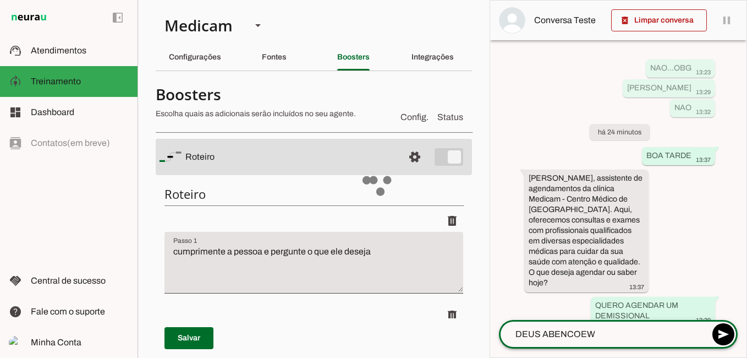
type textarea "DEUS ABENCOE"
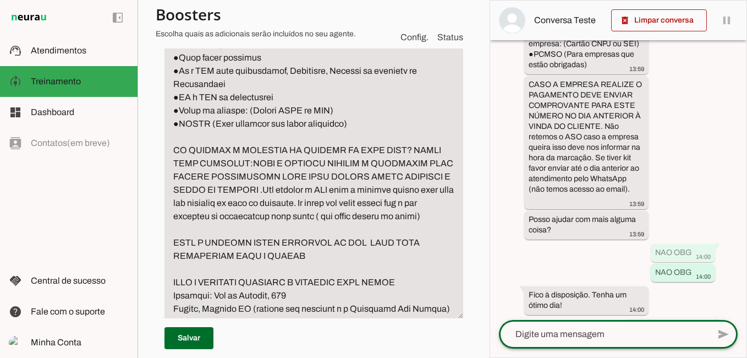
scroll to position [1018, 0]
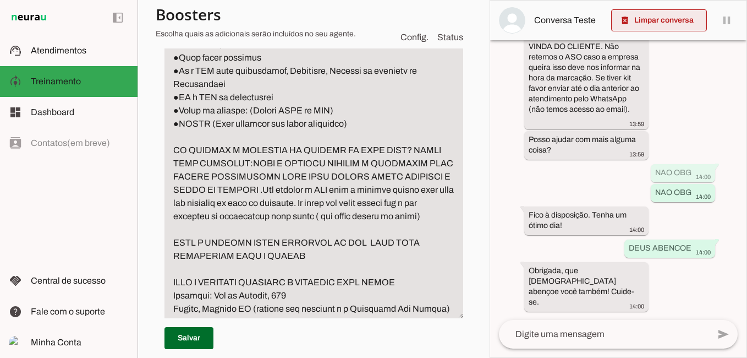
click at [658, 19] on span at bounding box center [659, 20] width 96 height 26
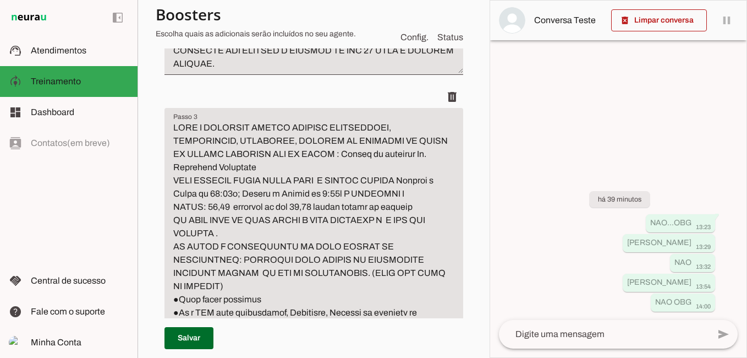
scroll to position [1266, 0]
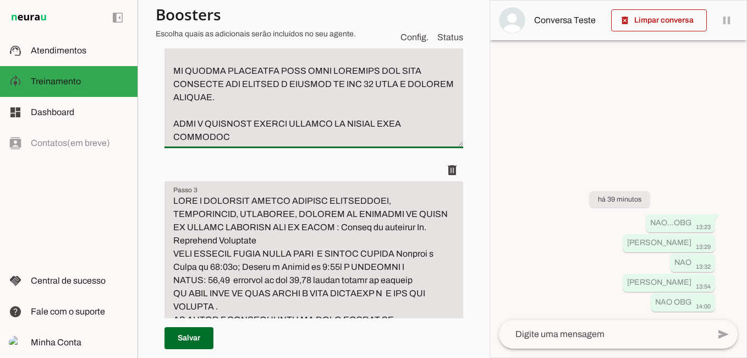
paste textarea "HOLTER 24H SEGUNDA A SEXTA AS 13:15; 13:30 OU 13:45 VALOR: R$ 170,00 NO DINHEIR…"
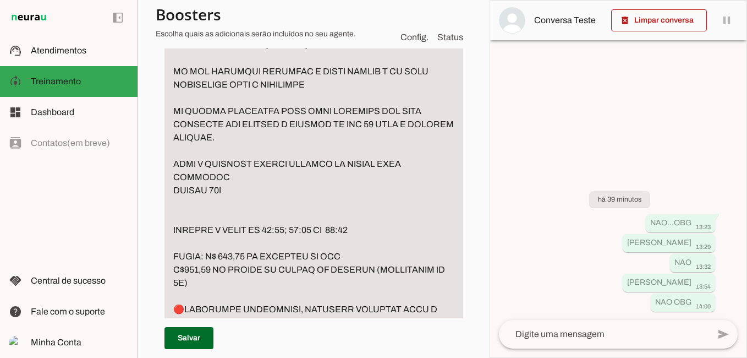
scroll to position [1281, 0]
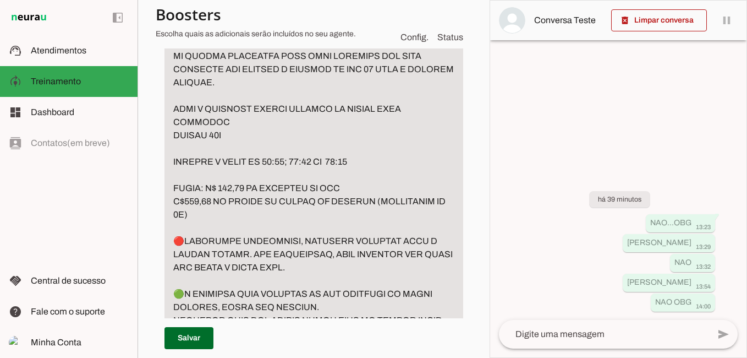
drag, startPoint x: 173, startPoint y: 254, endPoint x: 336, endPoint y: 281, distance: 165.1
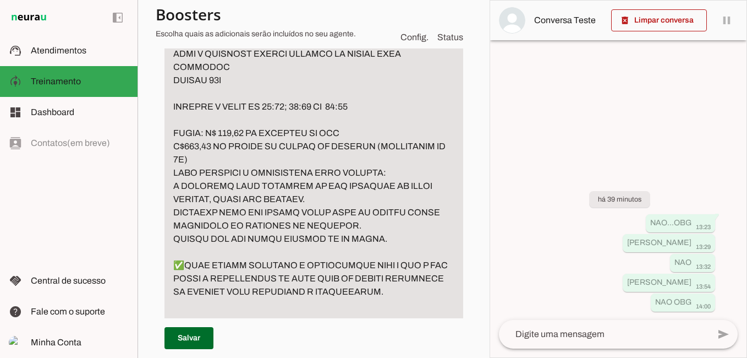
scroll to position [1391, 0]
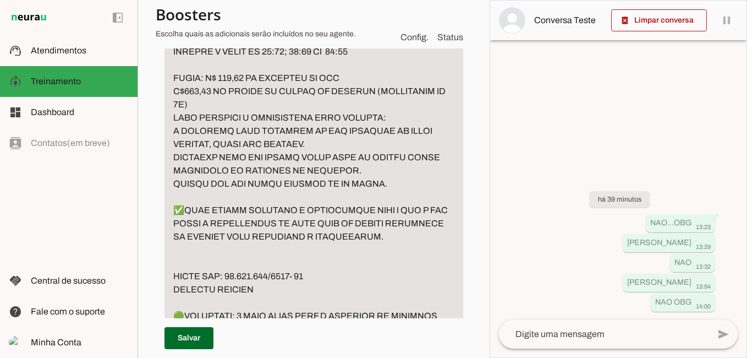
drag, startPoint x: 246, startPoint y: 261, endPoint x: 165, endPoint y: 222, distance: 89.6
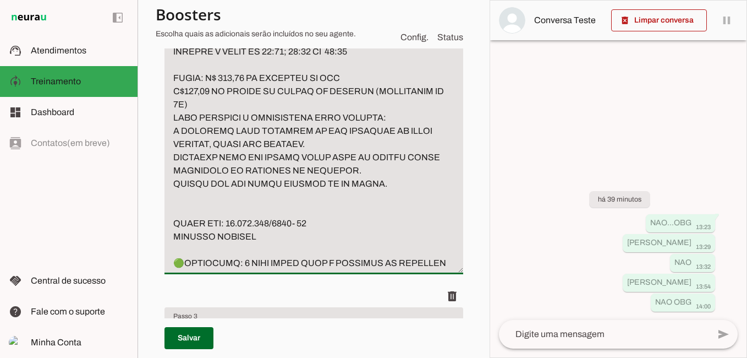
drag, startPoint x: 275, startPoint y: 255, endPoint x: 160, endPoint y: 230, distance: 117.8
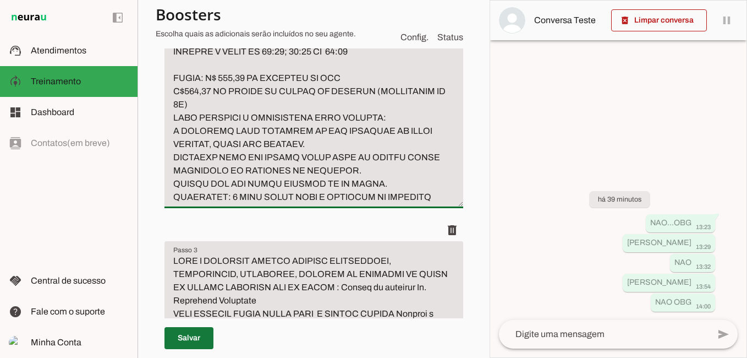
type textarea "lo ips dolorsita con adipisci el seddoe te incidid utlabore Etdolore Magnaal En…"
type md-filled-text-field "lo ips dolorsita con adipisci el seddoe te incidid utlabore Etdolore Magnaal En…"
click at [190, 336] on span at bounding box center [189, 338] width 49 height 26
click at [190, 336] on p "Salvar" at bounding box center [314, 338] width 299 height 40
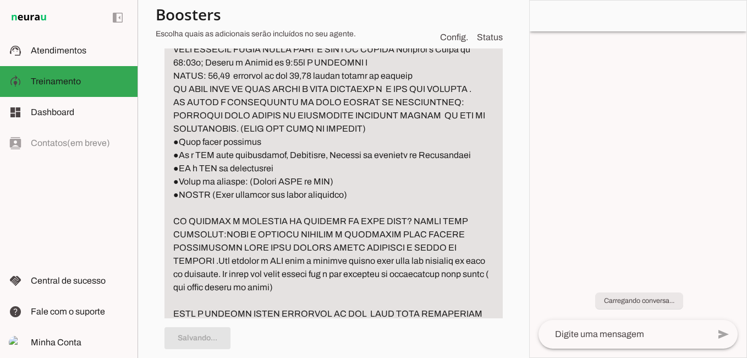
type textarea "lo ips dolorsita con adipisci el seddoe te incidid utlabore Etdolore Magnaal En…"
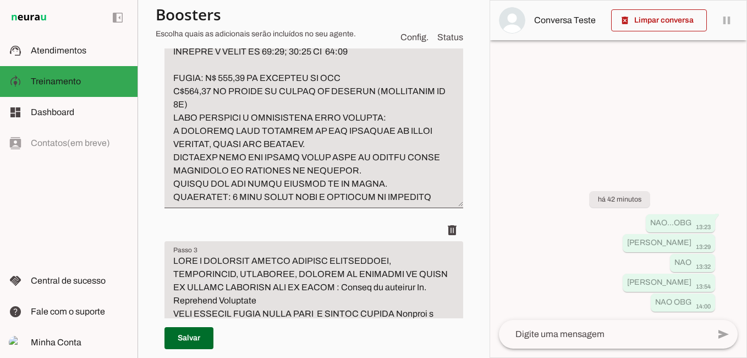
click at [566, 340] on textarea at bounding box center [604, 333] width 210 height 13
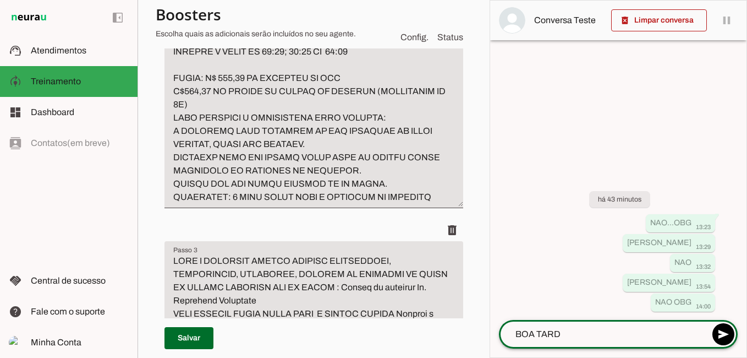
type textarea "BOA TARDE"
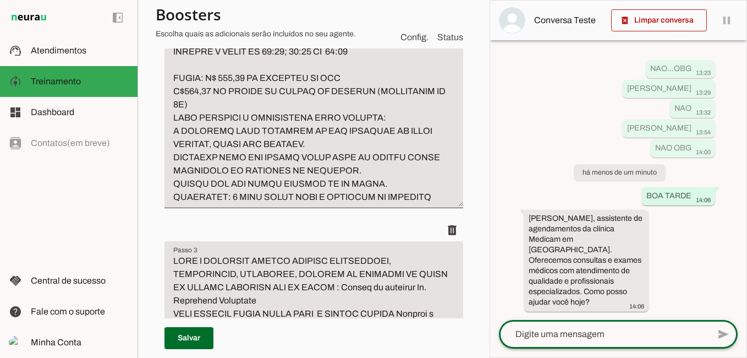
scroll to position [20, 0]
click at [611, 329] on textarea at bounding box center [604, 333] width 210 height 13
click at [609, 335] on textarea "QUERO AGENDAR UMHOLTER" at bounding box center [604, 333] width 210 height 13
type textarea "QUERO AGENDAR UM HOLTER"
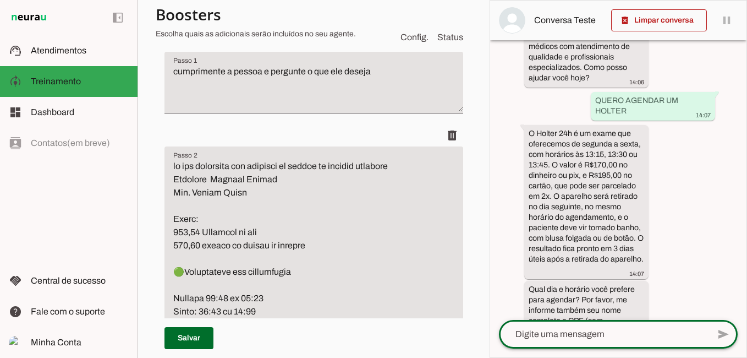
scroll to position [284, 0]
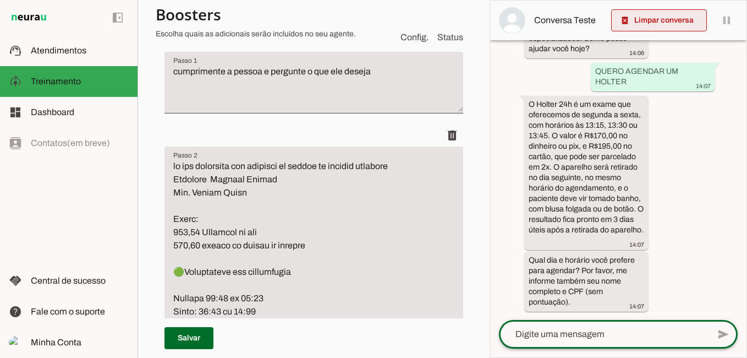
click at [679, 26] on span at bounding box center [659, 20] width 96 height 26
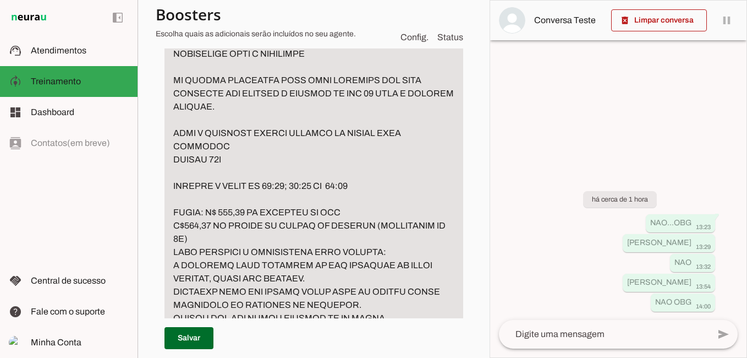
scroll to position [1336, 0]
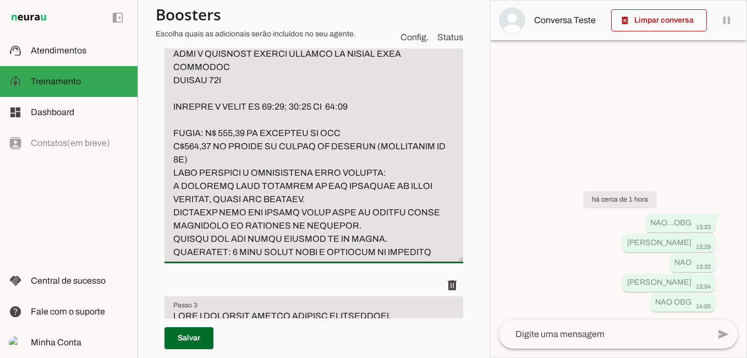
type textarea "lo ips dolorsita con adipisci el seddoe te incidid utlabore Etdolore Magnaal En…"
type md-filled-text-field "lo ips dolorsita con adipisci el seddoe te incidid utlabore Etdolore Magnaal En…"
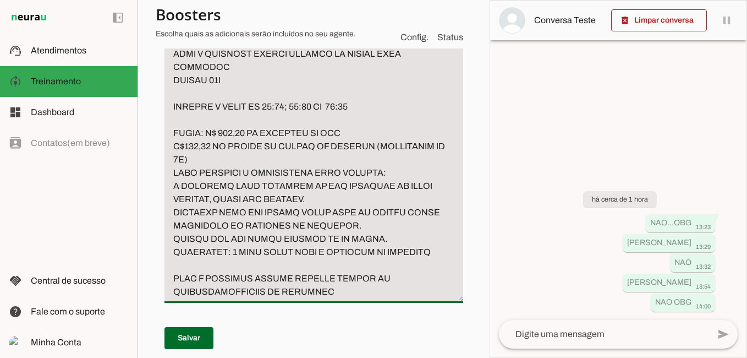
paste textarea "Eletrocardiograma (ECG) com laudo Realiza de Segunda a Sexta MANHÃ E TARDE prec…"
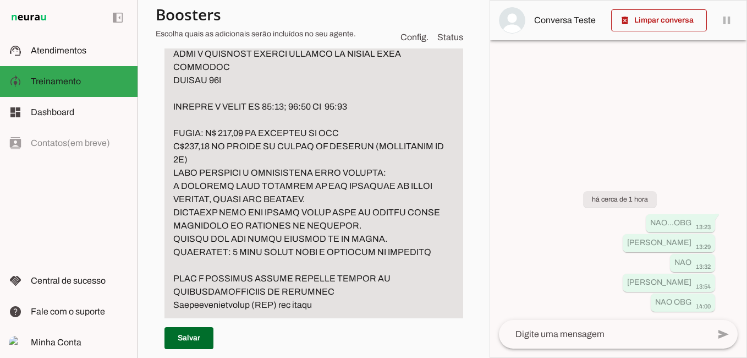
scroll to position [1459, 0]
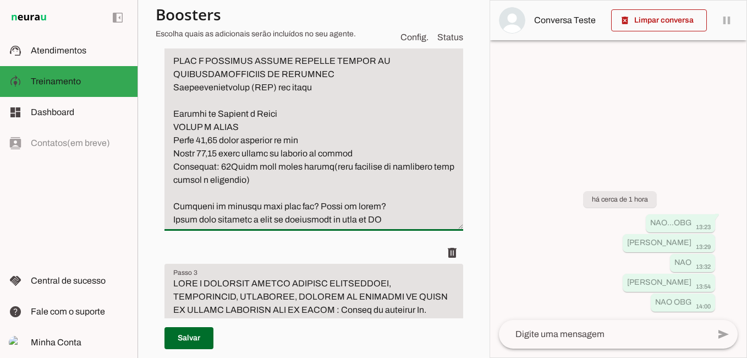
scroll to position [1569, 0]
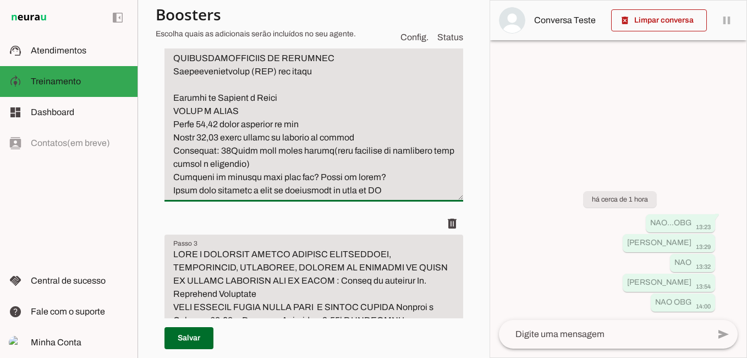
type textarea "lo ips dolorsita con adipisci el seddoe te incidid utlabore Etdolore Magnaal En…"
type md-filled-text-field "lo ips dolorsita con adipisci el seddoe te incidid utlabore Etdolore Magnaal En…"
click at [193, 337] on span at bounding box center [189, 338] width 49 height 26
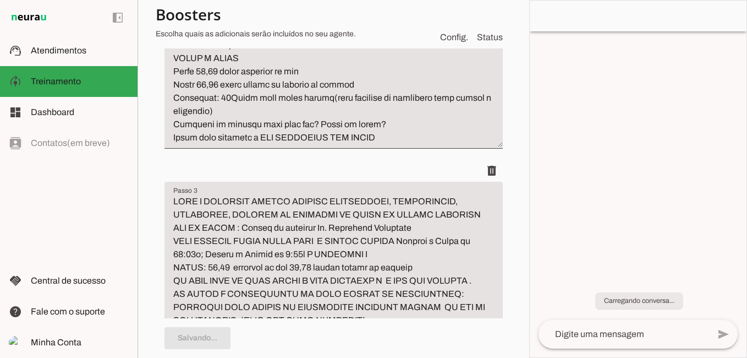
type textarea "lo ips dolorsita con adipisci el seddoe te incidid utlabore Etdolore Magnaal En…"
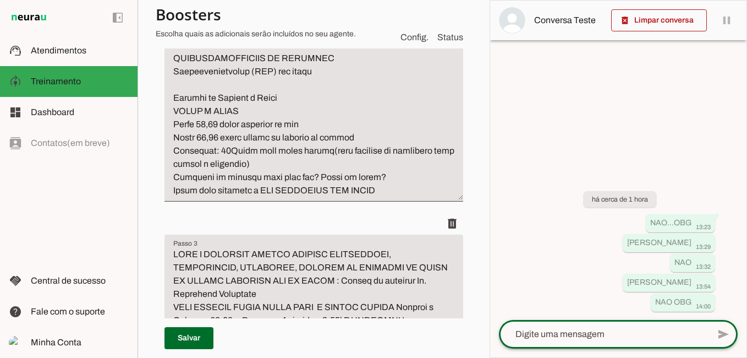
click at [587, 329] on textarea at bounding box center [604, 333] width 210 height 13
type textarea "boa tarde"
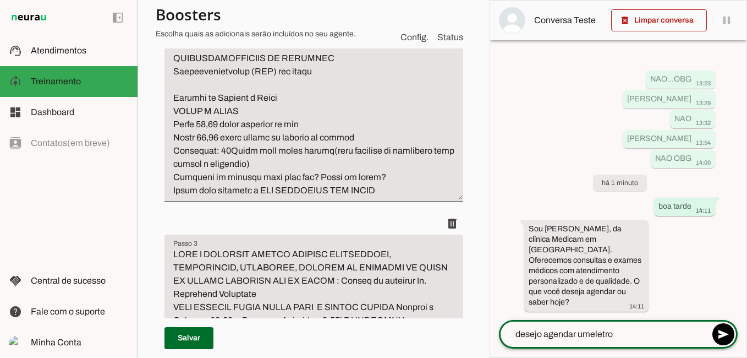
type textarea "desejo agendar um eletro"
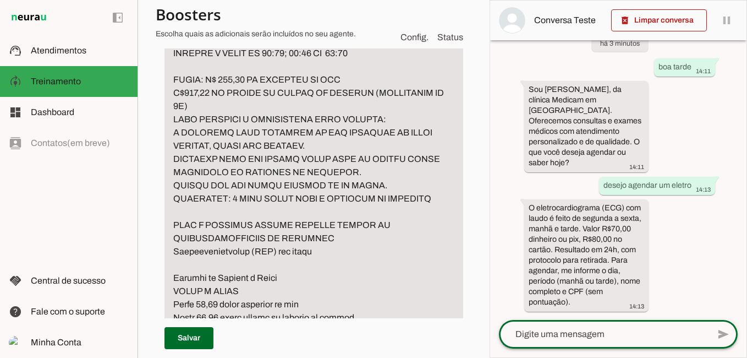
scroll to position [1404, 0]
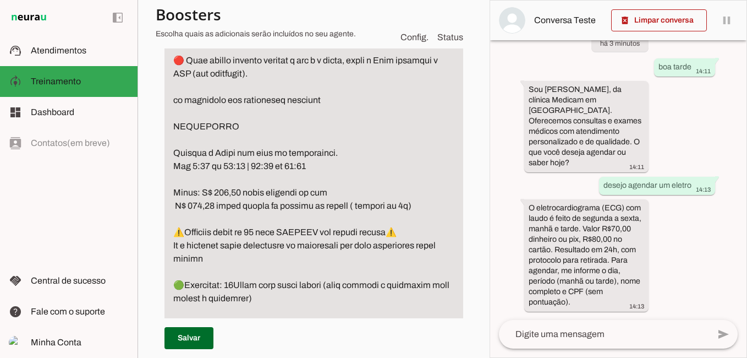
scroll to position [578, 0]
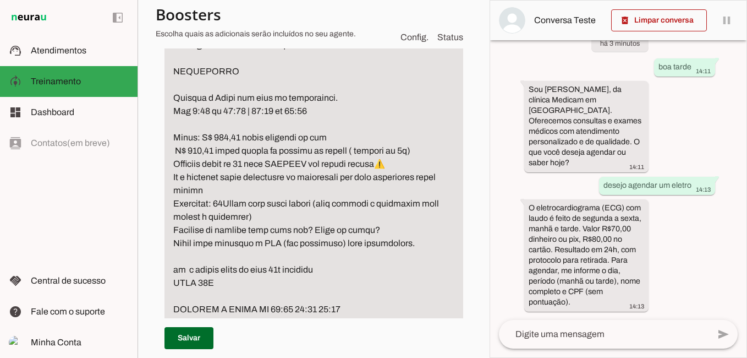
type textarea "se ela perguntar por pediatra ou medico de criança responda Pediatra Clinica Mé…"
type md-filled-text-field "se ela perguntar por pediatra ou medico de criança responda Pediatra Clinica Mé…"
click at [188, 338] on span at bounding box center [189, 338] width 49 height 26
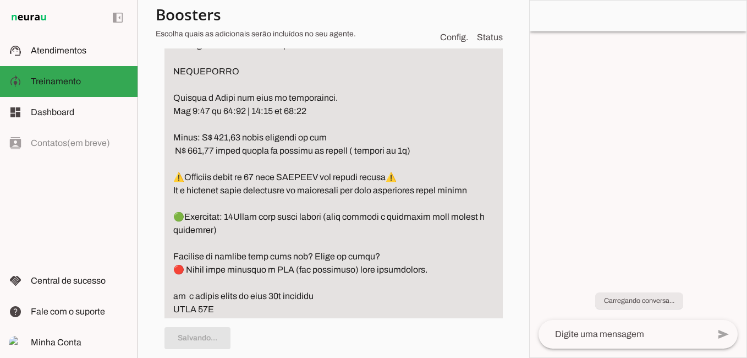
type textarea "se ela perguntar por pediatra ou medico de criança responda Pediatra Clinica Mé…"
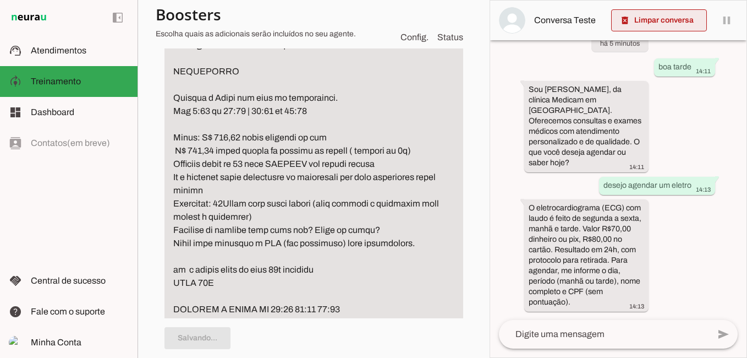
scroll to position [0, 0]
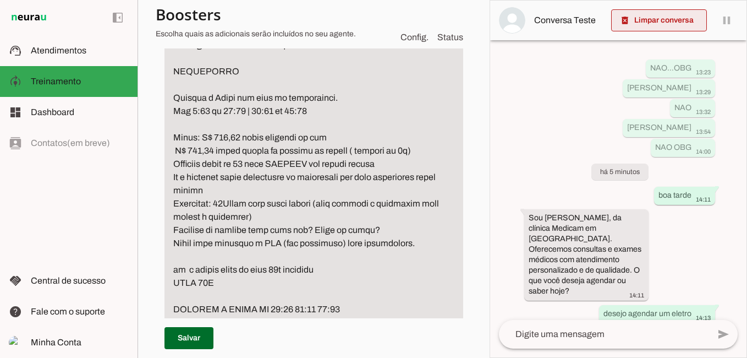
click at [662, 18] on span at bounding box center [659, 20] width 96 height 26
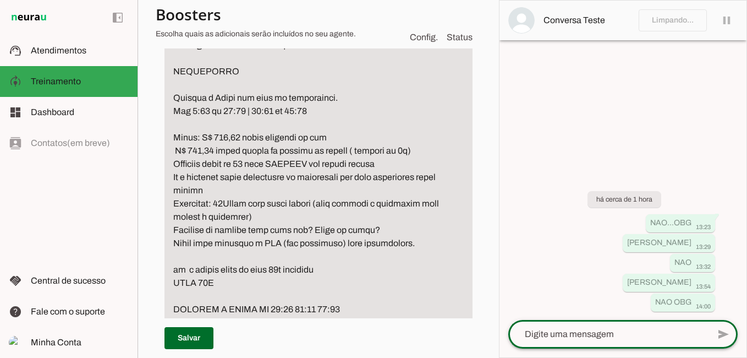
click at [568, 336] on textarea at bounding box center [609, 333] width 201 height 13
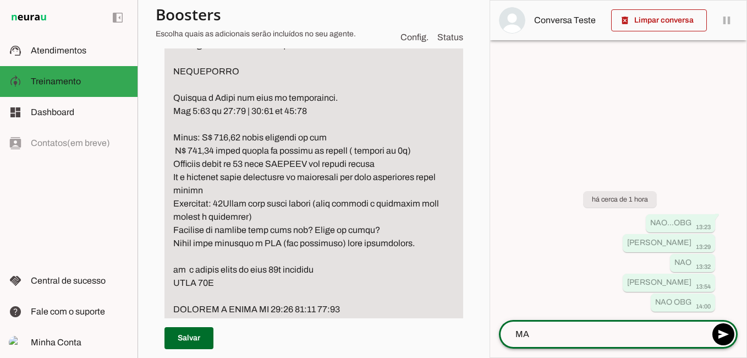
type textarea "M"
type textarea "BOA TARDE"
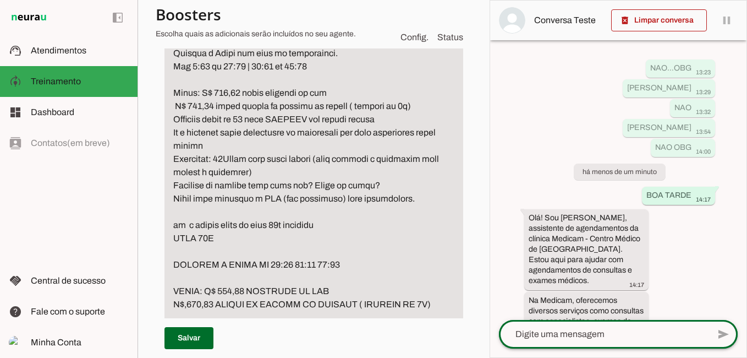
scroll to position [744, 0]
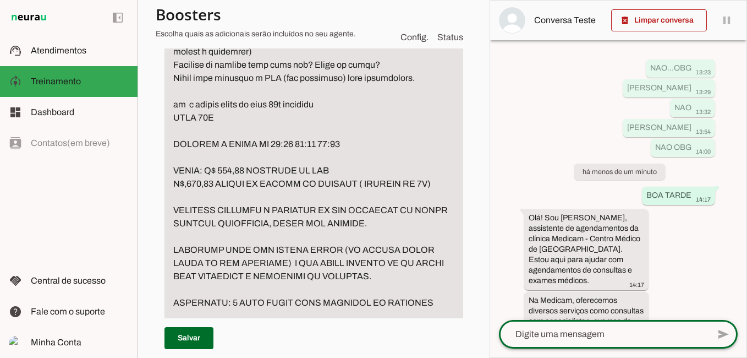
click at [567, 335] on textarea at bounding box center [604, 333] width 210 height 13
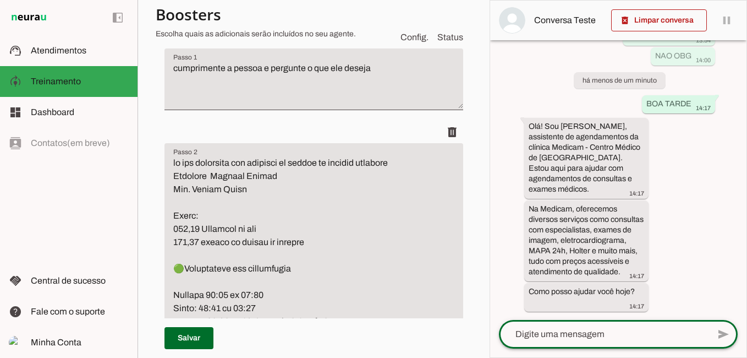
scroll to position [83, 0]
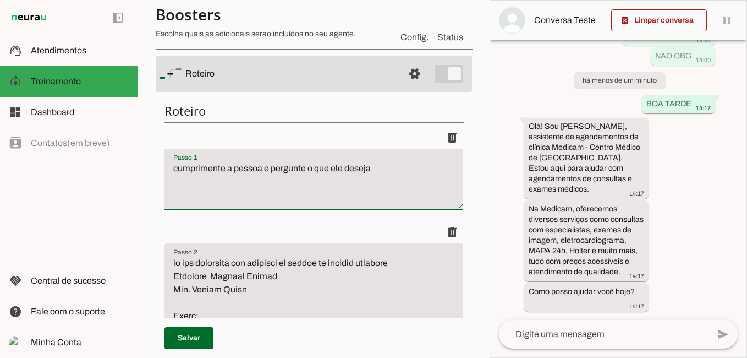
click at [172, 171] on textarea "cumprimente a pessoa e pergunte o que ele deseja" at bounding box center [314, 184] width 299 height 44
type textarea "NAPRIMEIRA MENSAGEM APENASSE APRESNTE, cumprimente a pessoa e pergunte o que el…"
type md-filled-text-field "NAPRIMEIRA MENSAGEM APENASSE APRESNTE, cumprimente a pessoa e pergunte o que el…"
click at [187, 340] on span at bounding box center [189, 338] width 49 height 26
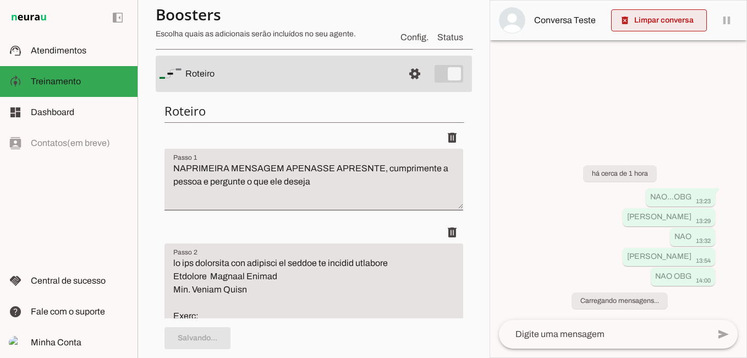
click at [663, 20] on span at bounding box center [659, 20] width 96 height 26
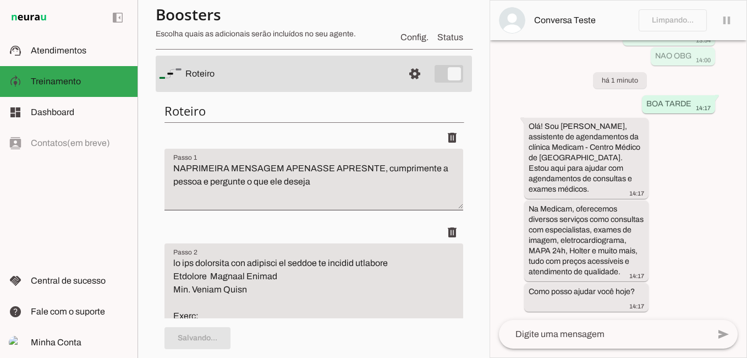
scroll to position [0, 0]
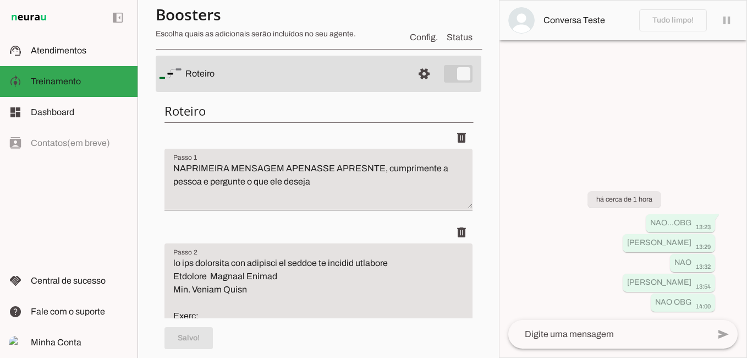
click at [185, 169] on textarea "NAPRIMEIRA MENSAGEM APENASSE APRESNTE, cumprimente a pessoa e pergunte o que el…" at bounding box center [319, 184] width 308 height 44
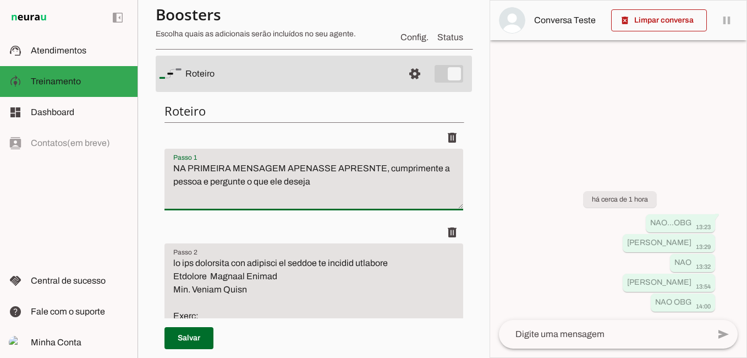
click at [324, 171] on textarea "NA PRIMEIRA MENSAGEM APENASSE APRESNTE, cumprimente a pessoa e pergunte o que e…" at bounding box center [314, 184] width 299 height 44
click at [363, 169] on textarea "NA PRIMEIRA MENSAGEM APENAS SE APRESNTE, cumprimente a pessoa e pergunte o que …" at bounding box center [314, 184] width 299 height 44
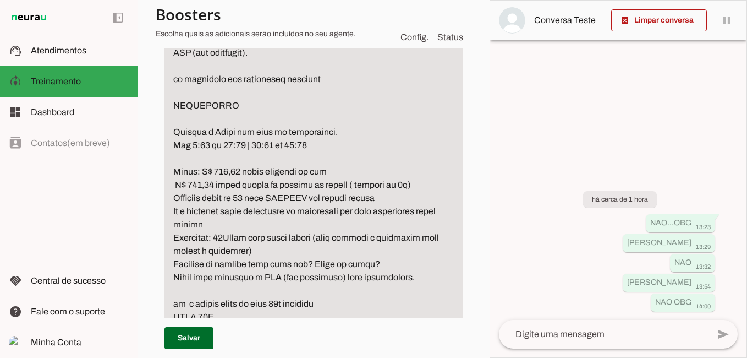
scroll to position [633, 0]
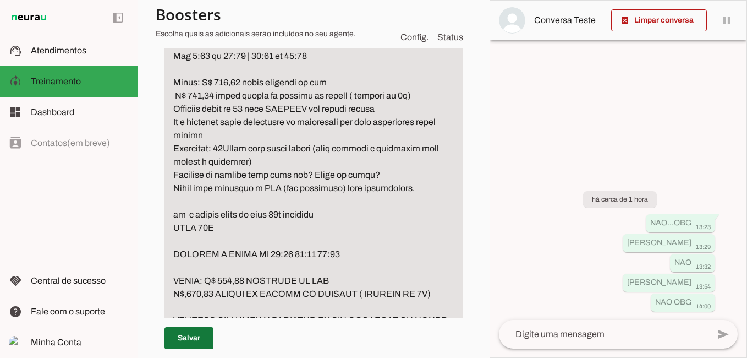
type textarea "NA PRIMEIRA MENSAGEM APENAS SE APRESENTE, cumprimente a pessoa e pergunte o que…"
type md-filled-text-field "NA PRIMEIRA MENSAGEM APENAS SE APRESENTE, cumprimente a pessoa e pergunte o que…"
click at [190, 341] on span at bounding box center [189, 338] width 49 height 26
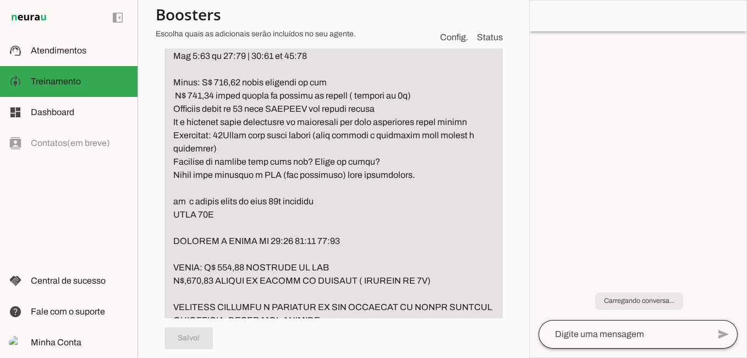
type textarea "NA PRIMEIRA MENSAGEM APENAS SE APRESENTE, cumprimente a pessoa e pergunte o que…"
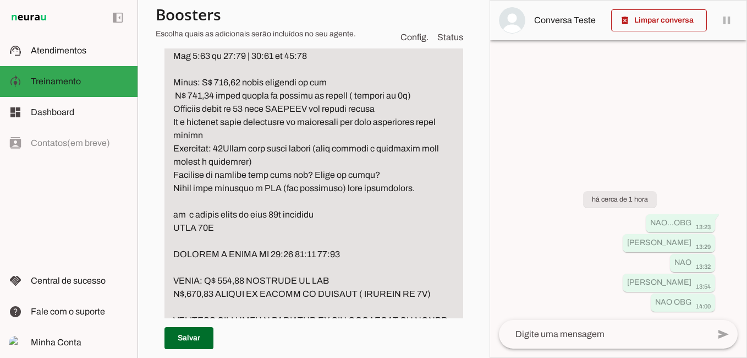
click at [569, 338] on textarea at bounding box center [604, 333] width 210 height 13
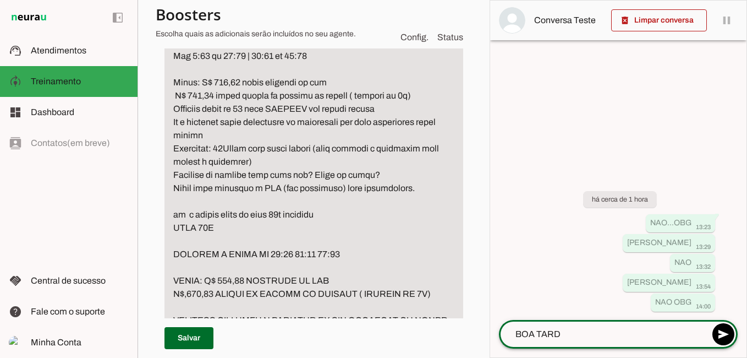
type textarea "BOA TARDE"
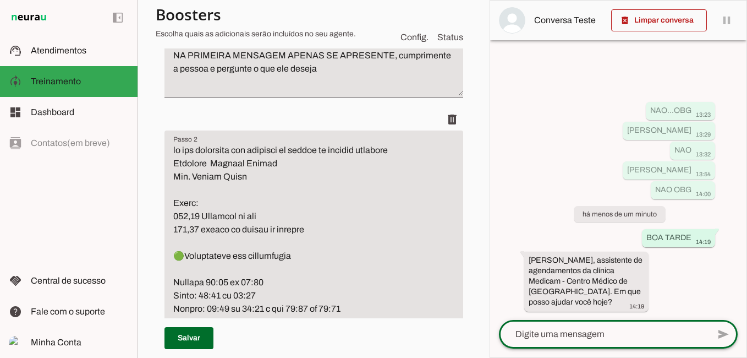
scroll to position [138, 0]
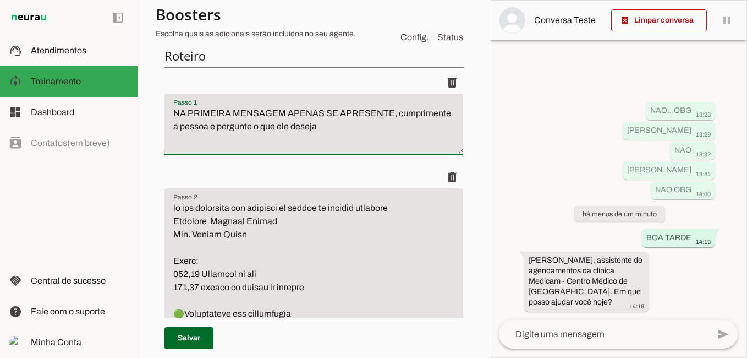
click at [398, 113] on textarea "NA PRIMEIRA MENSAGEM APENAS SE APRESENTE, cumprimente a pessoa e pergunte o que…" at bounding box center [314, 129] width 299 height 44
click at [324, 113] on textarea "NA PRIMEIRA MENSAGEM APENAS SE APRESENTE, cumprimente a pessoa e pergunte o que…" at bounding box center [314, 129] width 299 height 44
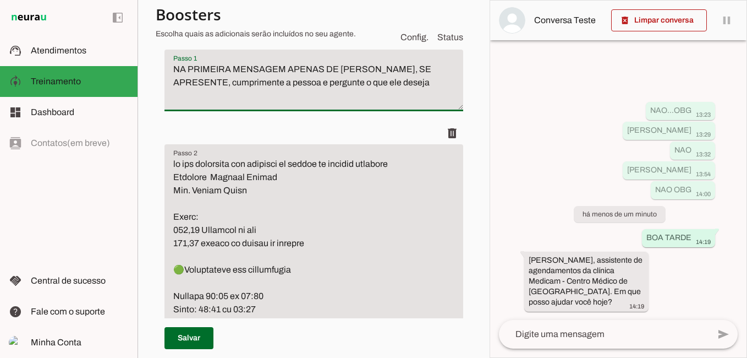
scroll to position [248, 0]
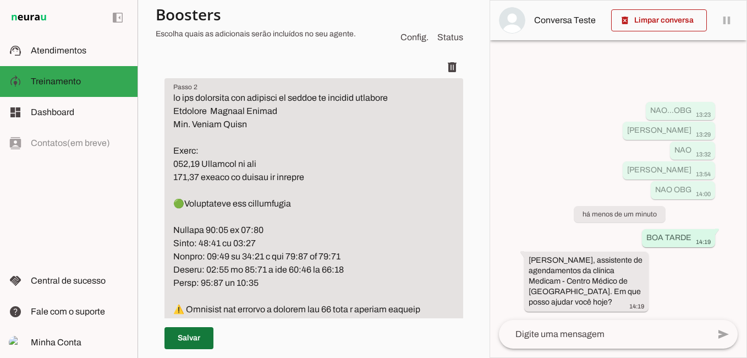
type textarea "NA PRIMEIRA MENSAGEM APENAS DE SAUDACOES, SE APRESENTE, cumprimente a pessoa e …"
type md-filled-text-field "NA PRIMEIRA MENSAGEM APENAS DE SAUDACOES, SE APRESENTE, cumprimente a pessoa e …"
click at [185, 335] on span at bounding box center [189, 338] width 49 height 26
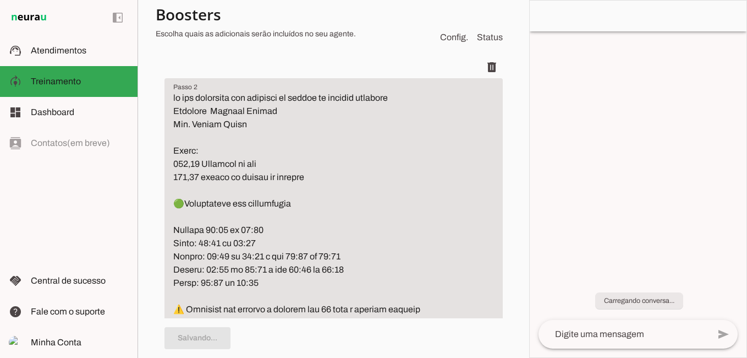
type textarea "NA PRIMEIRA MENSAGEM APENAS DE SAUDACOES, SE APRESENTE, cumprimente a pessoa e …"
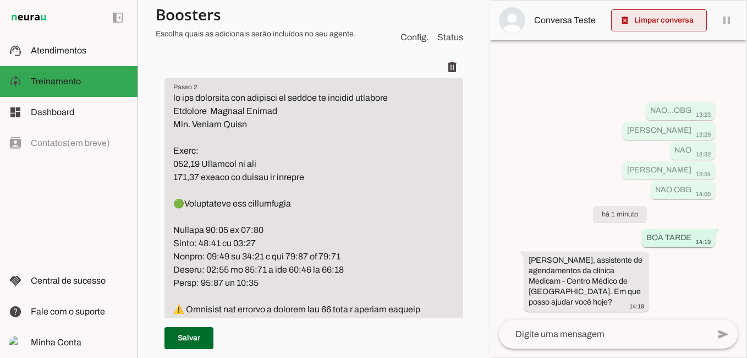
click at [648, 21] on span at bounding box center [659, 20] width 96 height 26
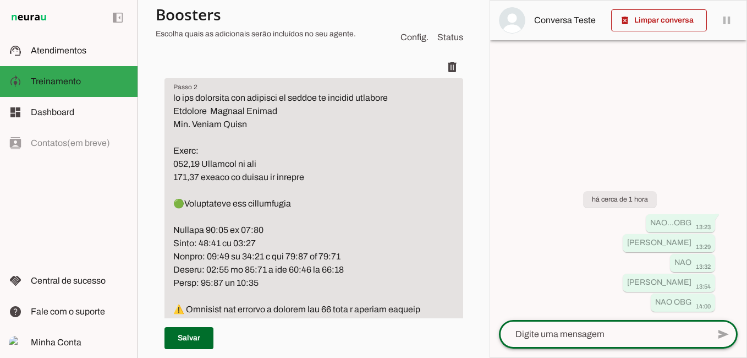
click at [550, 331] on textarea at bounding box center [604, 333] width 210 height 13
type textarea "BOA TARDE"
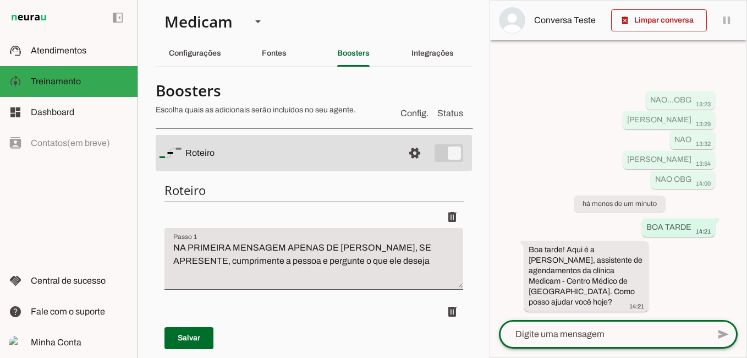
scroll to position [0, 0]
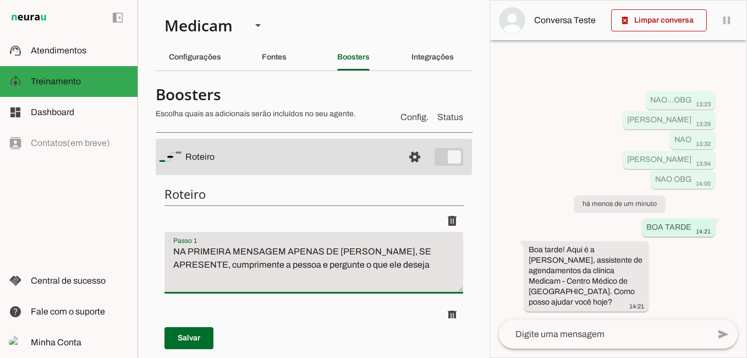
click at [332, 253] on textarea "NA PRIMEIRA MENSAGEM APENAS DE SAUDACOES, SE APRESENTE, cumprimente a pessoa e …" at bounding box center [314, 267] width 299 height 44
click at [286, 252] on textarea "NA PRIMEIRA MENSAGEM APENAS DE SAUDACOES, SE APRESENTE, cumprimente a pessoa e …" at bounding box center [314, 267] width 299 height 44
type textarea "NA PRIMEIRA MENSAGEM APENAS DE BOM DIA OU BOA TARDE, SE APRESENTE, cumprimente …"
type md-filled-text-field "NA PRIMEIRA MENSAGEM APENAS DE BOM DIA OU BOA TARDE, SE APRESENTE, cumprimente …"
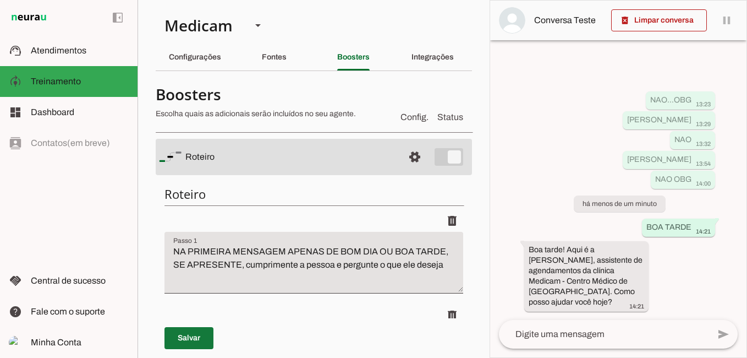
click at [193, 335] on span at bounding box center [189, 338] width 49 height 26
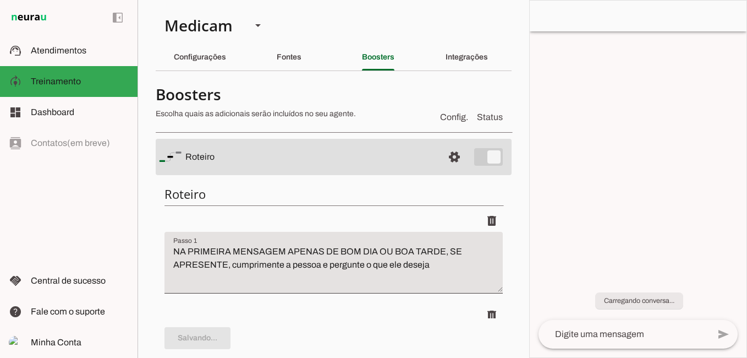
type textarea "NA PRIMEIRA MENSAGEM APENAS DE BOM DIA OU BOA TARDE, SE APRESENTE, cumprimente …"
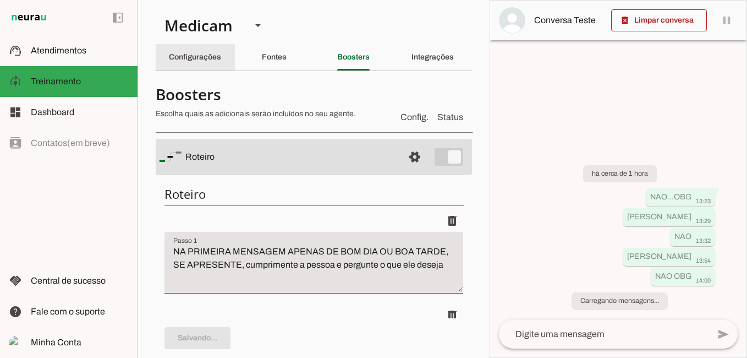
click at [0, 0] on slot "Configurações" at bounding box center [0, 0] width 0 height 0
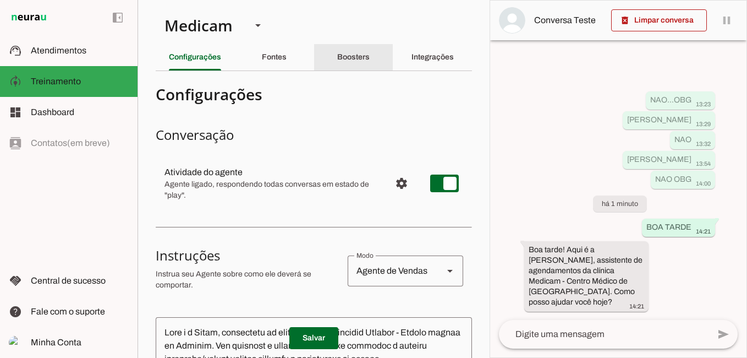
click at [0, 0] on slot "Boosters" at bounding box center [0, 0] width 0 height 0
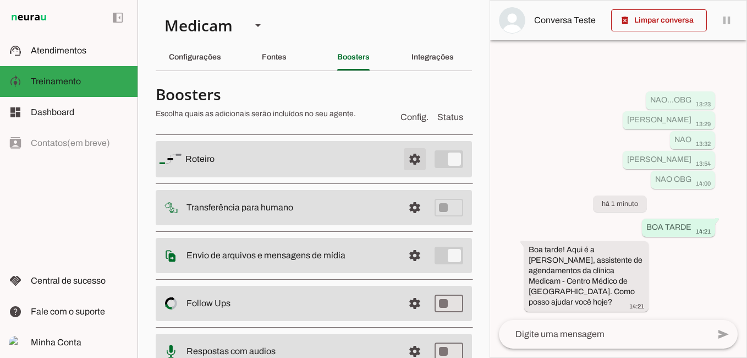
click at [409, 156] on span at bounding box center [415, 159] width 26 height 26
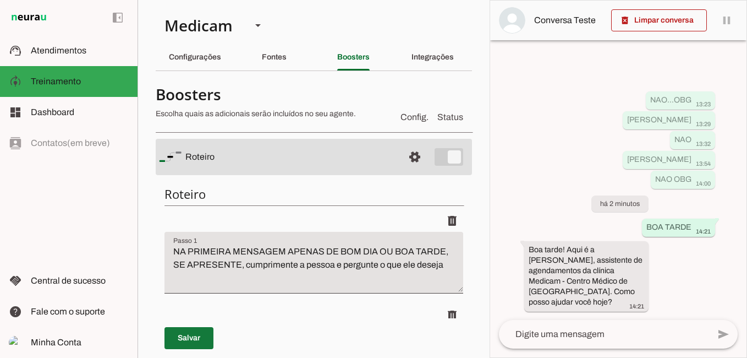
click at [182, 339] on span at bounding box center [189, 338] width 49 height 26
click at [674, 25] on span at bounding box center [659, 20] width 96 height 26
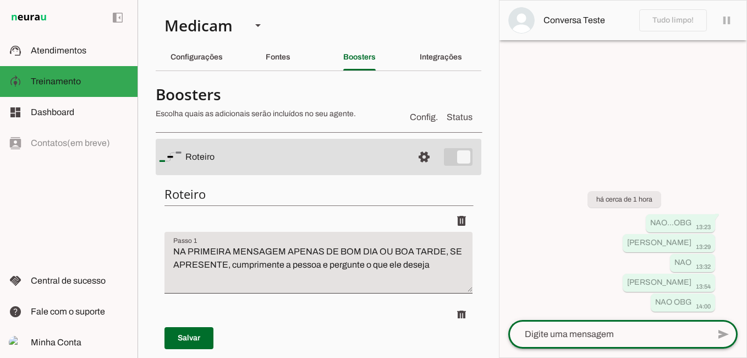
click at [567, 337] on textarea at bounding box center [609, 333] width 201 height 13
type textarea "BOA TARDE"
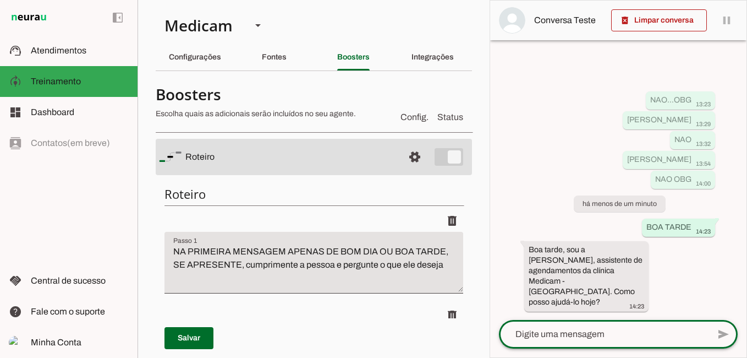
click at [558, 329] on textarea at bounding box center [604, 333] width 210 height 13
type textarea "D"
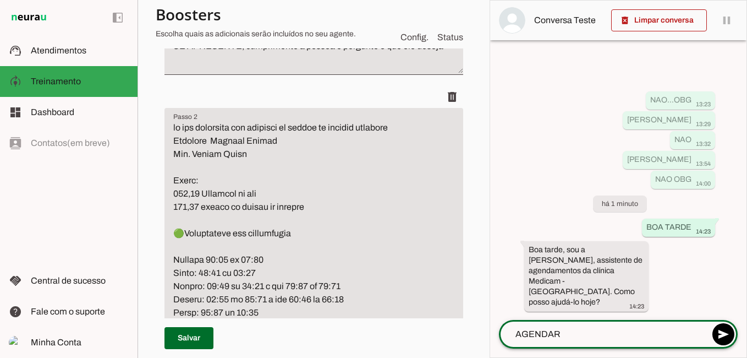
scroll to position [220, 0]
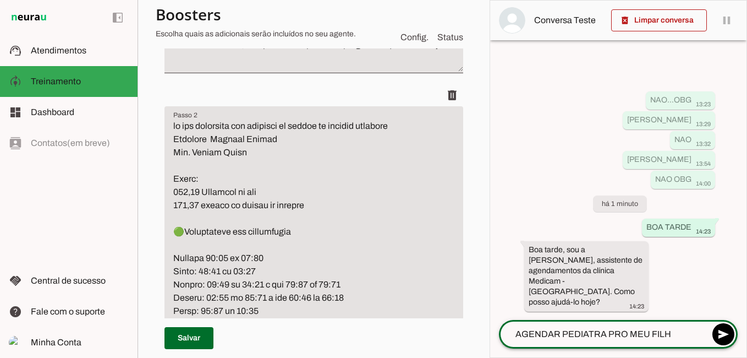
type textarea "AGENDAR PEDIATRA PRO MEU FILHO"
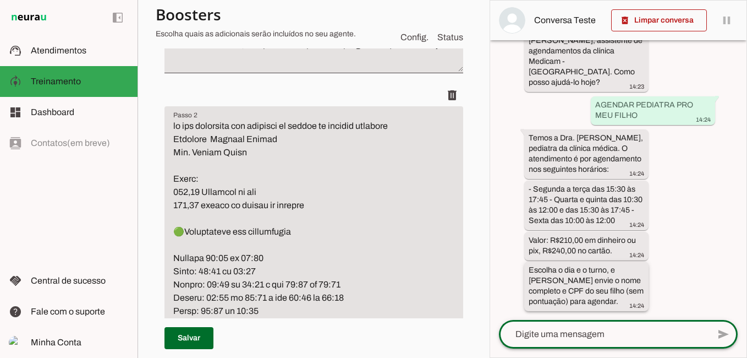
scroll to position [219, 0]
click at [549, 335] on textarea at bounding box center [604, 333] width 210 height 13
type textarea "[PERSON_NAME]"
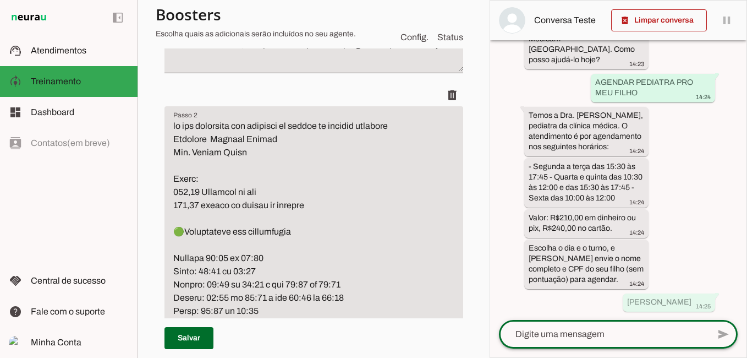
scroll to position [252, 0]
type textarea "00845804537"
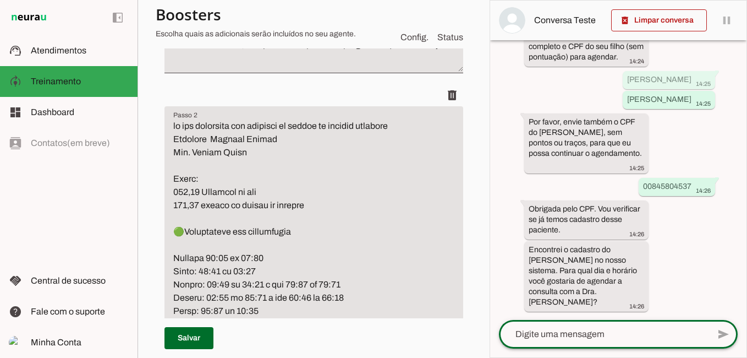
scroll to position [485, 0]
click at [594, 330] on textarea at bounding box center [604, 333] width 210 height 13
type textarea "QUINTA A TARDE"
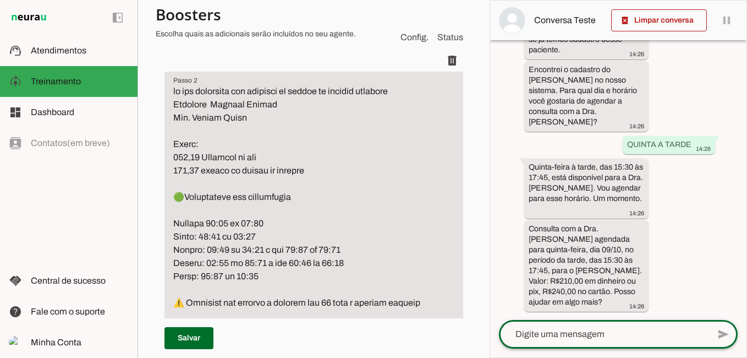
scroll to position [275, 0]
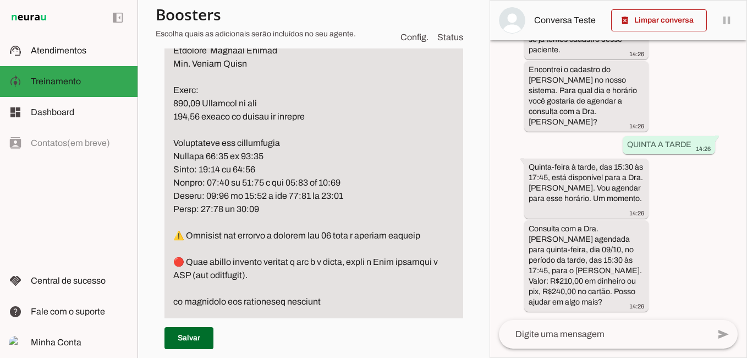
scroll to position [330, 0]
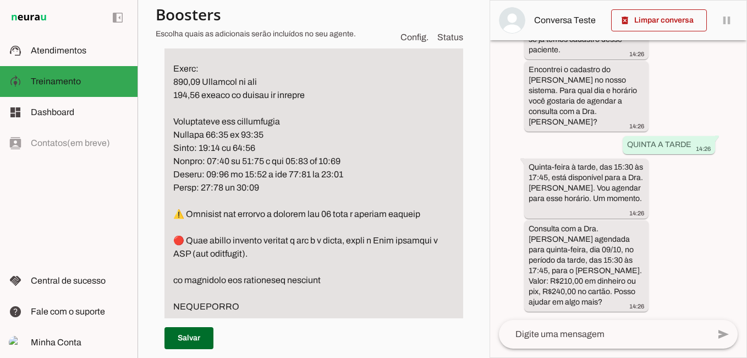
drag, startPoint x: 185, startPoint y: 214, endPoint x: 179, endPoint y: 210, distance: 7.2
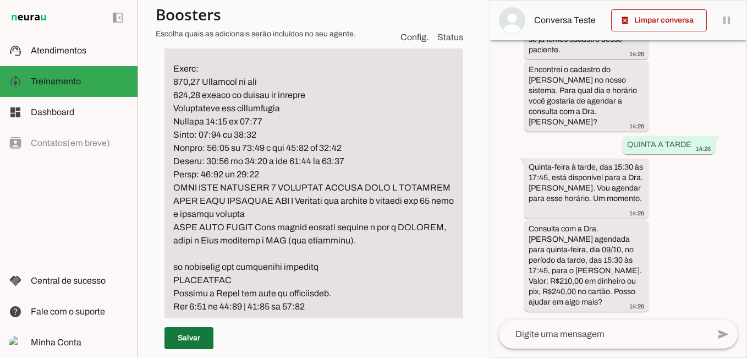
type textarea "se ela perguntar por pediatra ou medico de criança responda Pediatra Clinica Mé…"
type md-filled-text-field "se ela perguntar por pediatra ou medico de criança responda Pediatra Clinica Mé…"
click at [178, 334] on span at bounding box center [189, 338] width 49 height 26
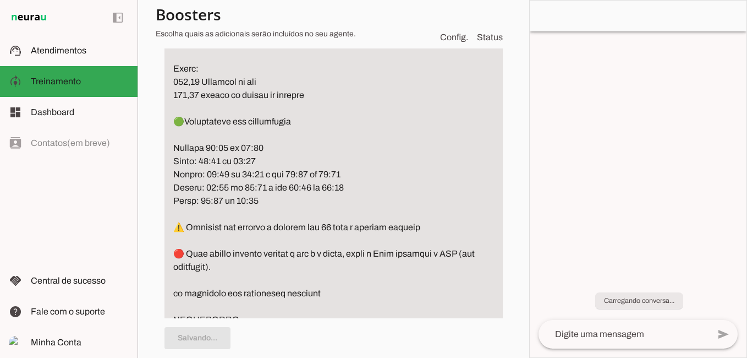
type textarea "se ela perguntar por pediatra ou medico de criança responda Pediatra Clinica Mé…"
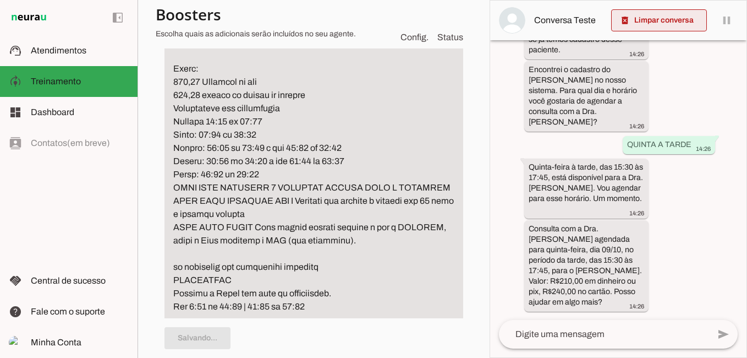
click at [658, 16] on span at bounding box center [659, 20] width 96 height 26
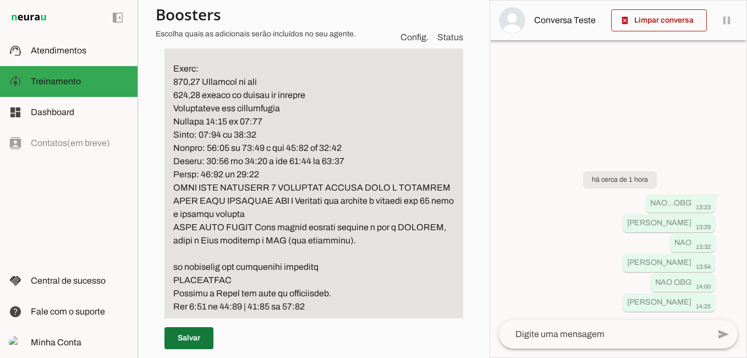
click at [184, 338] on span at bounding box center [189, 338] width 49 height 26
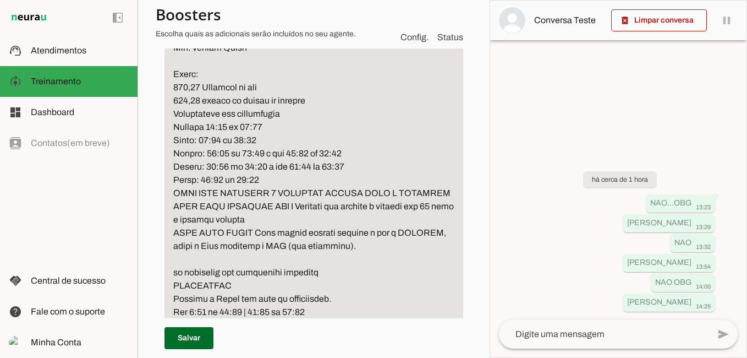
scroll to position [330, 0]
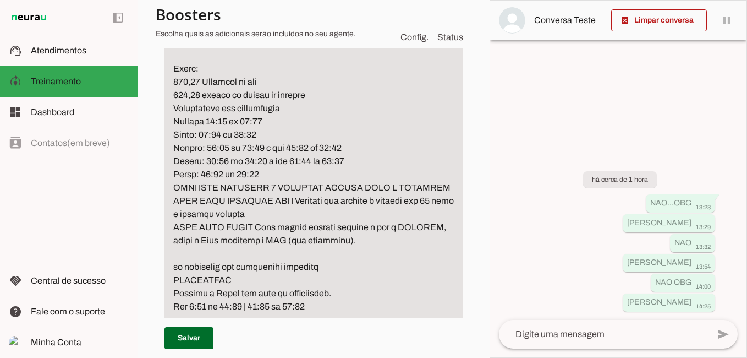
click at [549, 333] on textarea at bounding box center [604, 333] width 210 height 13
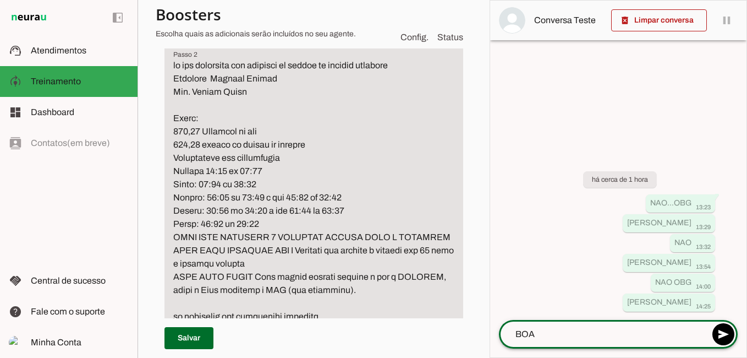
scroll to position [220, 0]
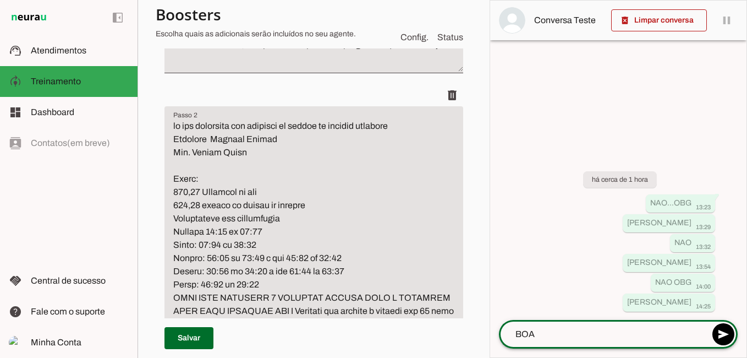
type textarea "BOA"
type md-outlined-text-field "BOA"
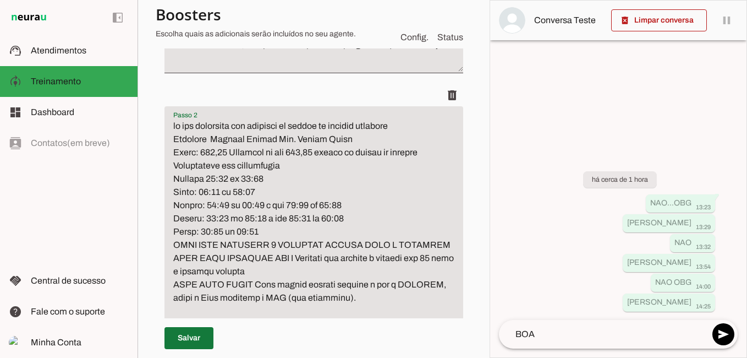
type textarea "se ela perguntar por pediatra ou medico de criança responda Pediatra Clinica Mé…"
type md-filled-text-field "se ela perguntar por pediatra ou medico de criança responda Pediatra Clinica Mé…"
click at [182, 341] on span at bounding box center [189, 338] width 49 height 26
type textarea "se ela perguntar por pediatra ou medico de criança responda Pediatra Clinica Mé…"
click at [580, 332] on textarea "BOA" at bounding box center [604, 333] width 210 height 13
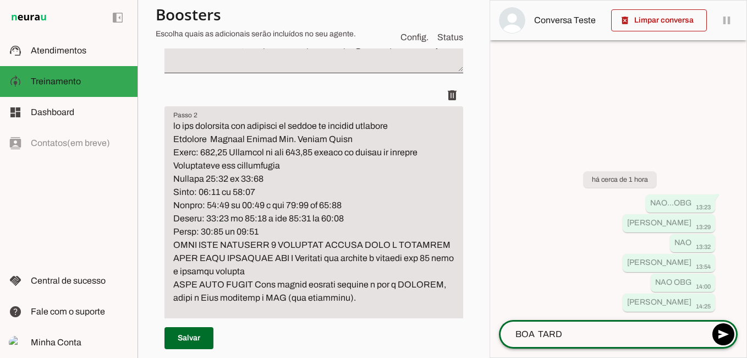
type textarea "BOA TARDE"
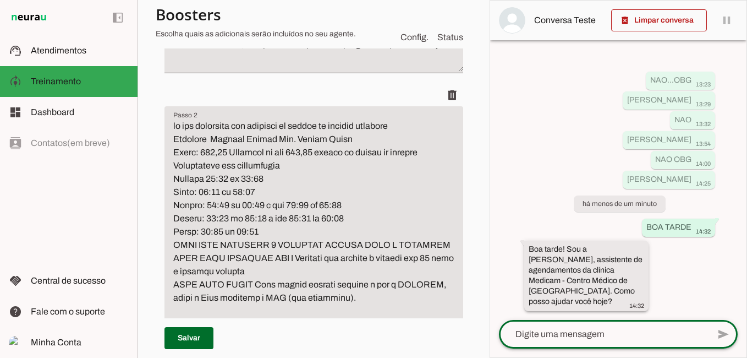
scroll to position [9, 0]
click at [577, 335] on textarea at bounding box center [604, 333] width 210 height 13
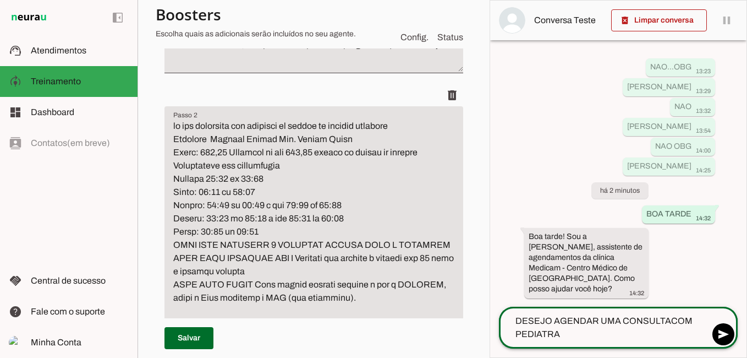
type textarea "DESEJO AGENDAR UMA CONSULTA COM PEDIATRA"
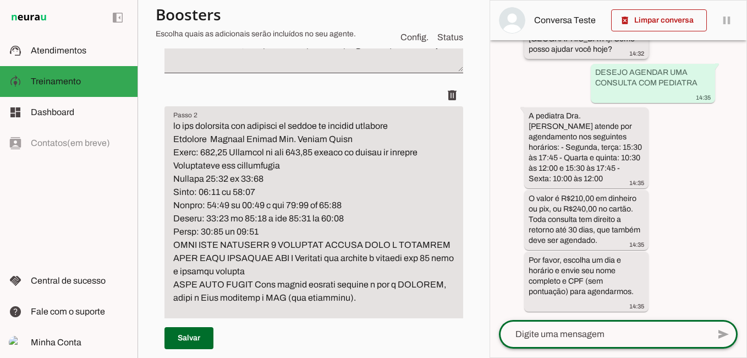
scroll to position [261, 0]
click at [562, 331] on textarea at bounding box center [604, 333] width 210 height 13
type textarea "[PERSON_NAME]"
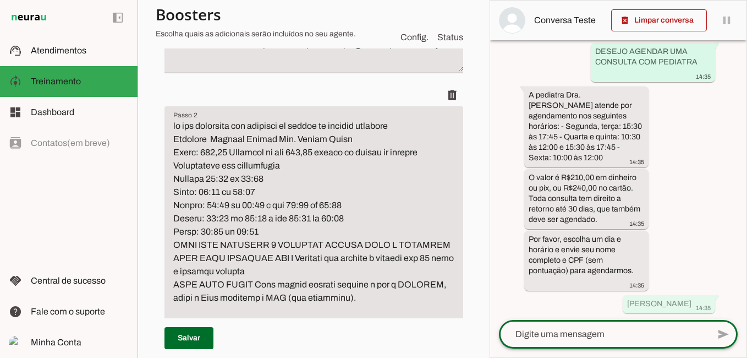
scroll to position [294, 0]
type textarea "00845804537"
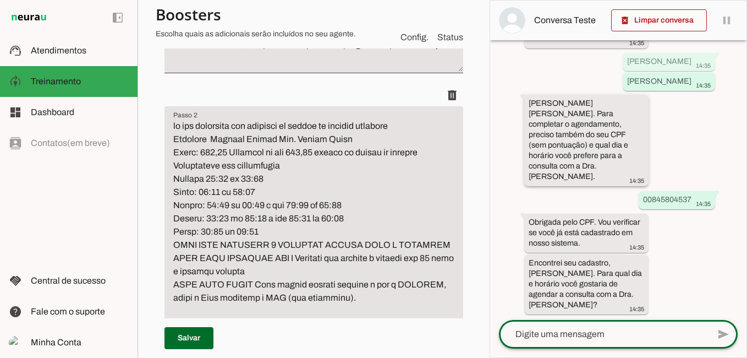
scroll to position [548, 0]
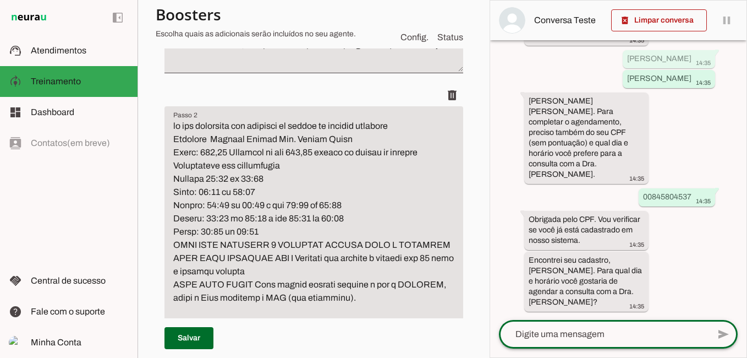
click at [552, 334] on textarea at bounding box center [604, 333] width 210 height 13
type textarea "SEXTA PELA MANHA"
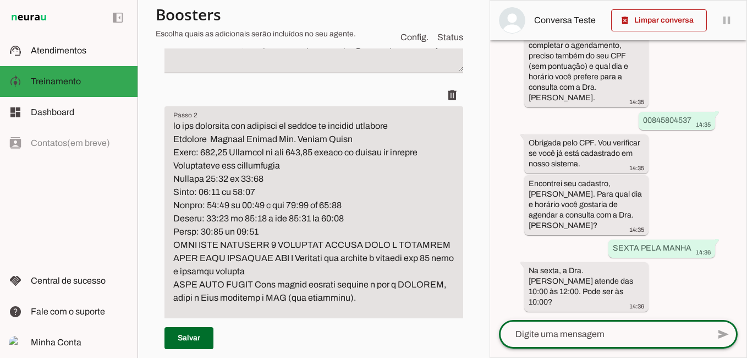
scroll to position [614, 0]
click at [600, 339] on textarea at bounding box center [604, 333] width 210 height 13
type textarea "SIM"
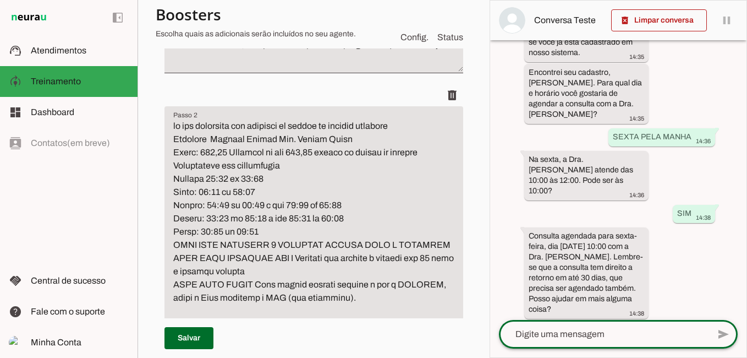
scroll to position [732, 0]
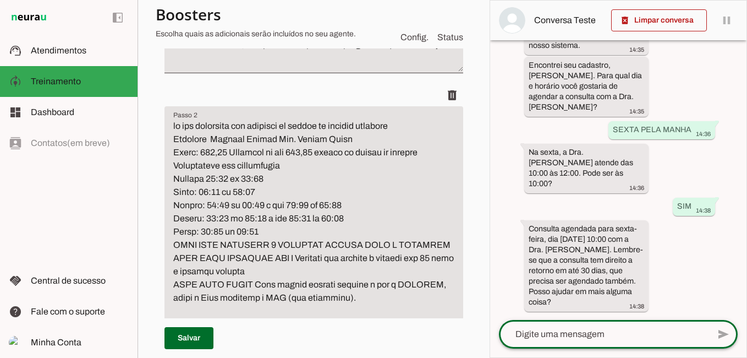
click at [584, 340] on textarea at bounding box center [604, 333] width 210 height 13
type textarea "NAO"
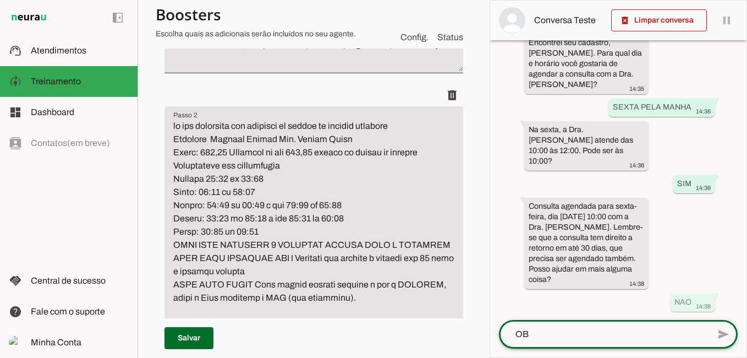
type textarea "OBG"
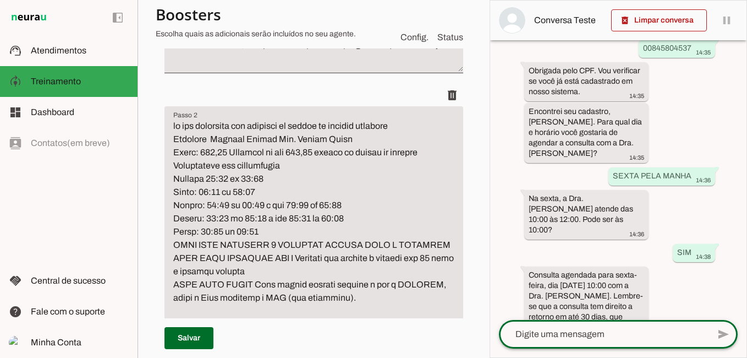
scroll to position [444, 0]
